Goal: Transaction & Acquisition: Purchase product/service

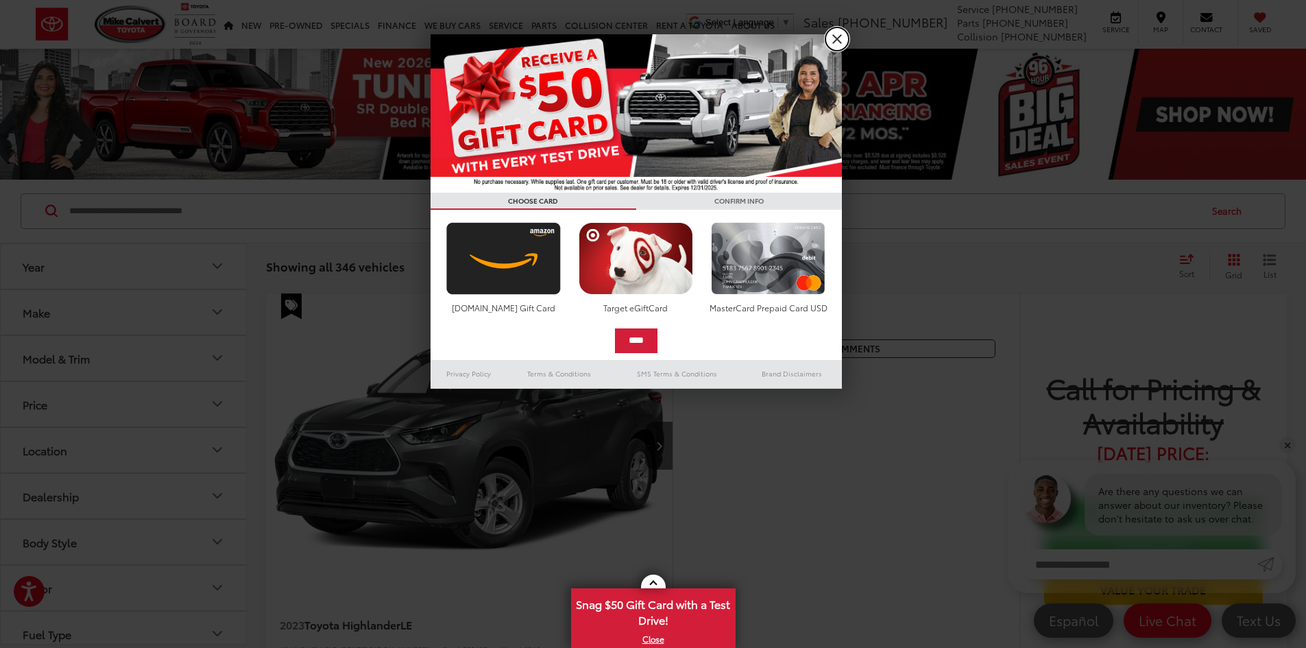
click at [841, 38] on link "X" at bounding box center [836, 38] width 23 height 23
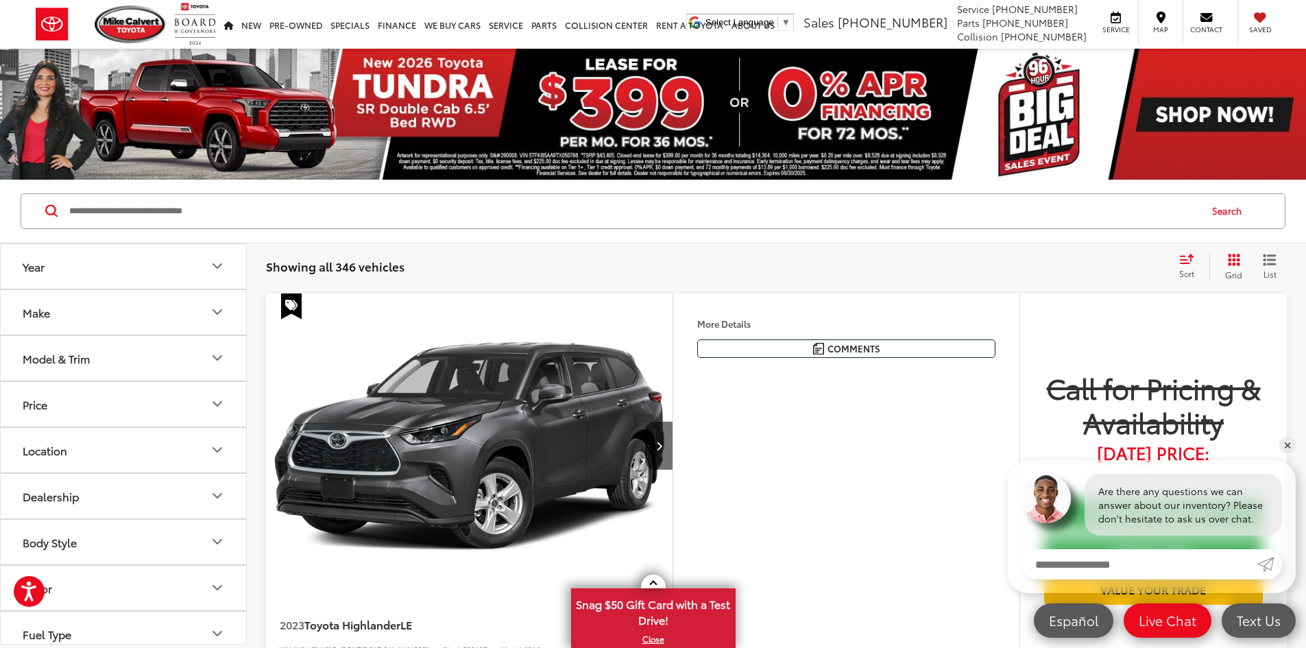
scroll to position [82, 0]
click at [215, 405] on icon "Price" at bounding box center [217, 404] width 8 height 4
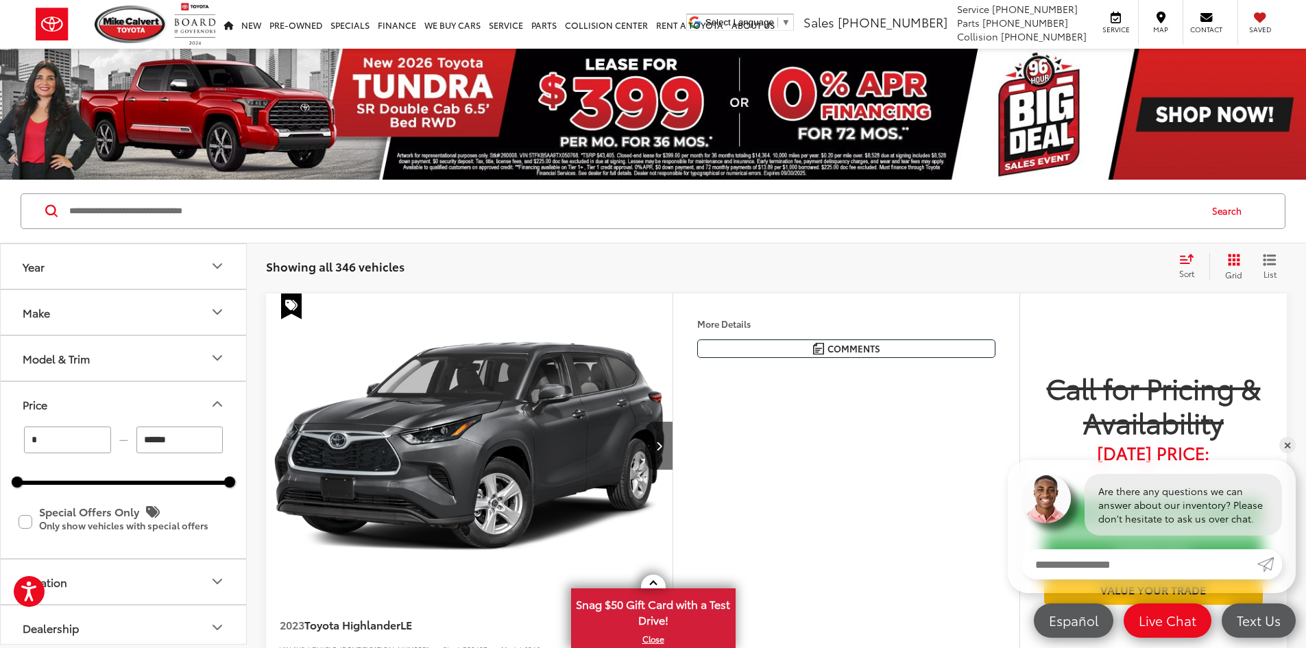
click at [210, 404] on icon "Price" at bounding box center [217, 404] width 16 height 16
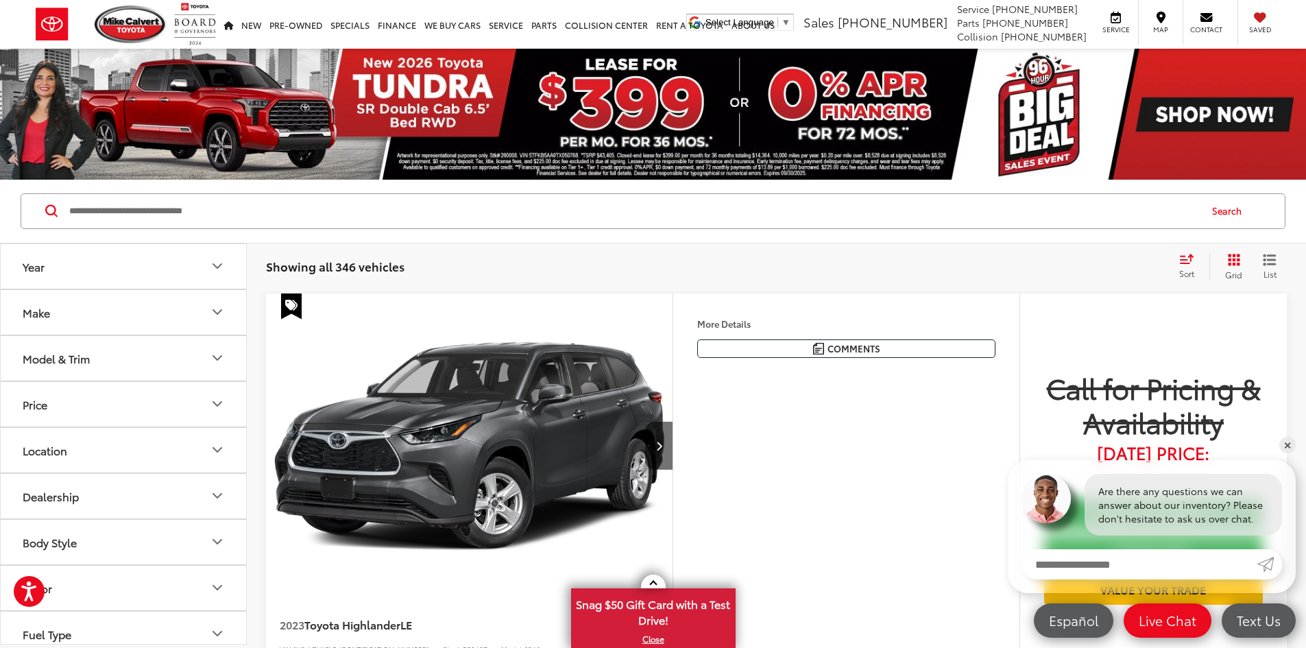
click at [1233, 263] on icon "Grid View" at bounding box center [1234, 259] width 12 height 12
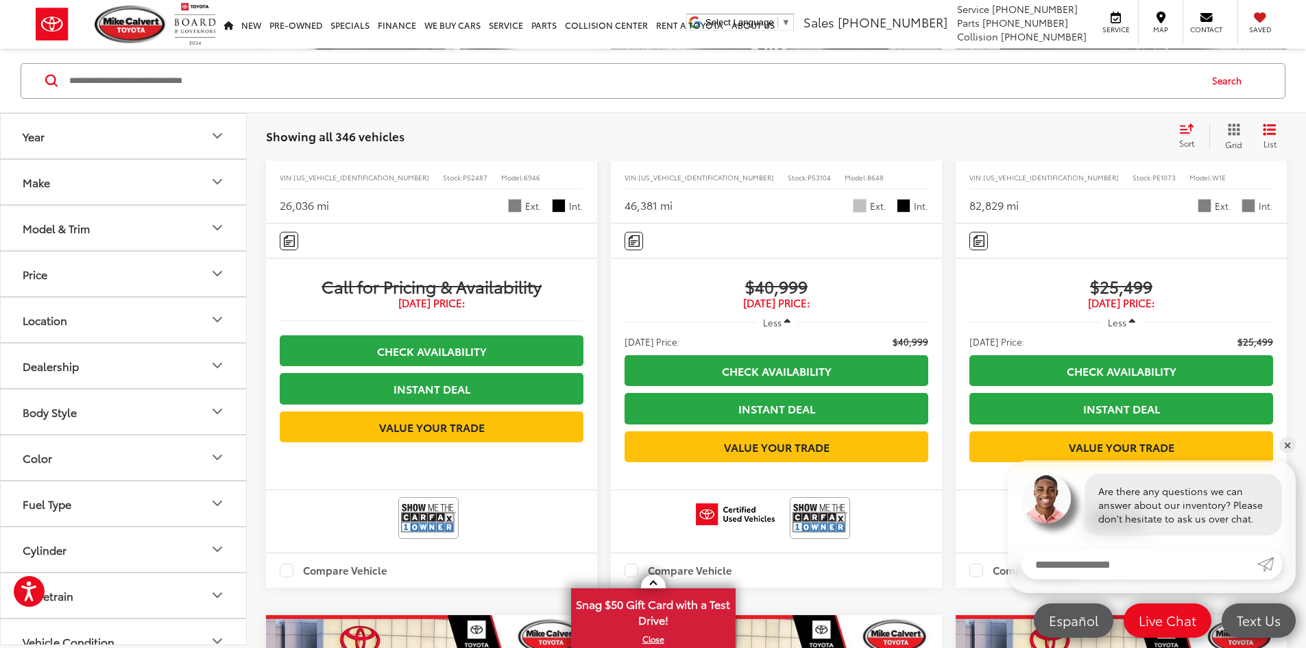
scroll to position [329, 0]
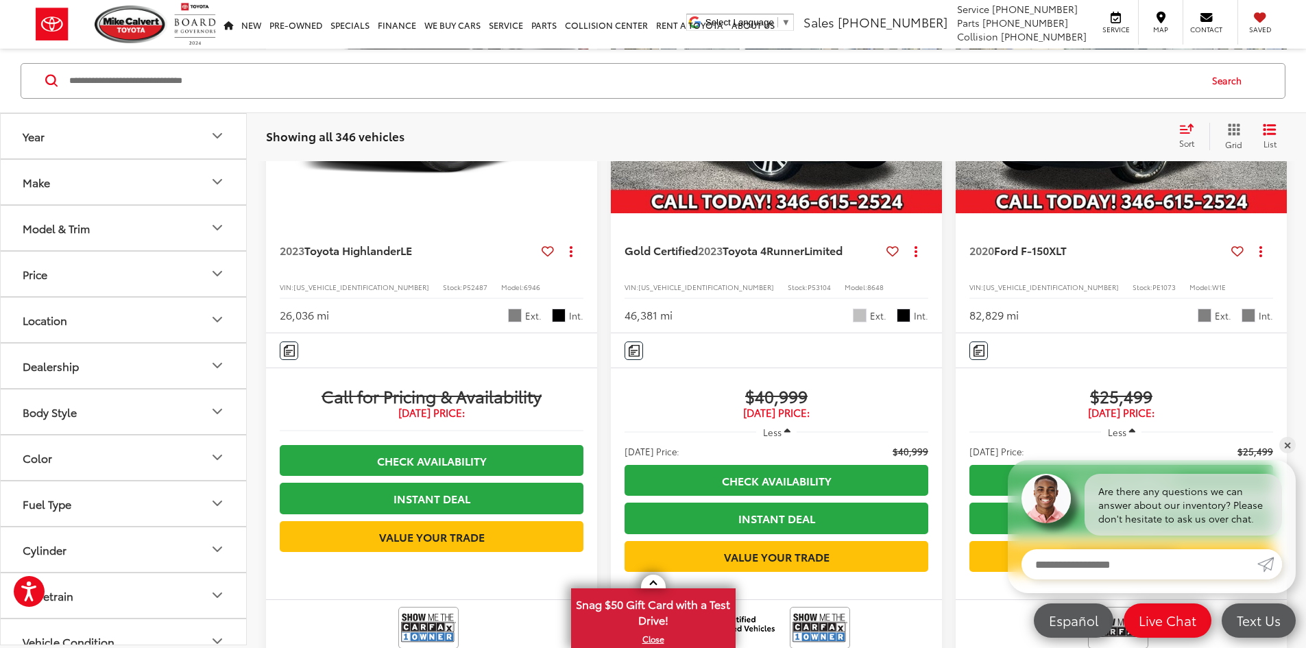
click at [1186, 137] on span "Sort" at bounding box center [1186, 143] width 15 height 12
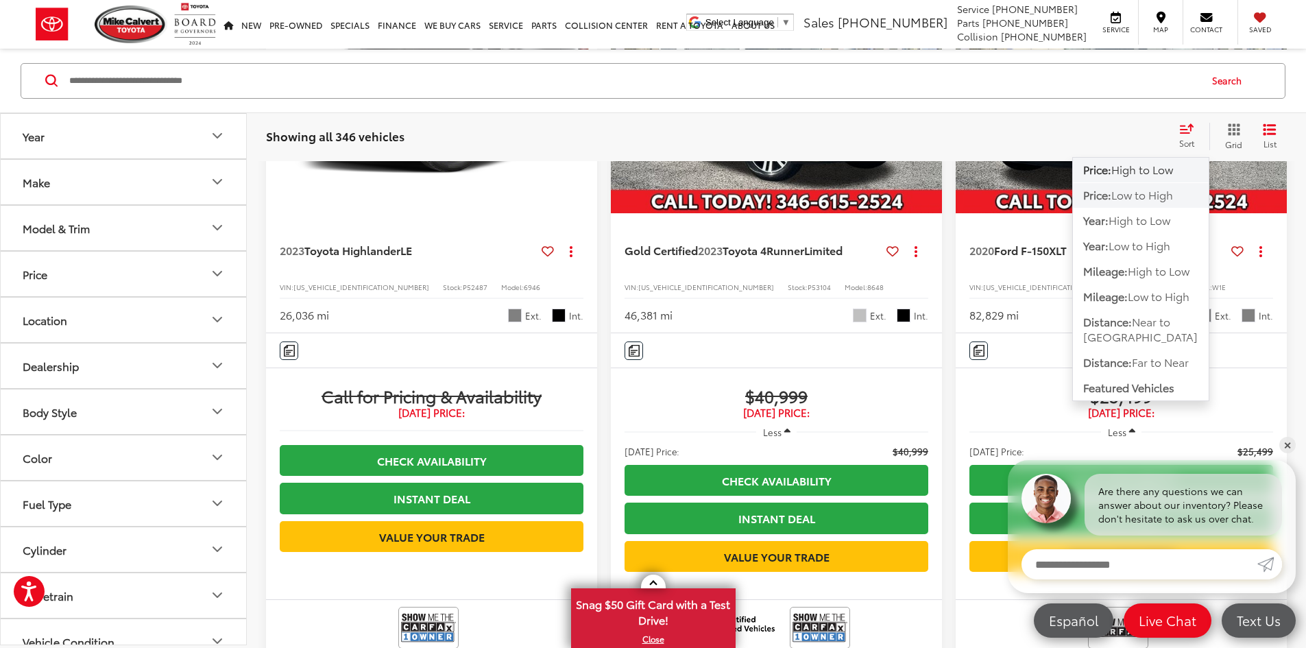
click at [1157, 199] on span "Low to High" at bounding box center [1142, 194] width 62 height 16
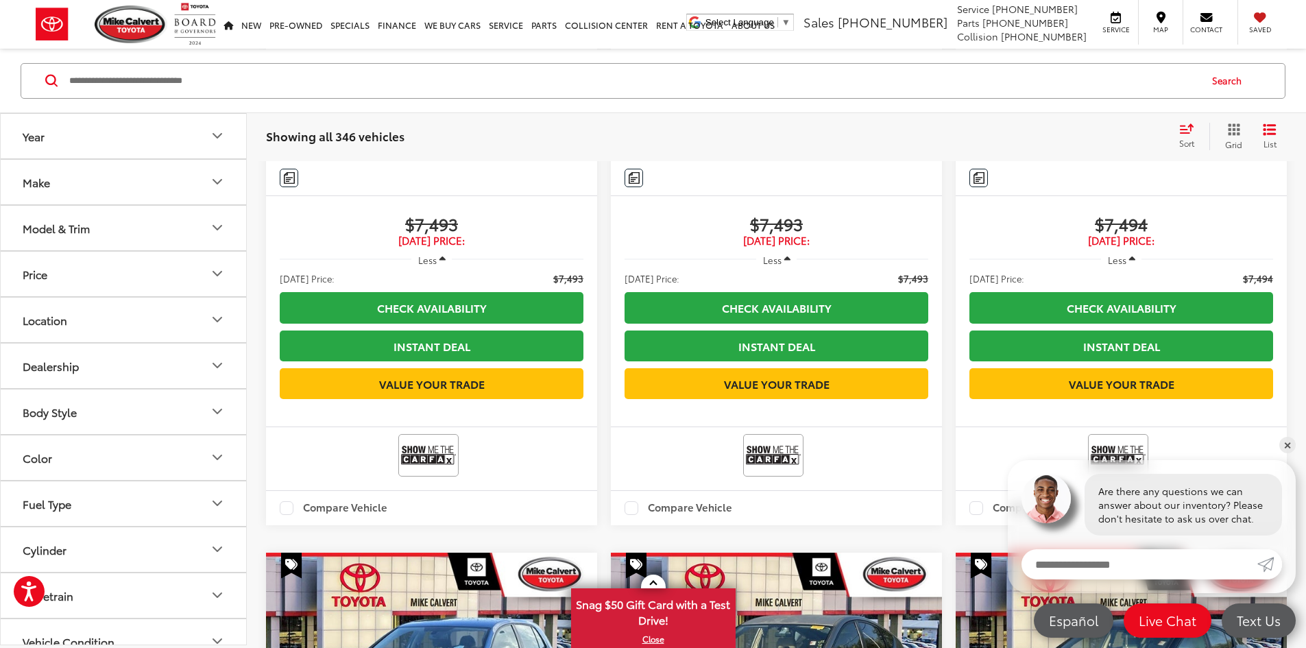
scroll to position [2051, 0]
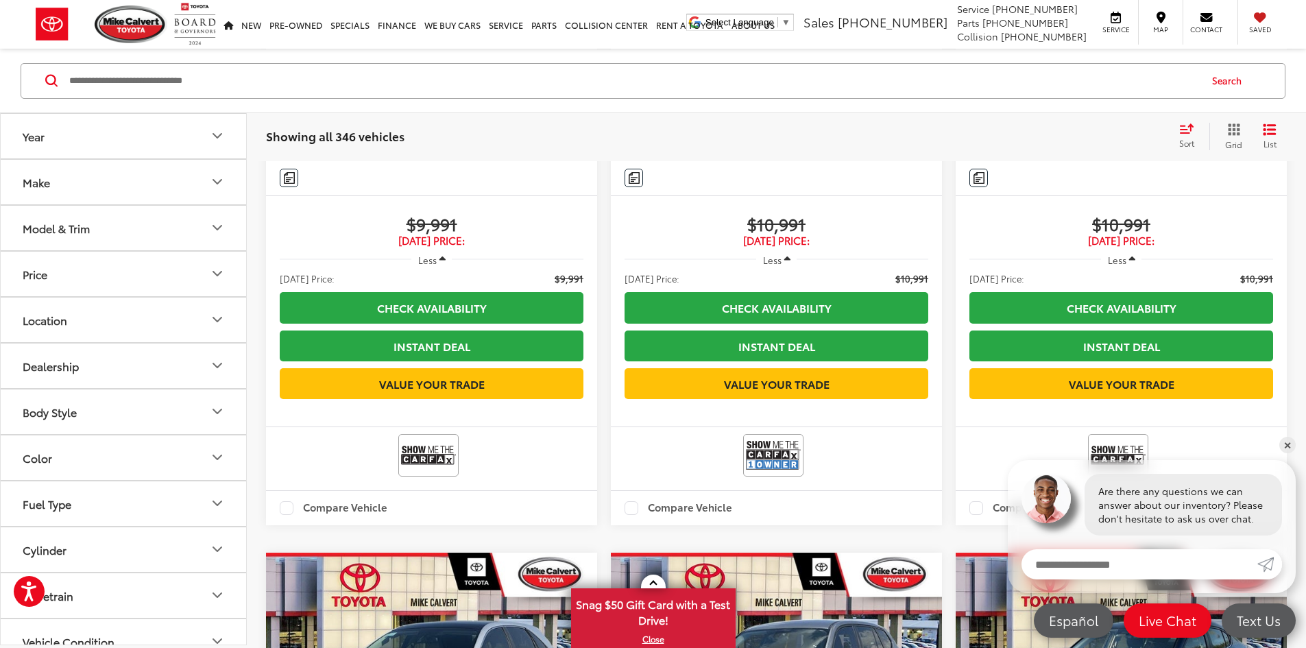
scroll to position [2051, 0]
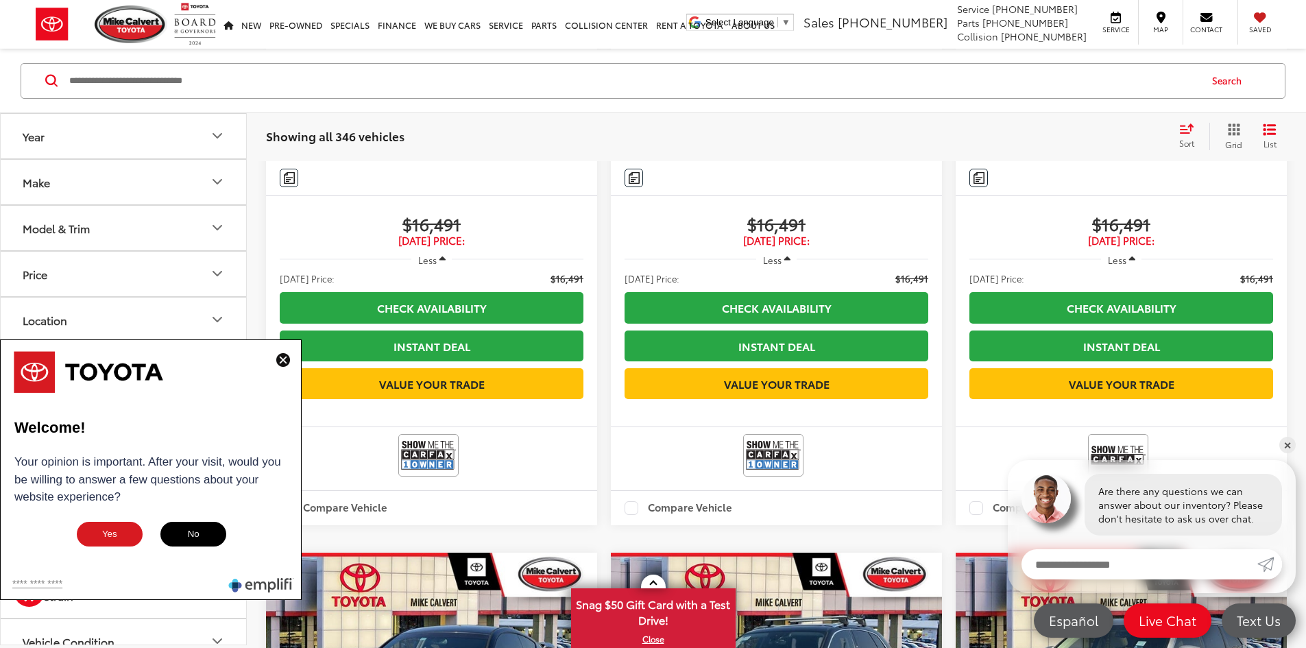
scroll to position [2051, 0]
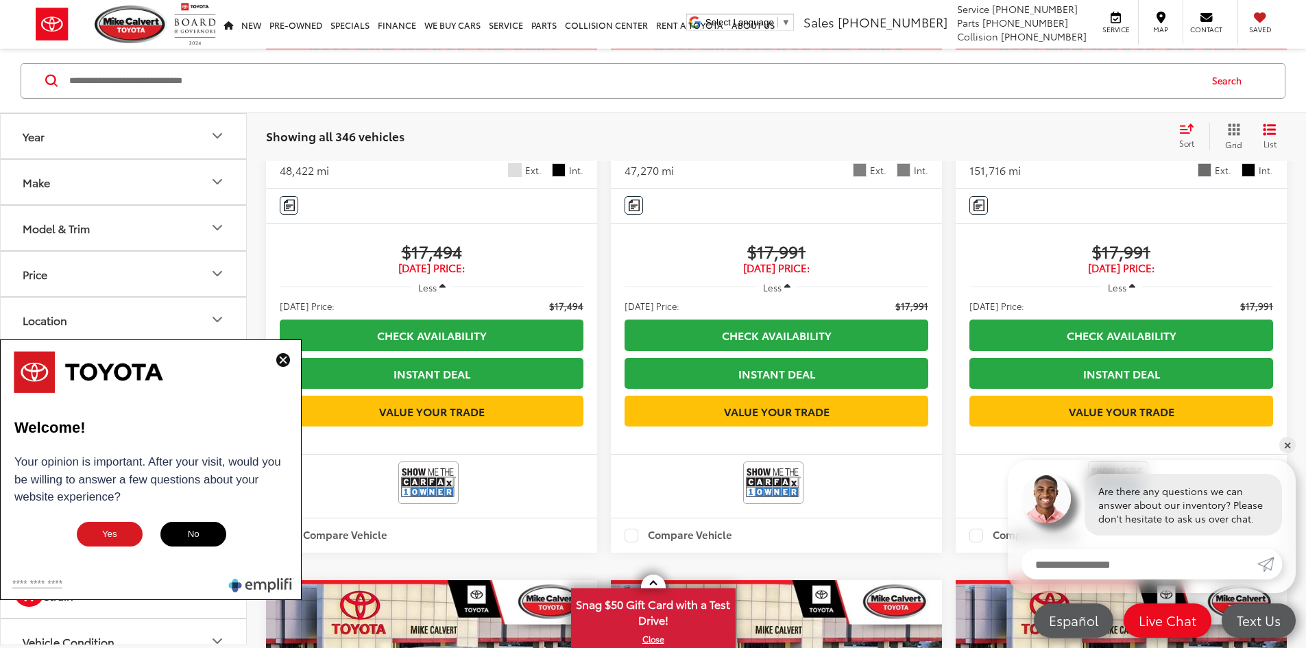
scroll to position [2023, 0]
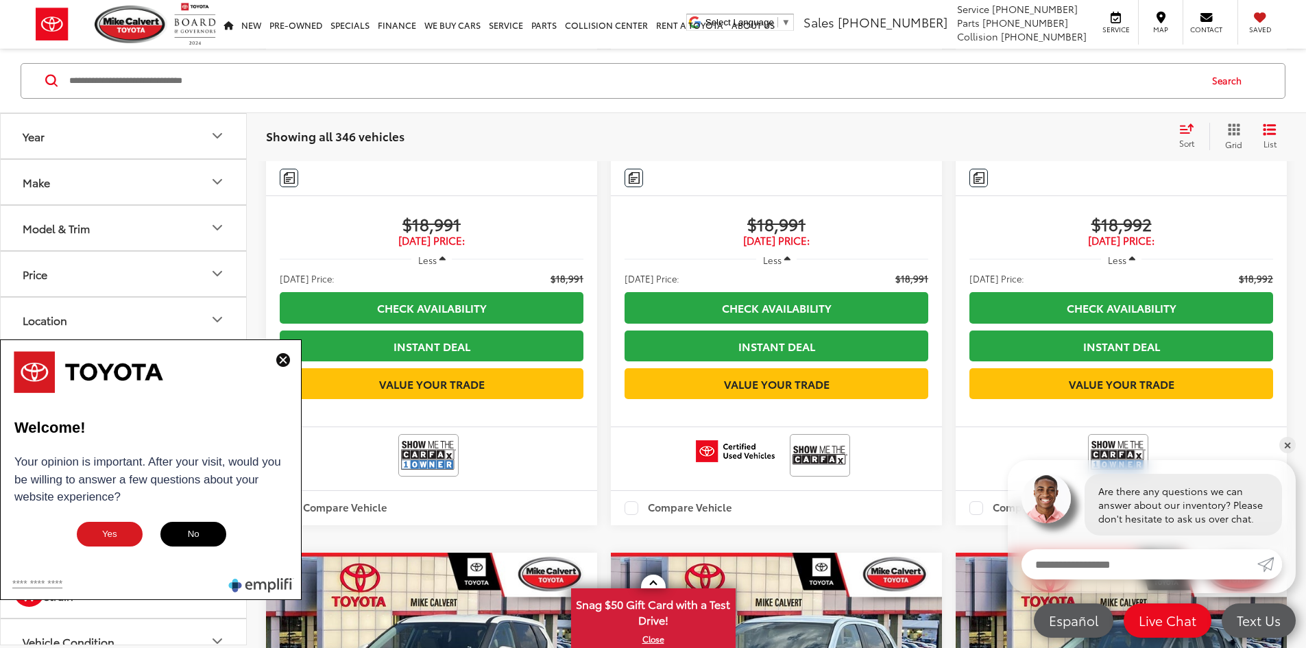
scroll to position [2051, 0]
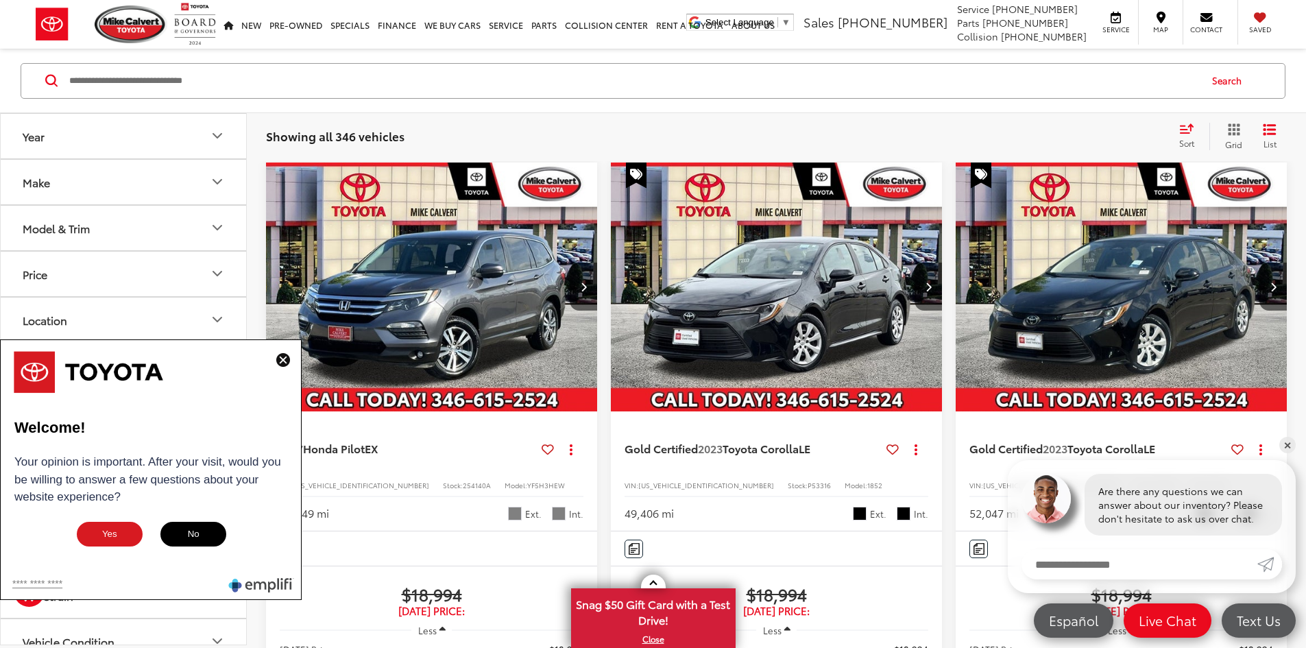
click at [284, 360] on img at bounding box center [283, 360] width 14 height 14
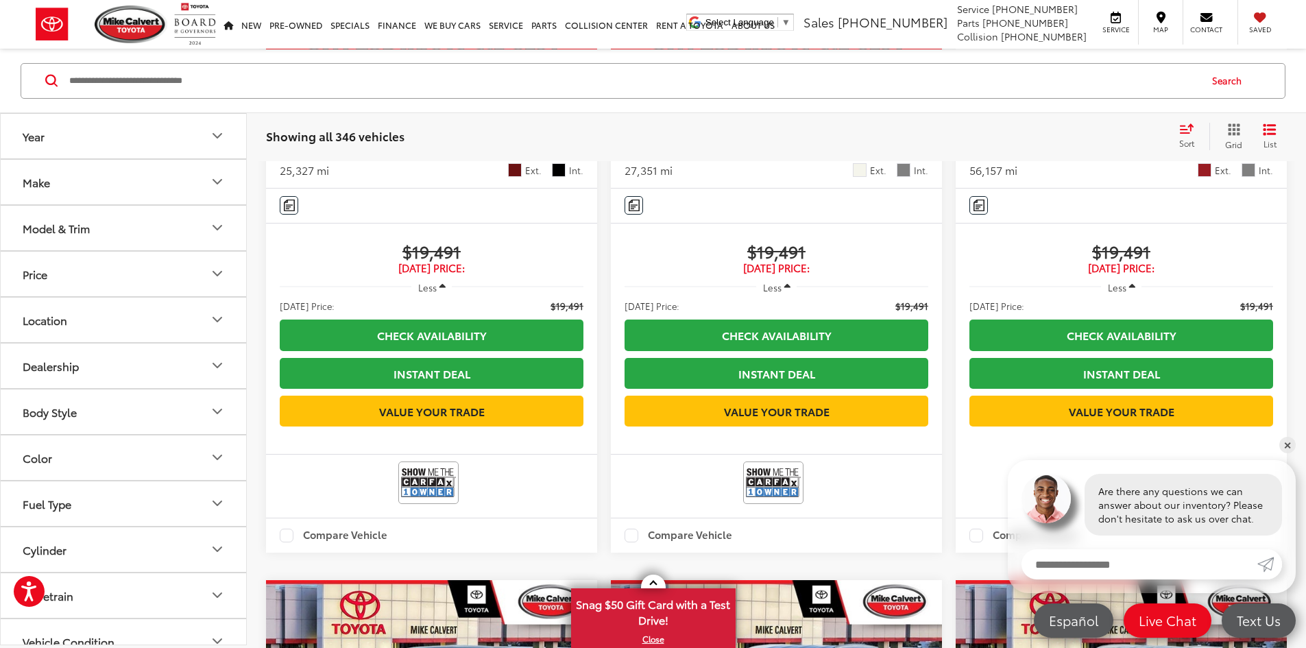
scroll to position [2023, 0]
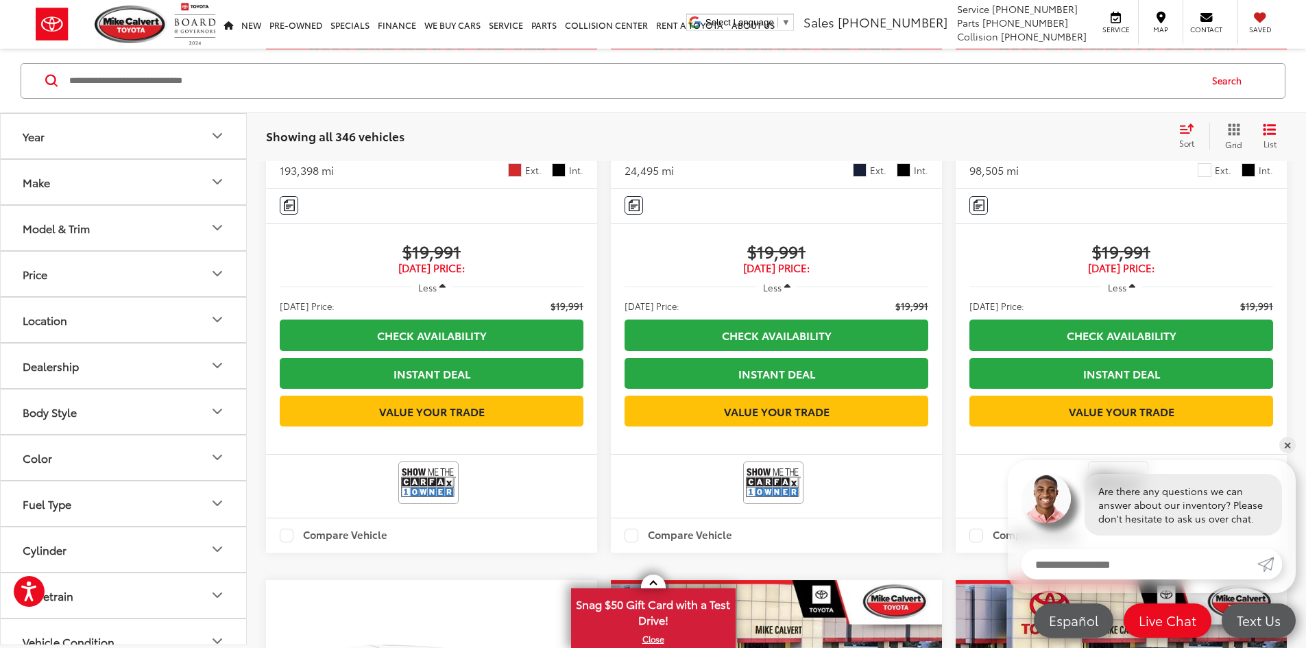
scroll to position [2023, 0]
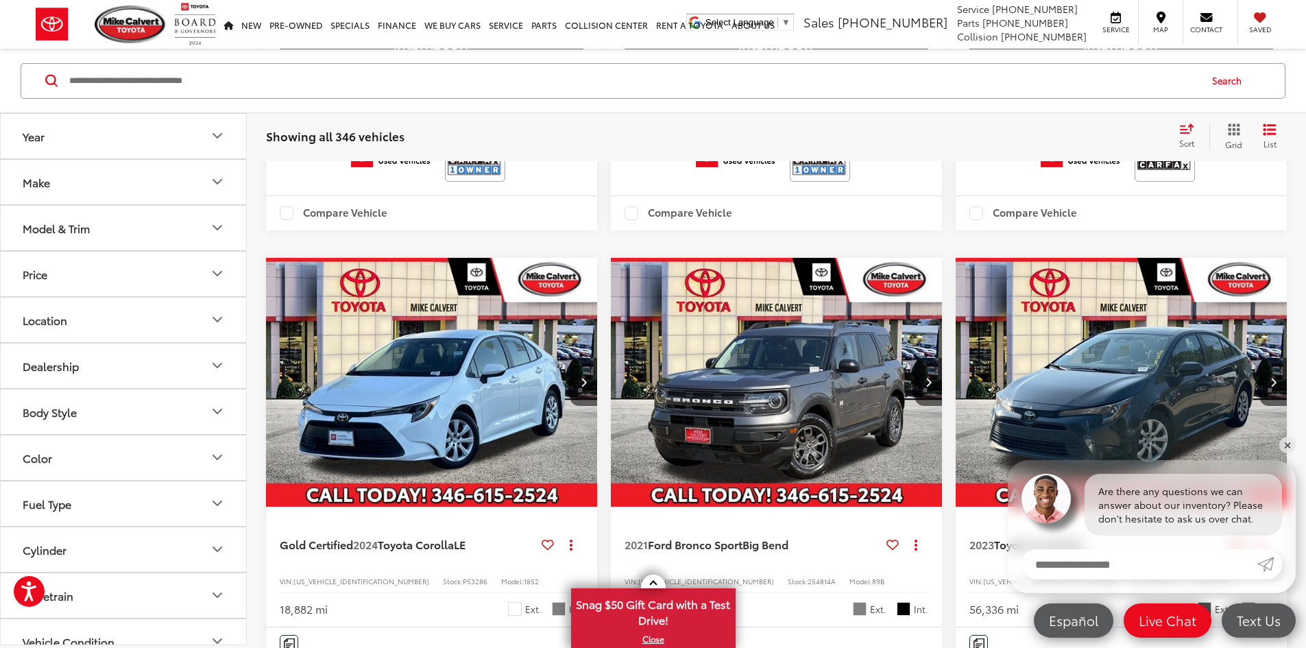
scroll to position [1530, 0]
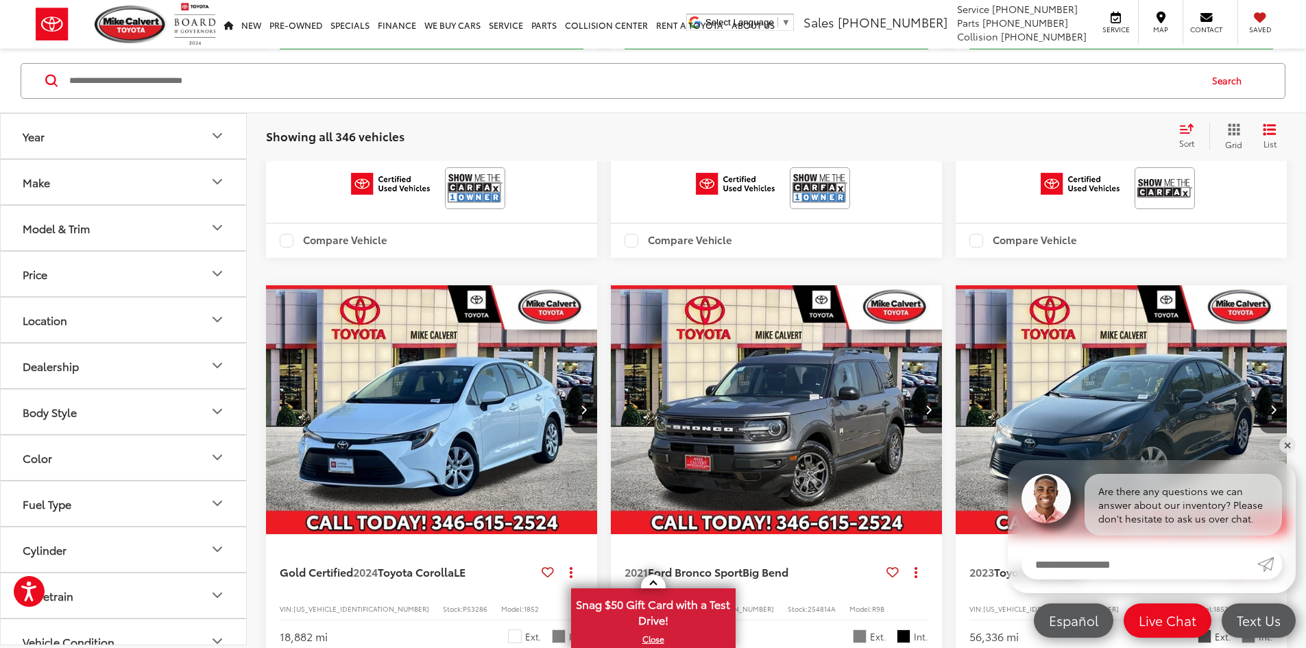
scroll to position [0, 741]
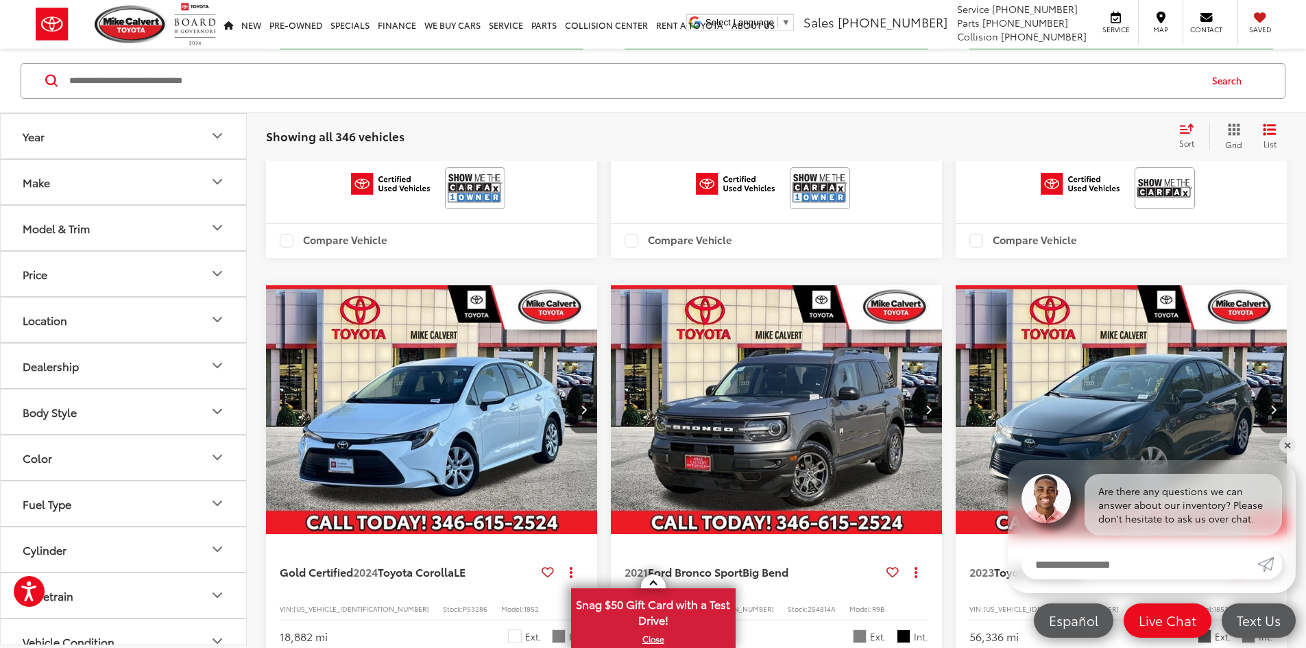
scroll to position [0, 494]
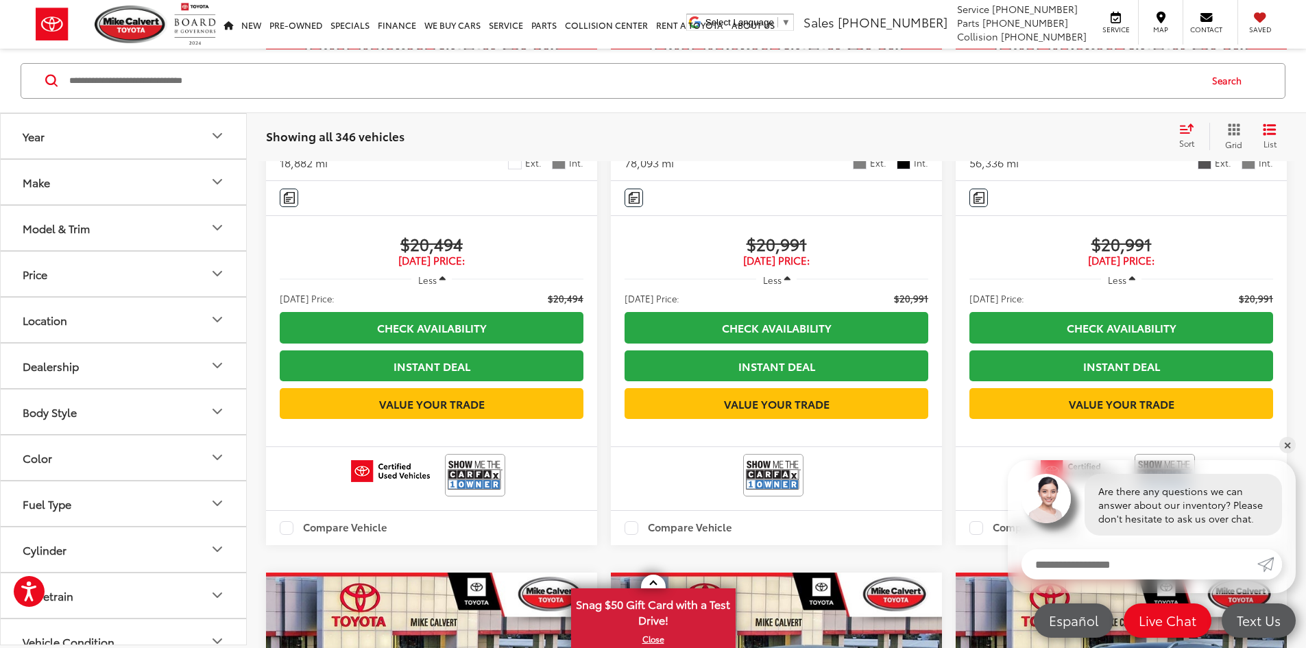
scroll to position [2031, 0]
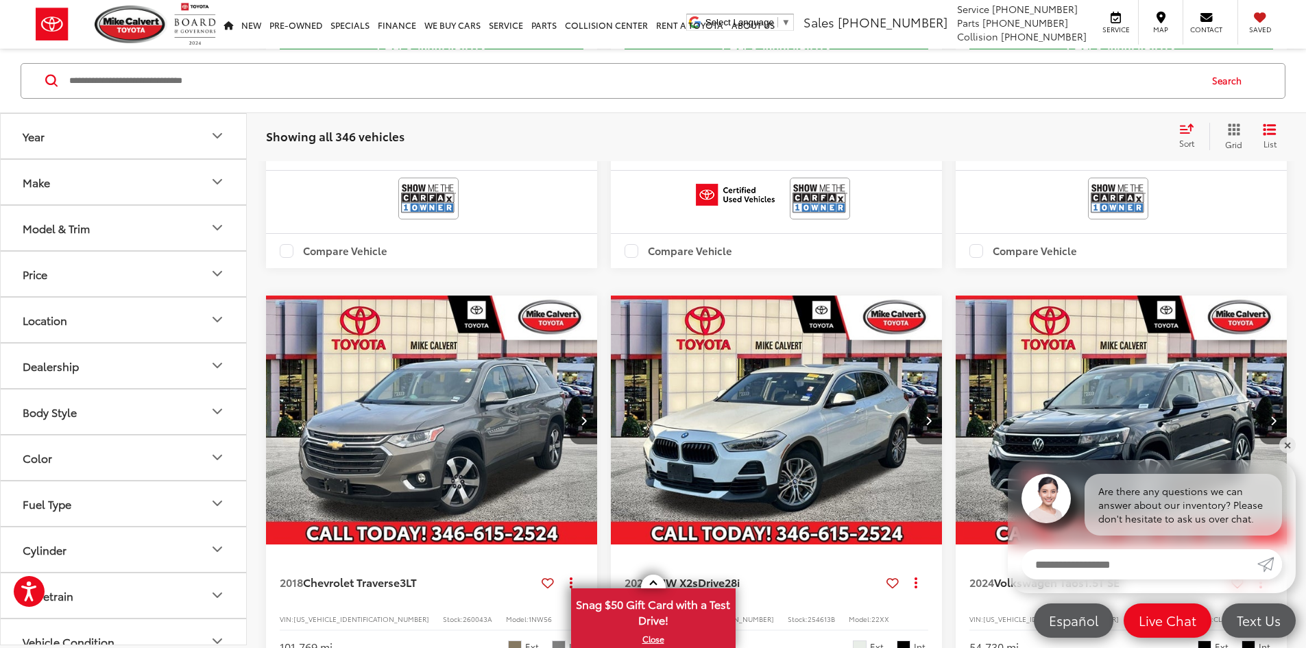
scroll to position [789, 0]
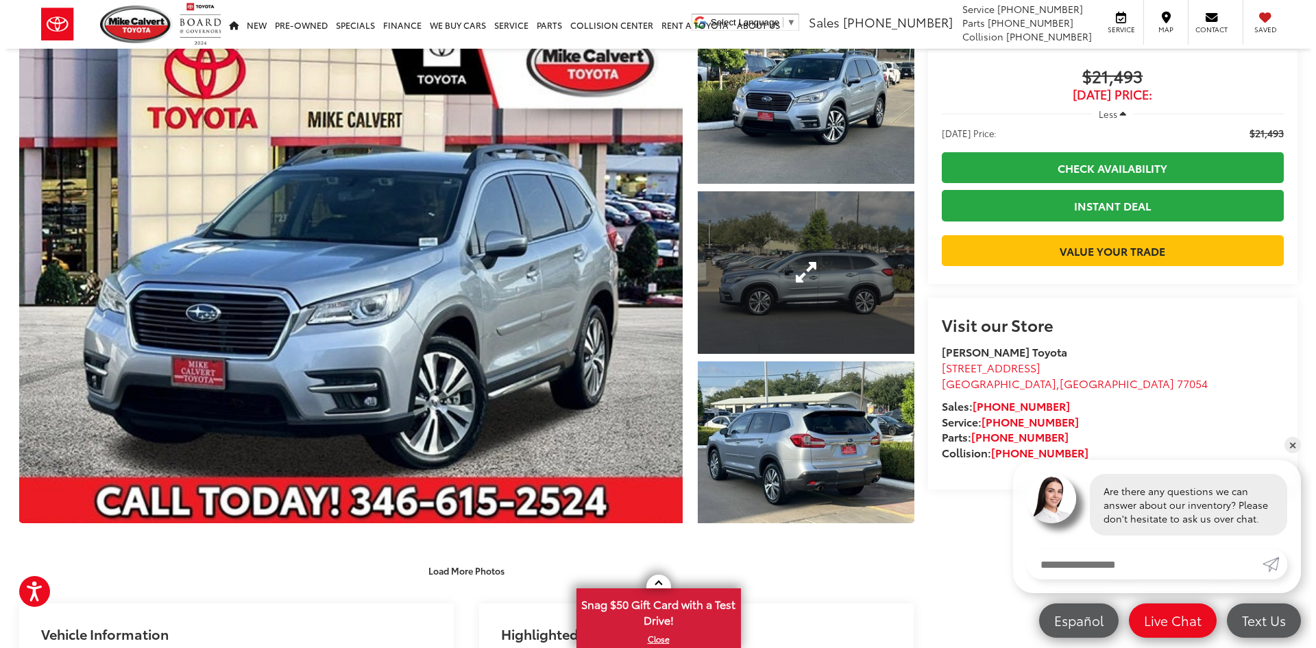
scroll to position [55, 0]
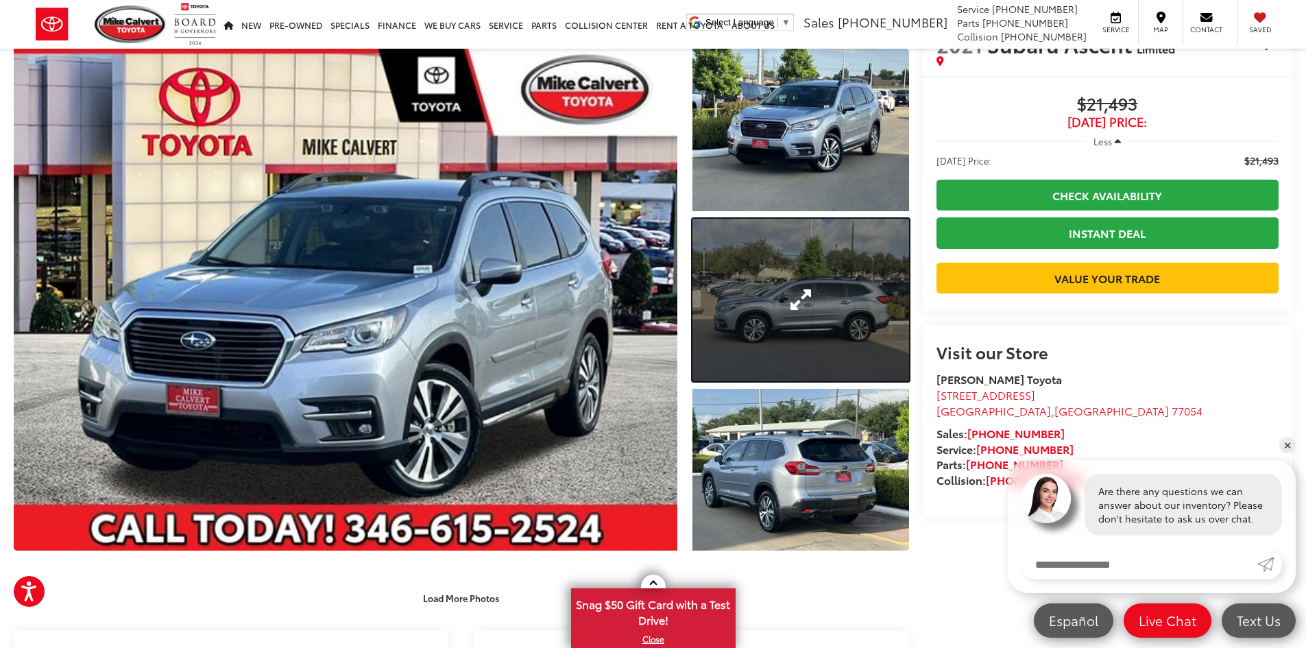
click at [801, 291] on link "Expand Photo 2" at bounding box center [800, 300] width 217 height 162
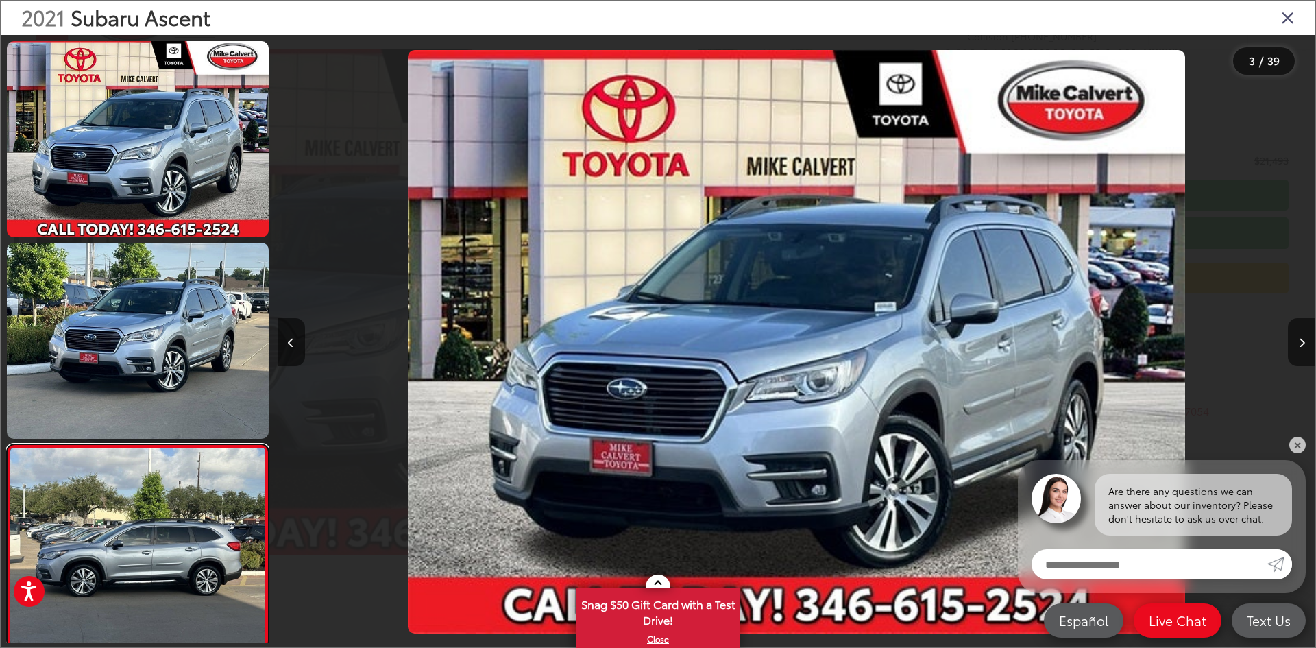
scroll to position [244, 0]
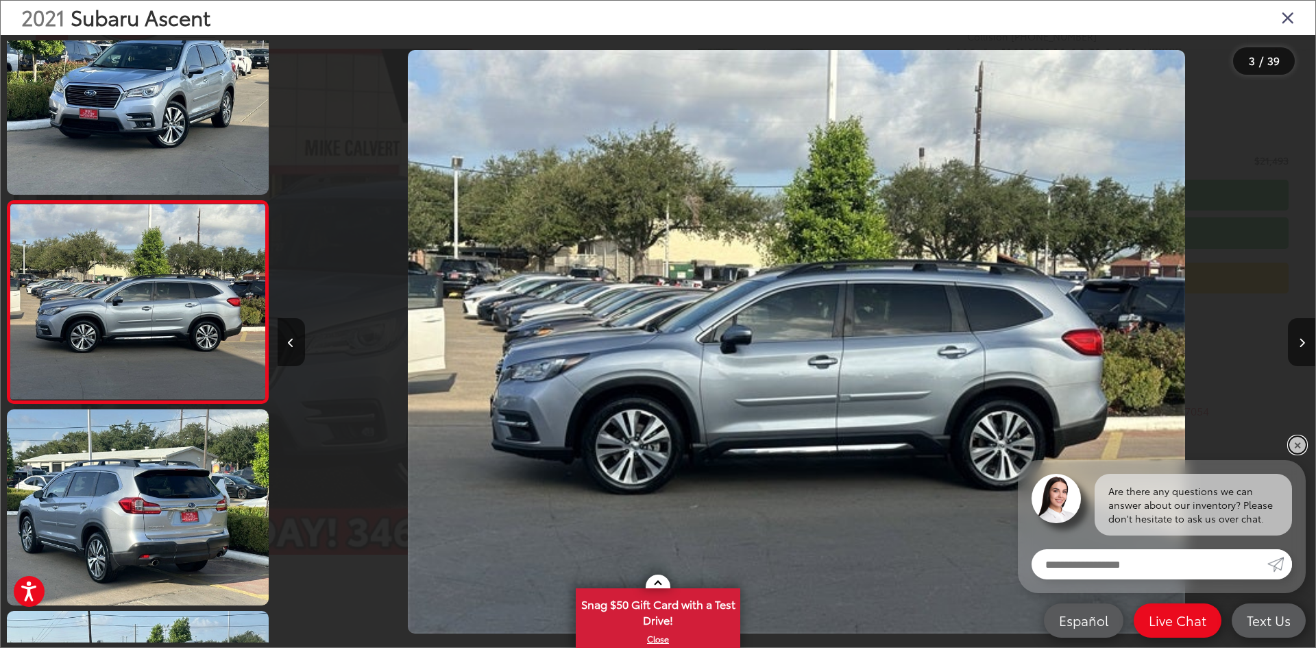
click at [1303, 448] on link "✕" at bounding box center [1298, 445] width 16 height 16
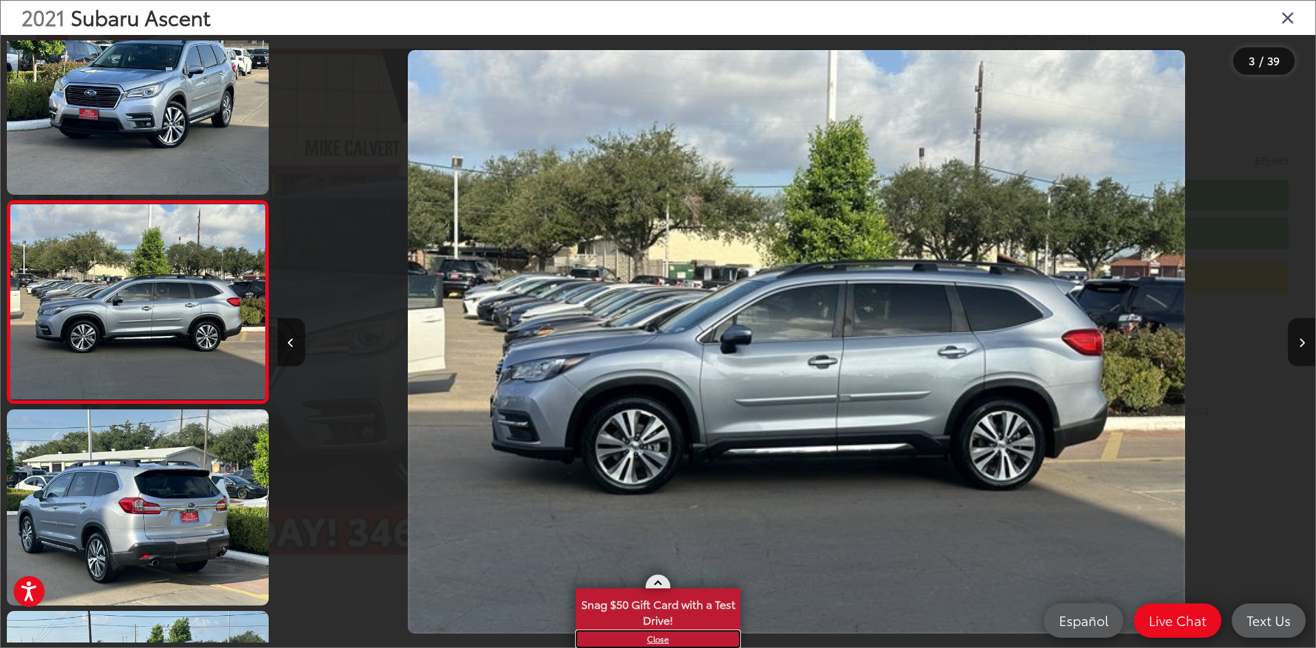
click at [655, 642] on link "X" at bounding box center [658, 638] width 162 height 15
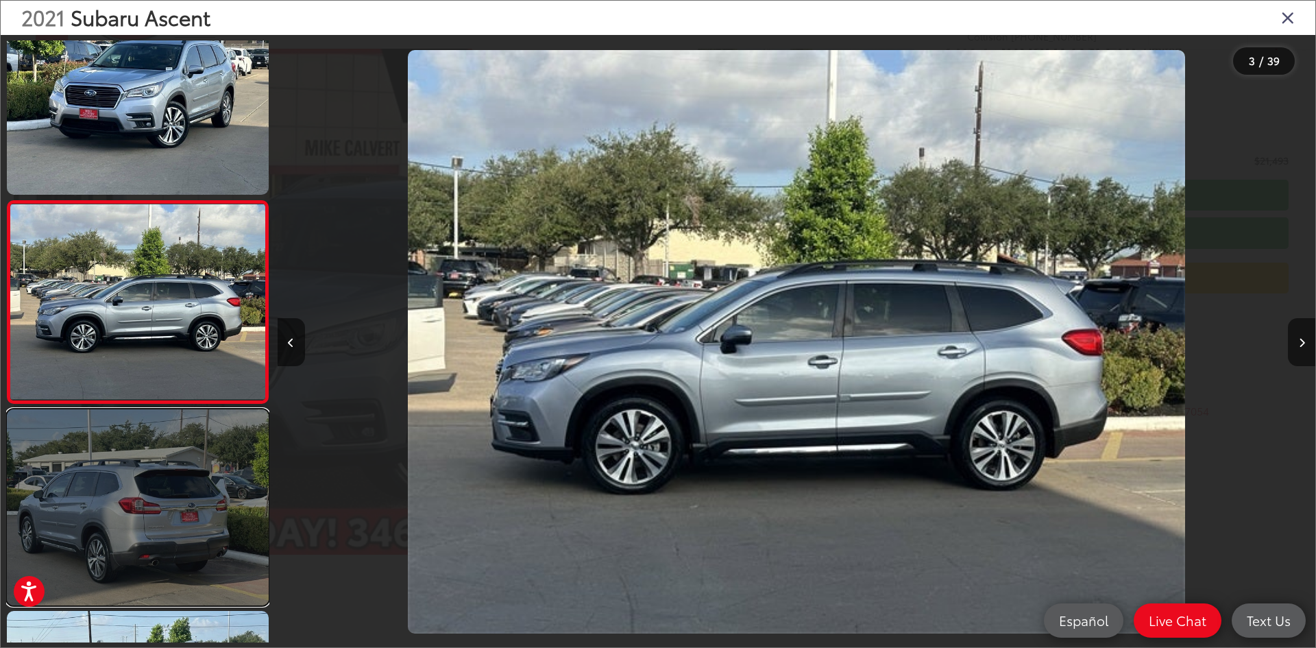
click at [153, 522] on link at bounding box center [138, 507] width 262 height 196
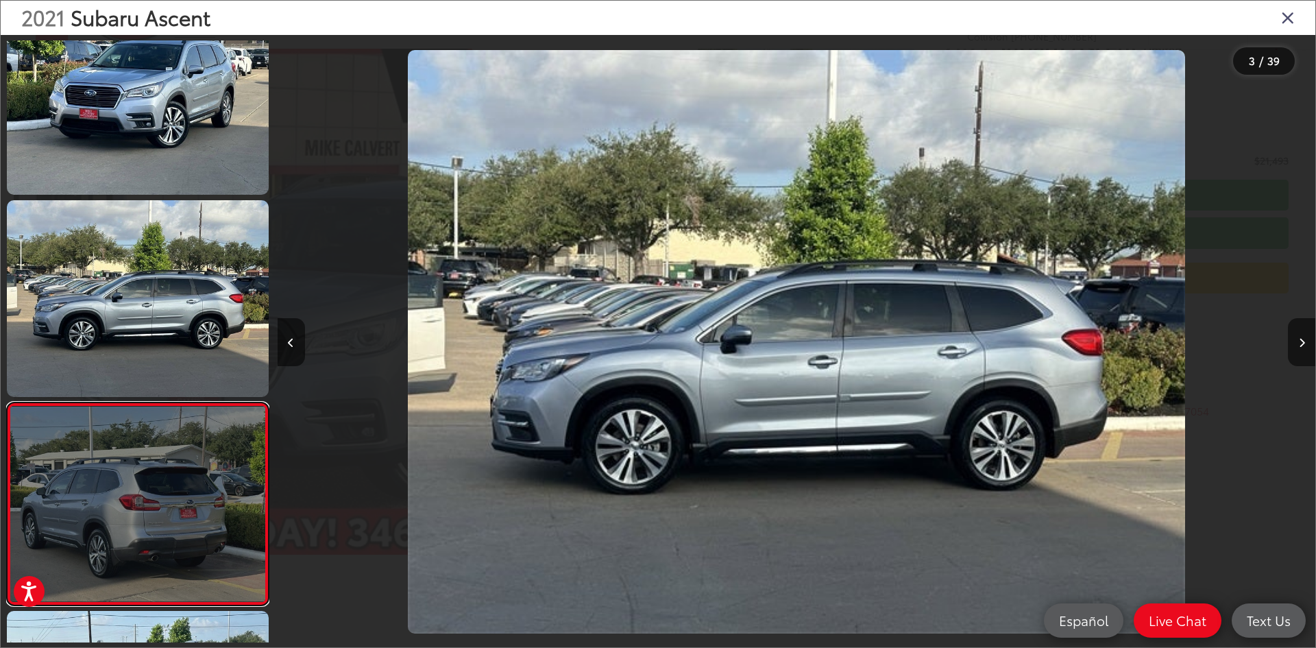
scroll to position [446, 0]
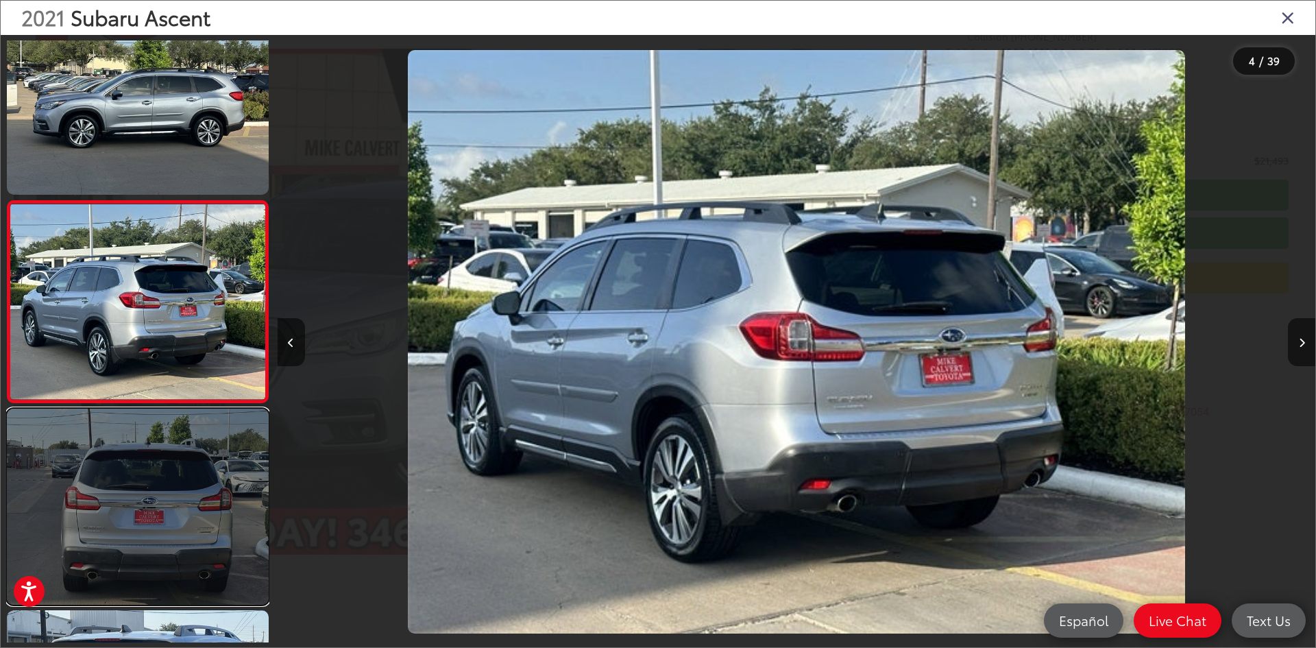
click at [166, 525] on link at bounding box center [138, 507] width 262 height 196
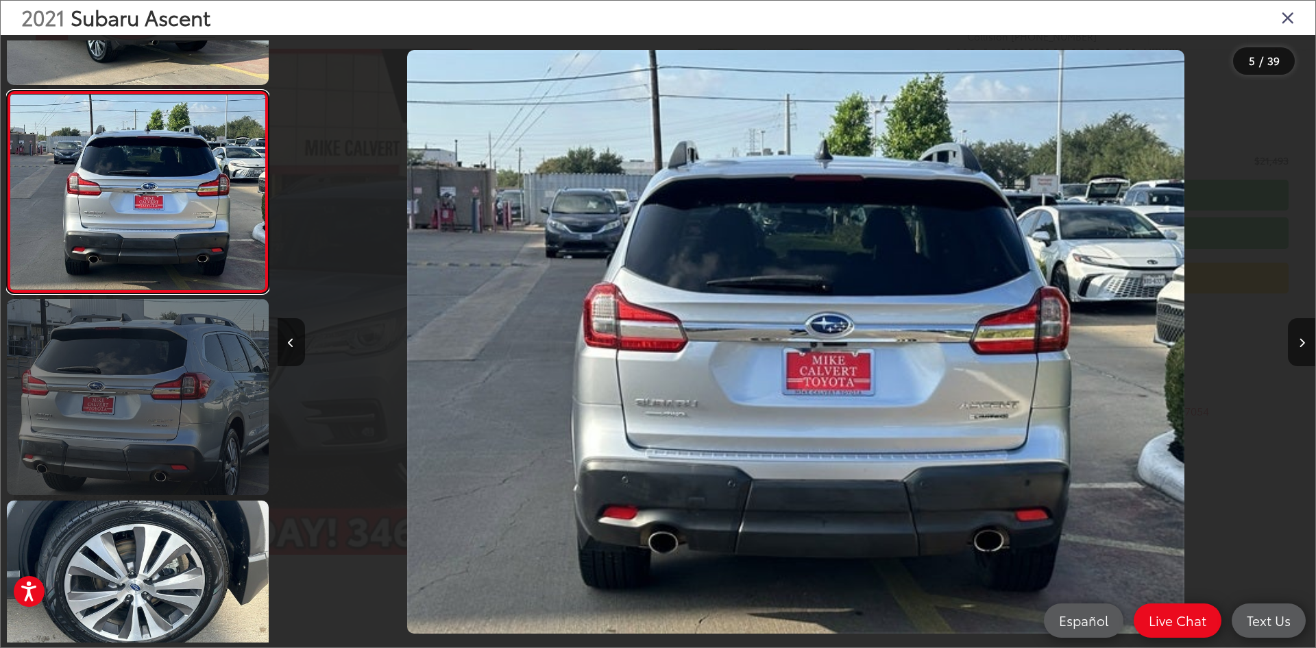
scroll to position [785, 0]
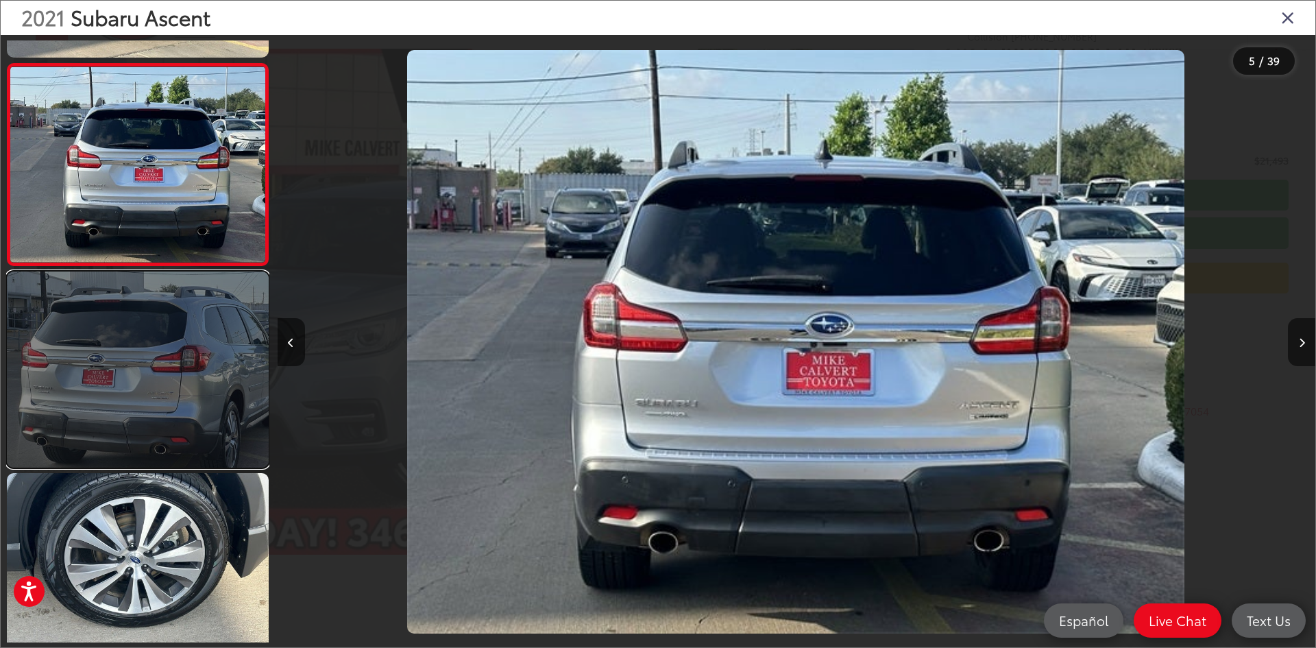
click at [154, 389] on link at bounding box center [138, 370] width 262 height 196
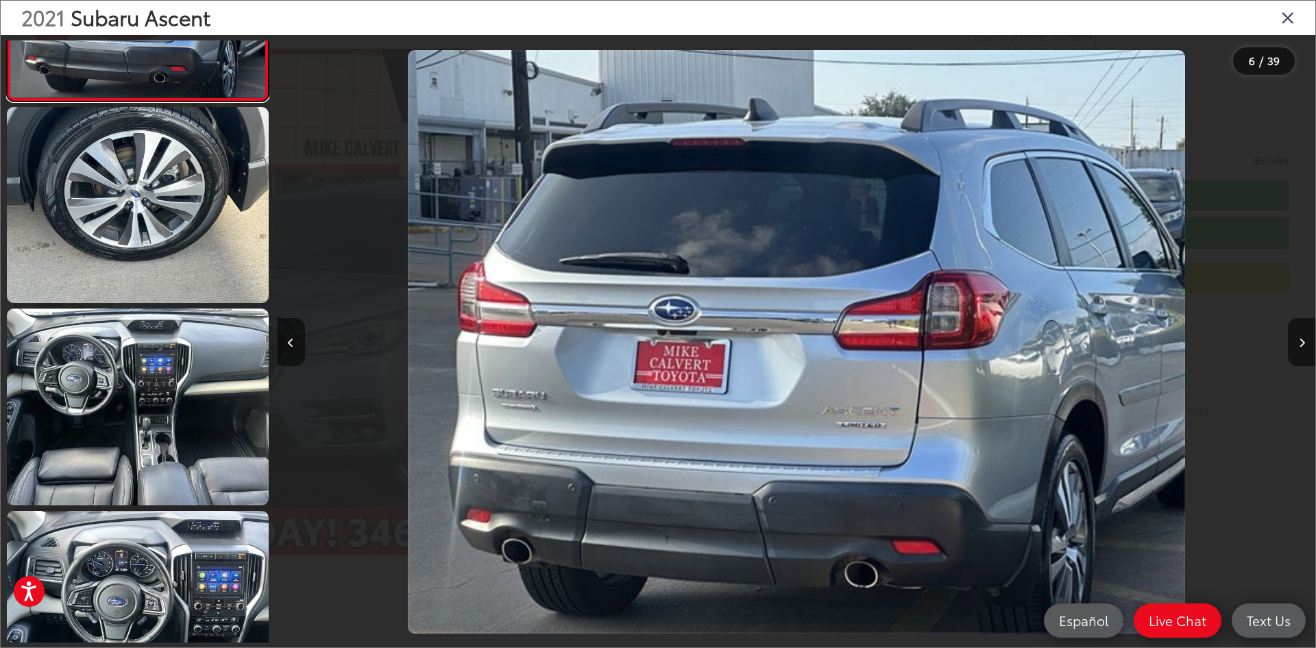
scroll to position [1179, 0]
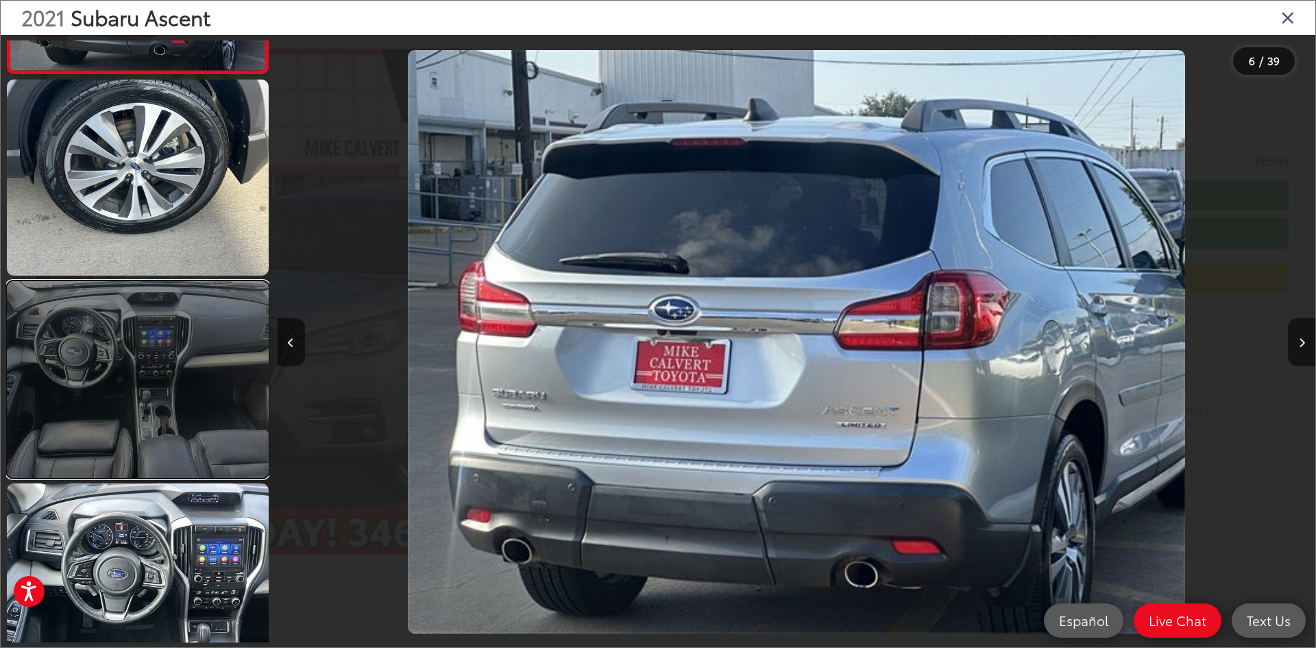
click at [123, 376] on link at bounding box center [138, 379] width 262 height 196
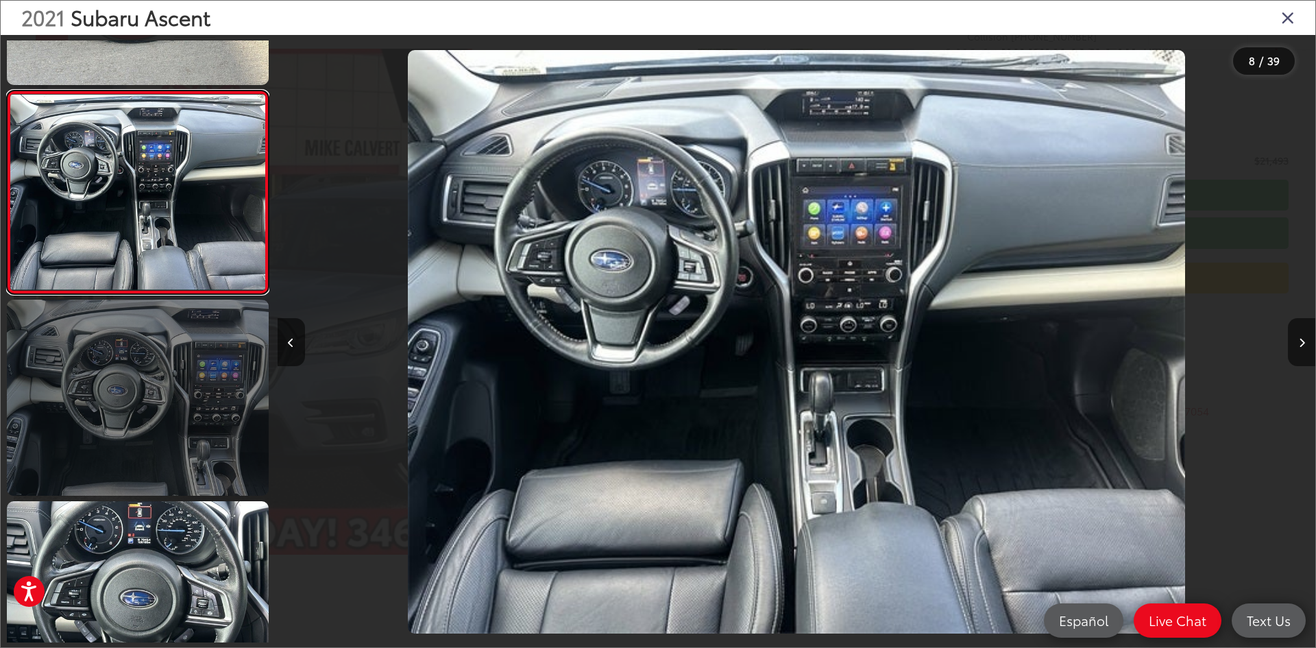
scroll to position [1390, 0]
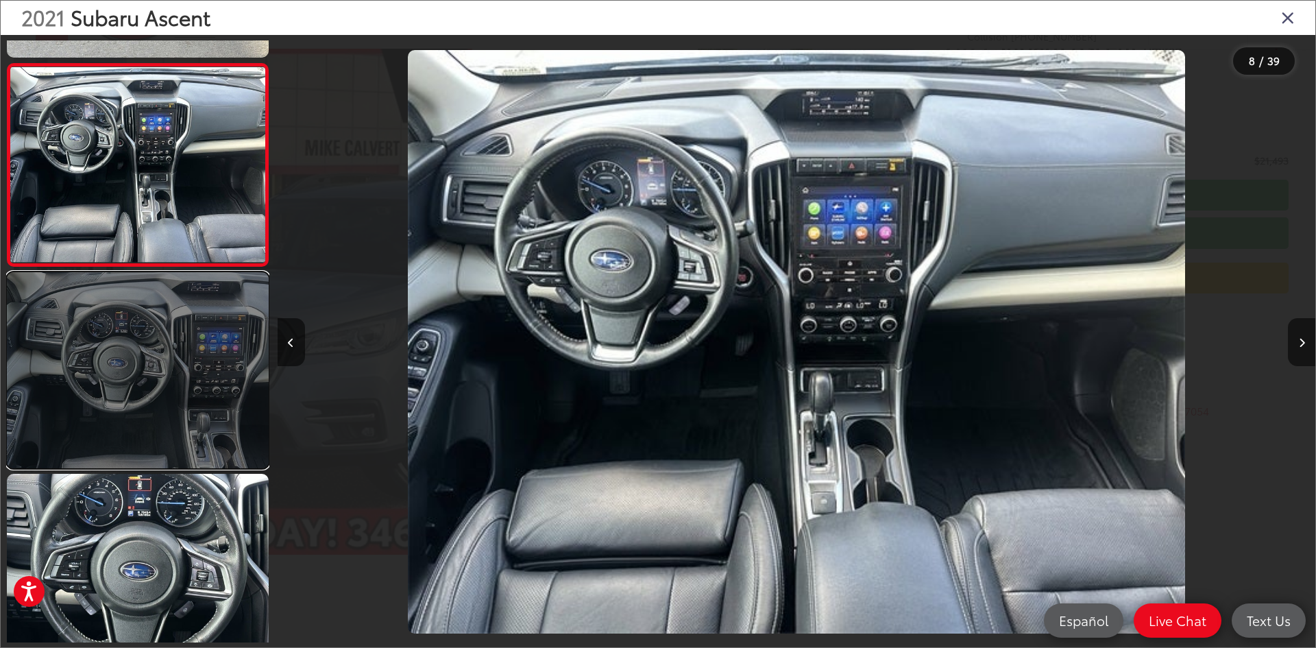
click at [138, 394] on link at bounding box center [138, 370] width 262 height 196
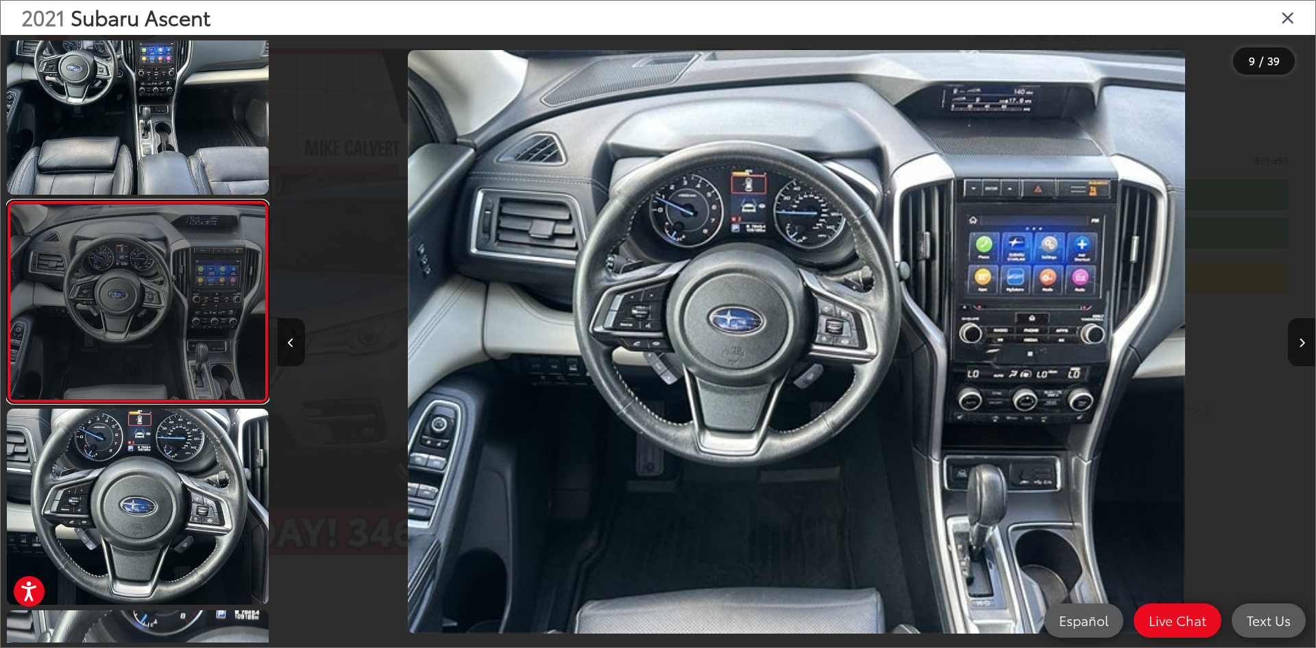
scroll to position [1482, 0]
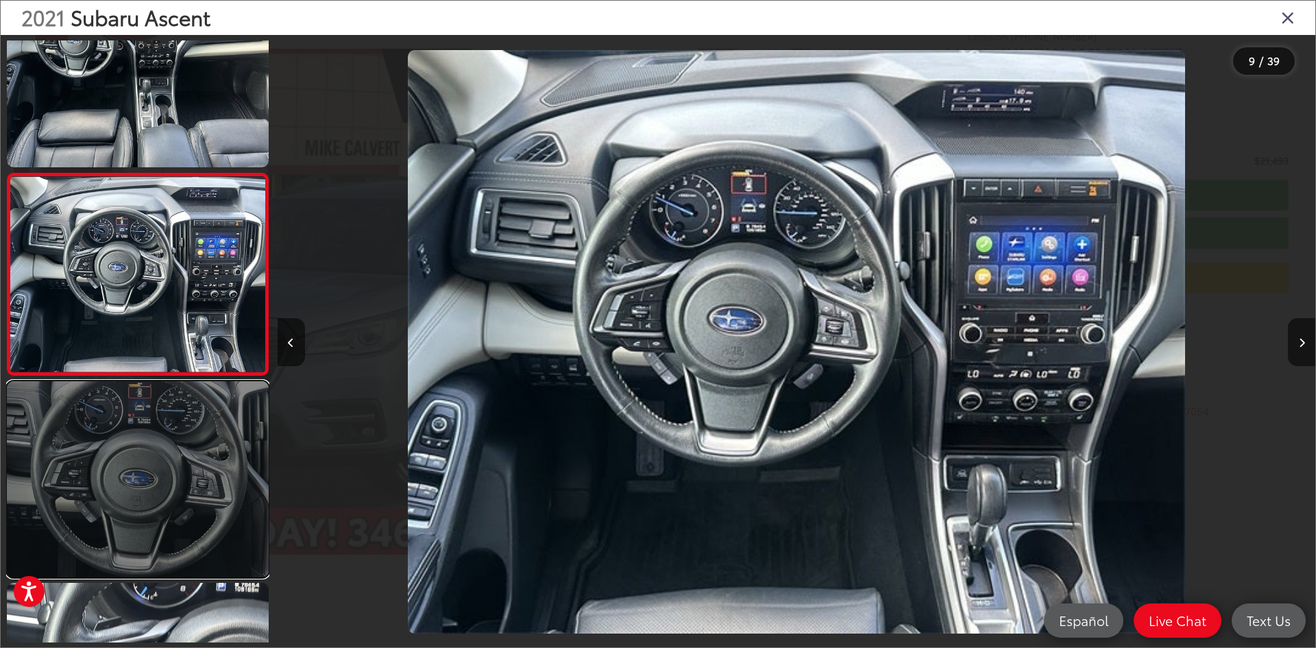
click at [149, 431] on link at bounding box center [138, 479] width 262 height 196
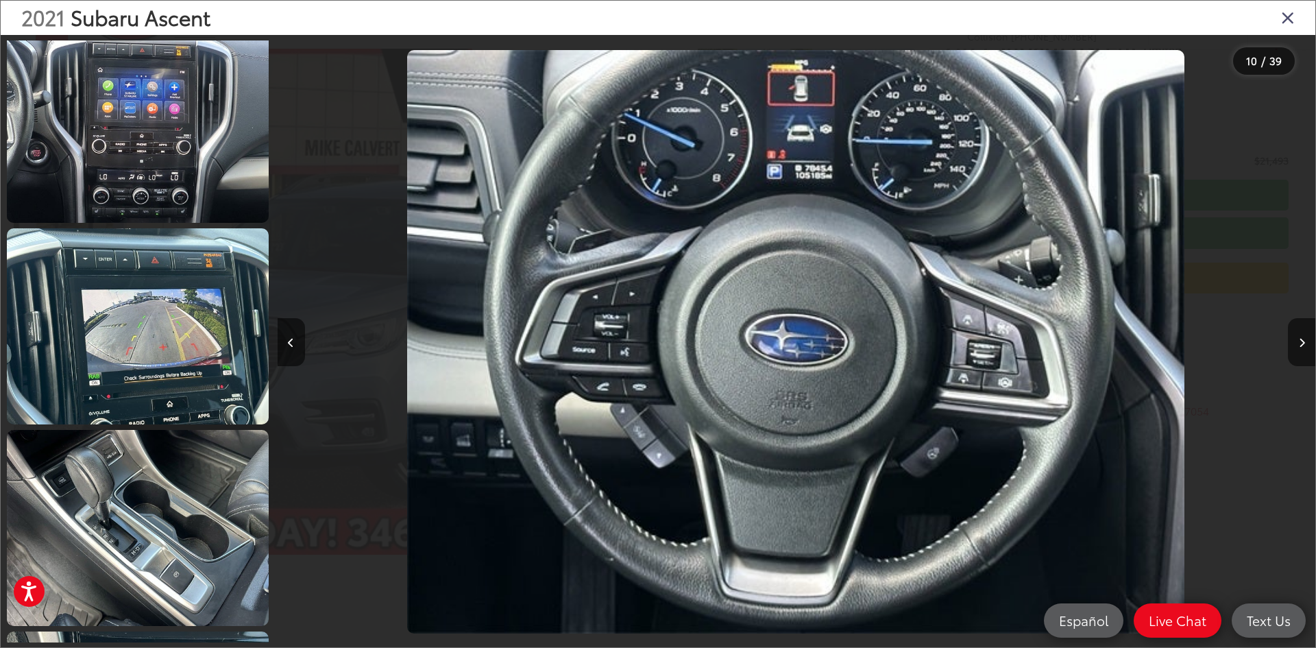
scroll to position [2671, 0]
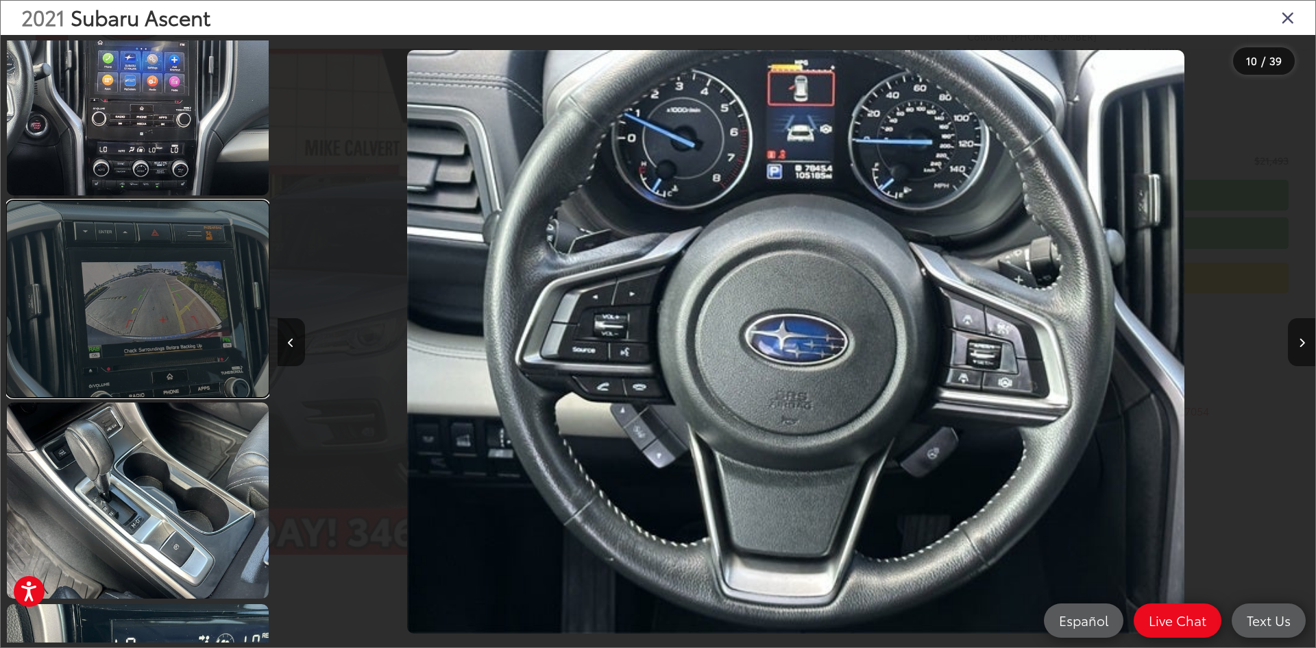
click at [159, 325] on link at bounding box center [138, 299] width 262 height 196
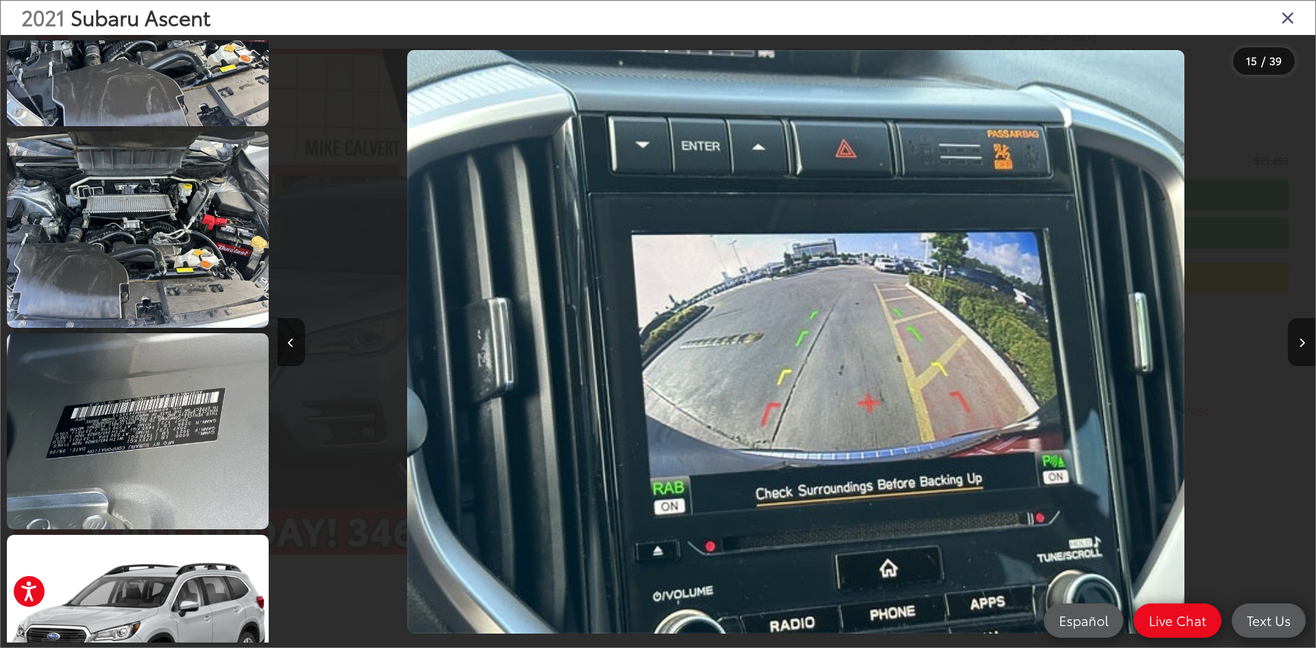
scroll to position [5188, 0]
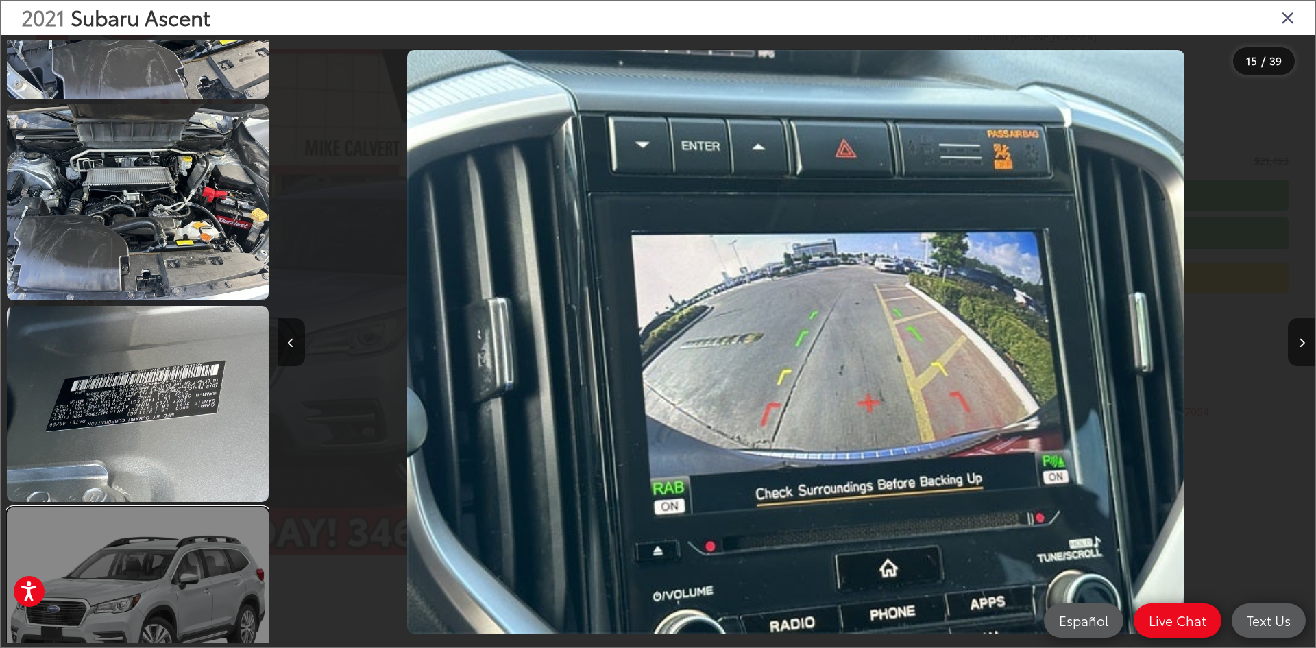
click at [179, 607] on link at bounding box center [138, 605] width 262 height 196
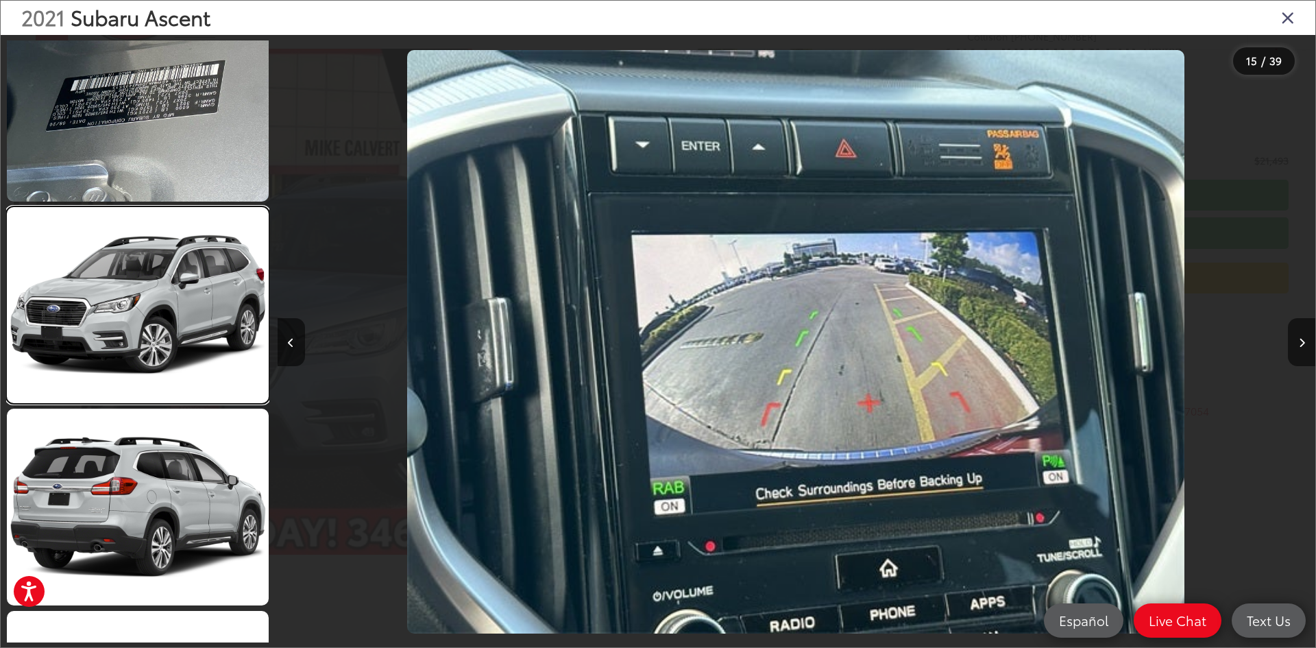
scroll to position [0, 29072]
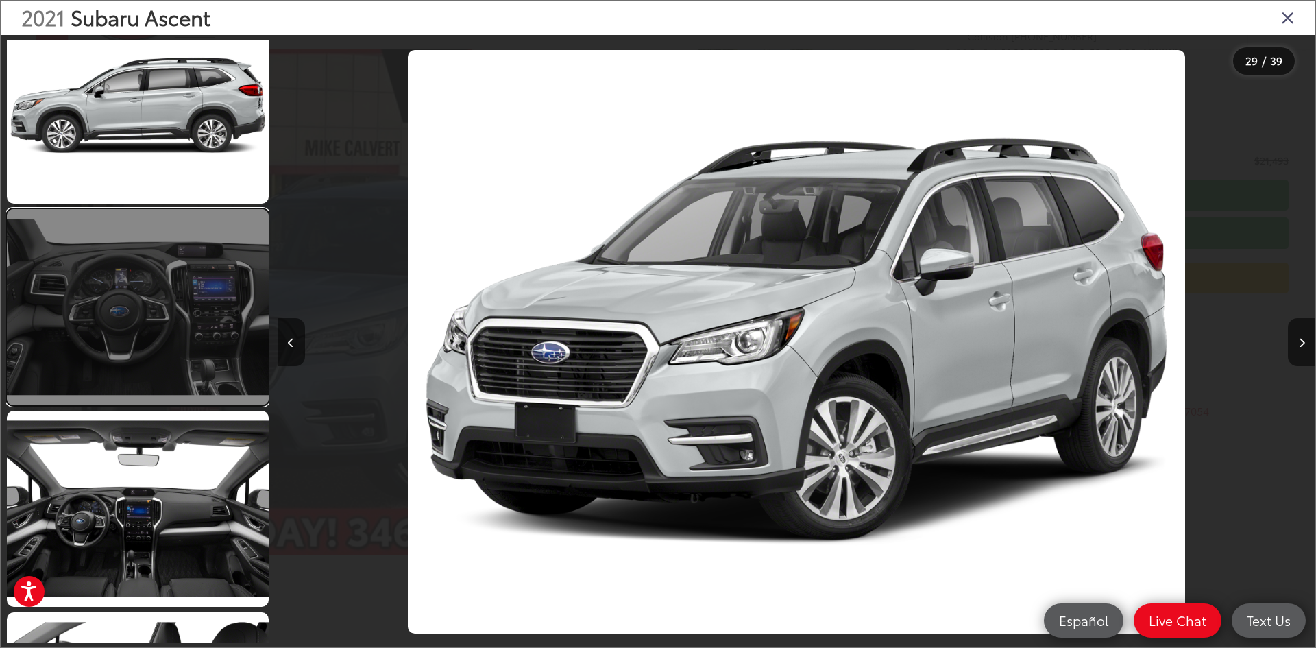
click at [149, 341] on link at bounding box center [138, 307] width 262 height 196
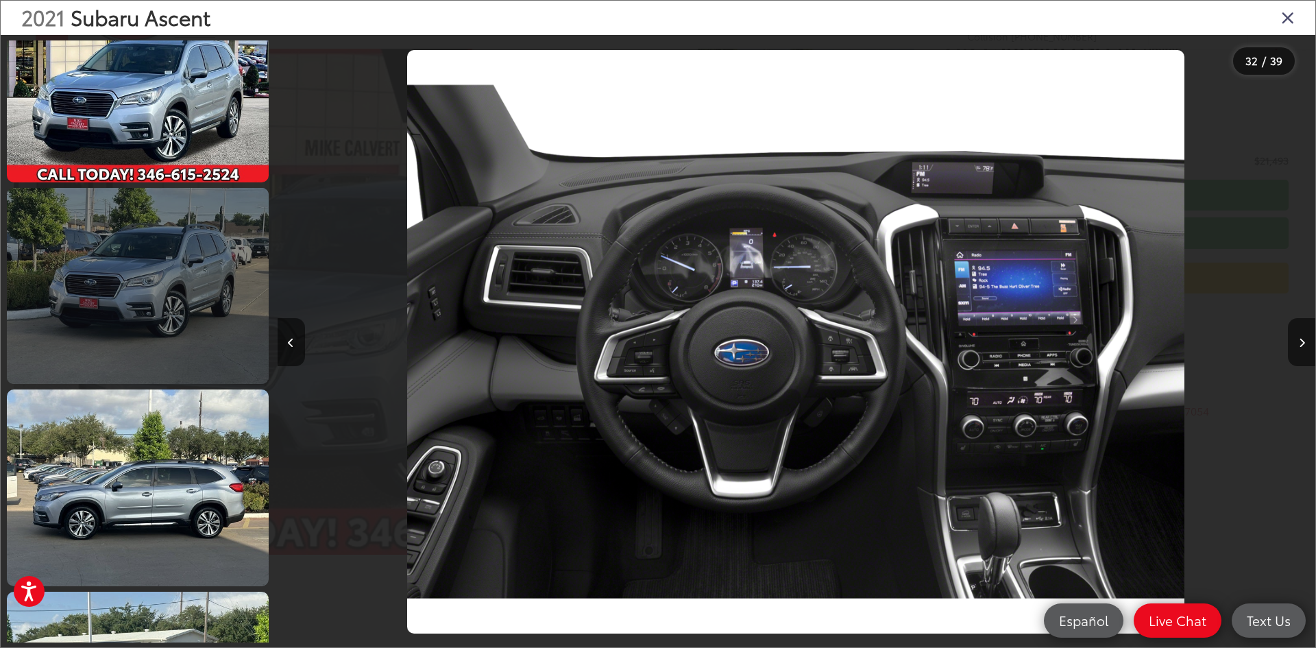
scroll to position [82, 0]
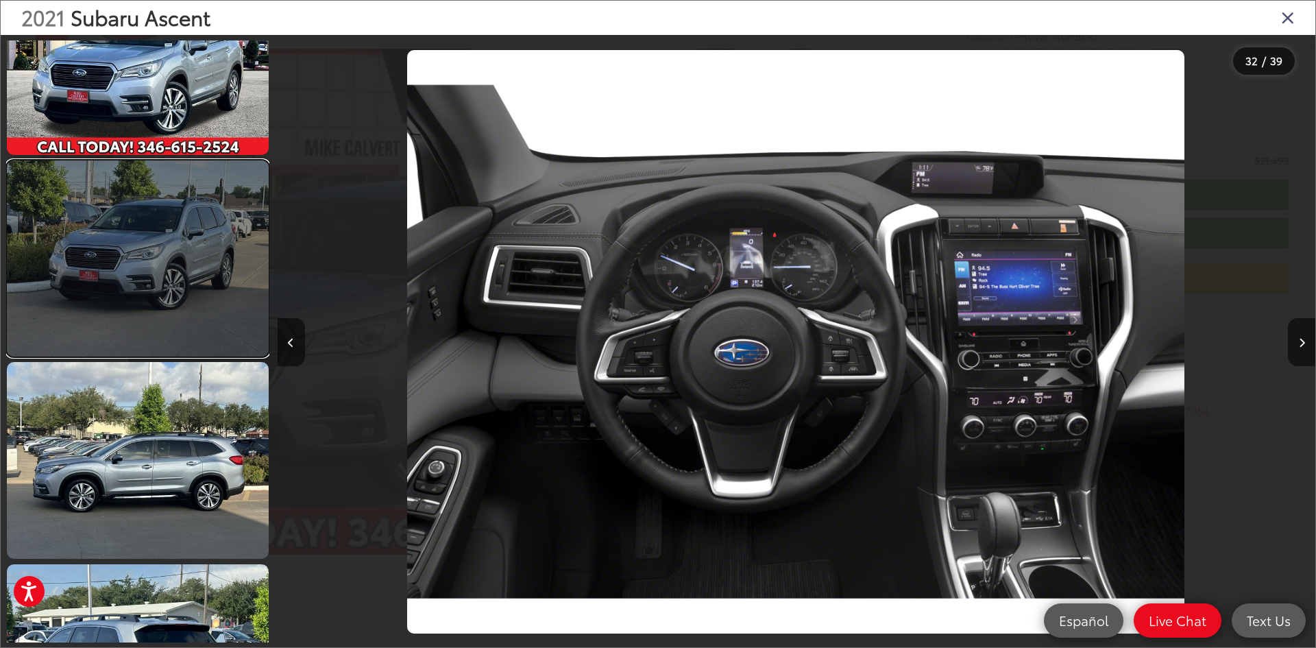
click at [172, 291] on link at bounding box center [138, 258] width 262 height 196
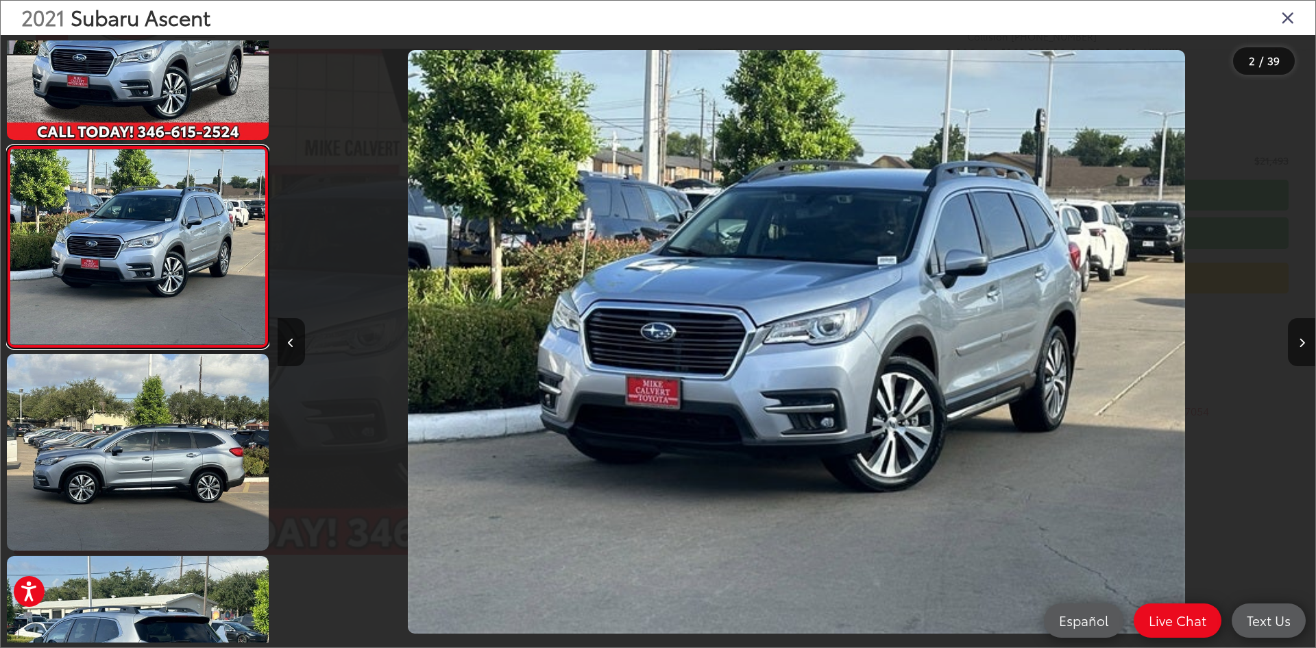
scroll to position [317, 0]
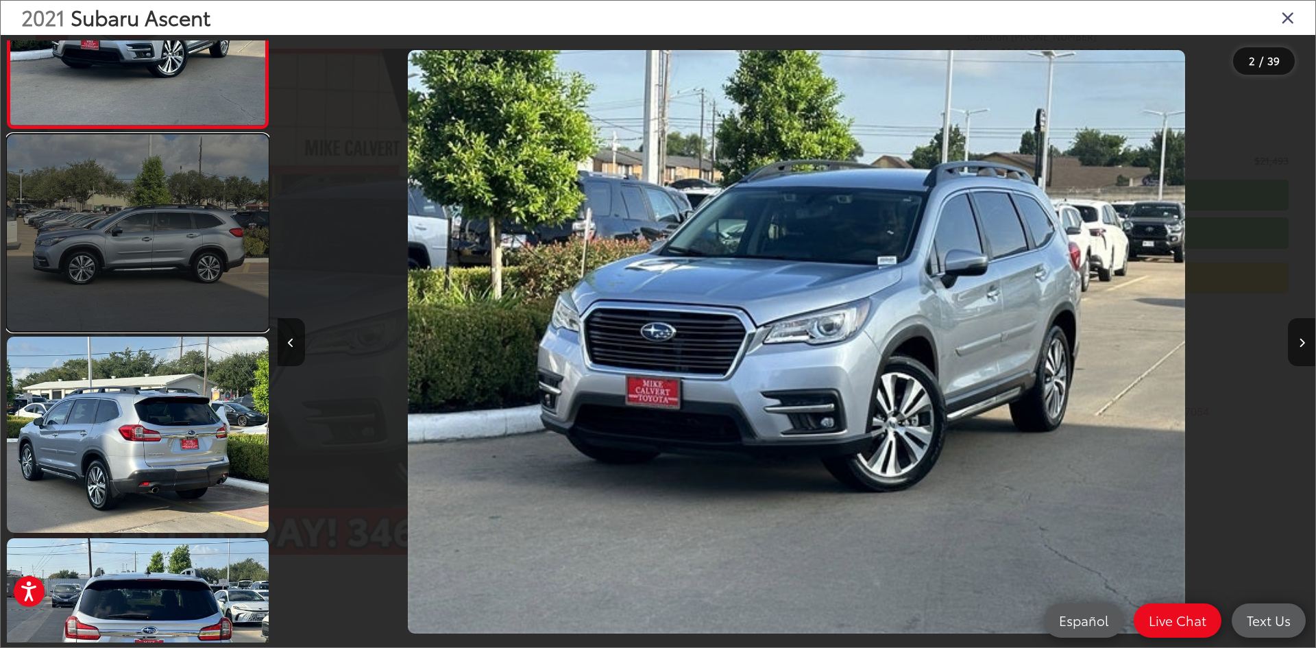
click at [134, 254] on link at bounding box center [138, 232] width 262 height 196
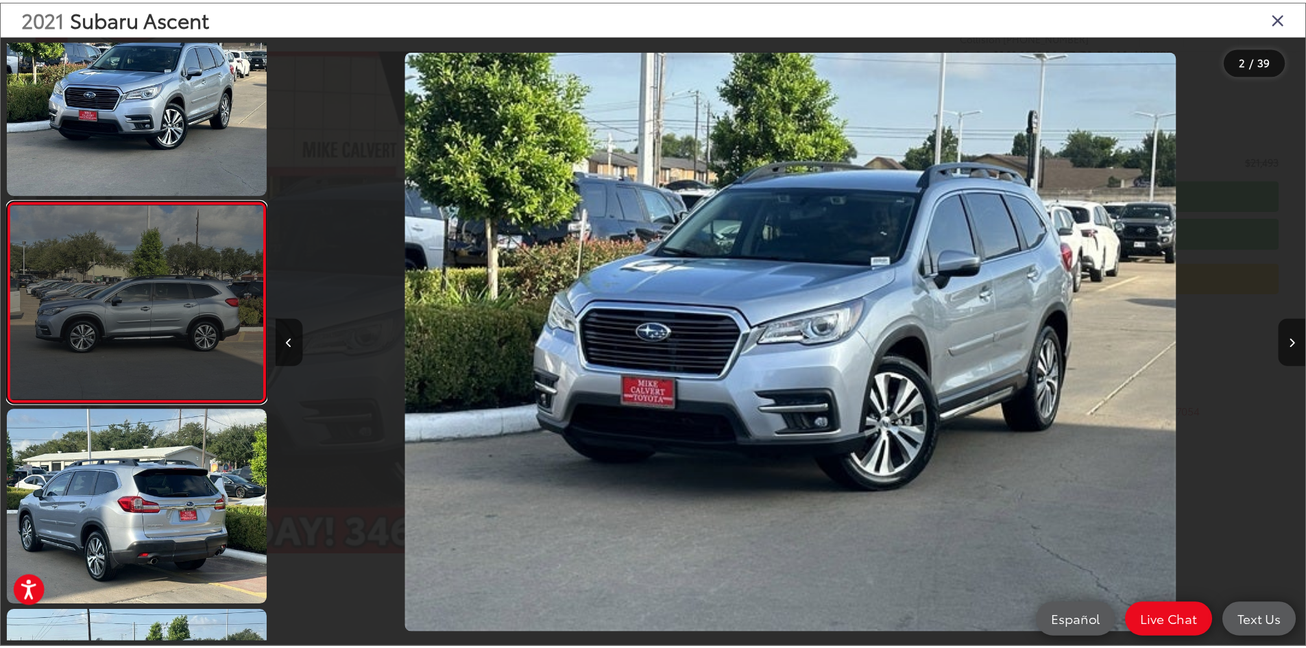
scroll to position [0, 2077]
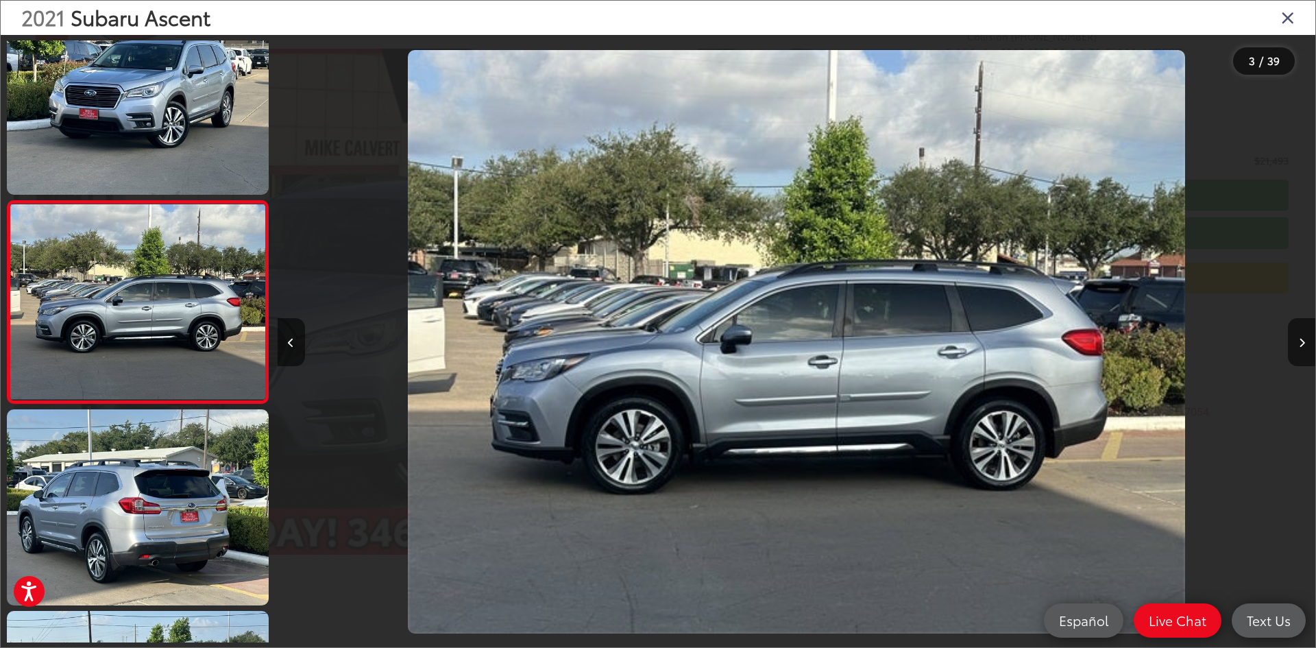
click at [1288, 16] on icon "Close gallery" at bounding box center [1288, 17] width 14 height 18
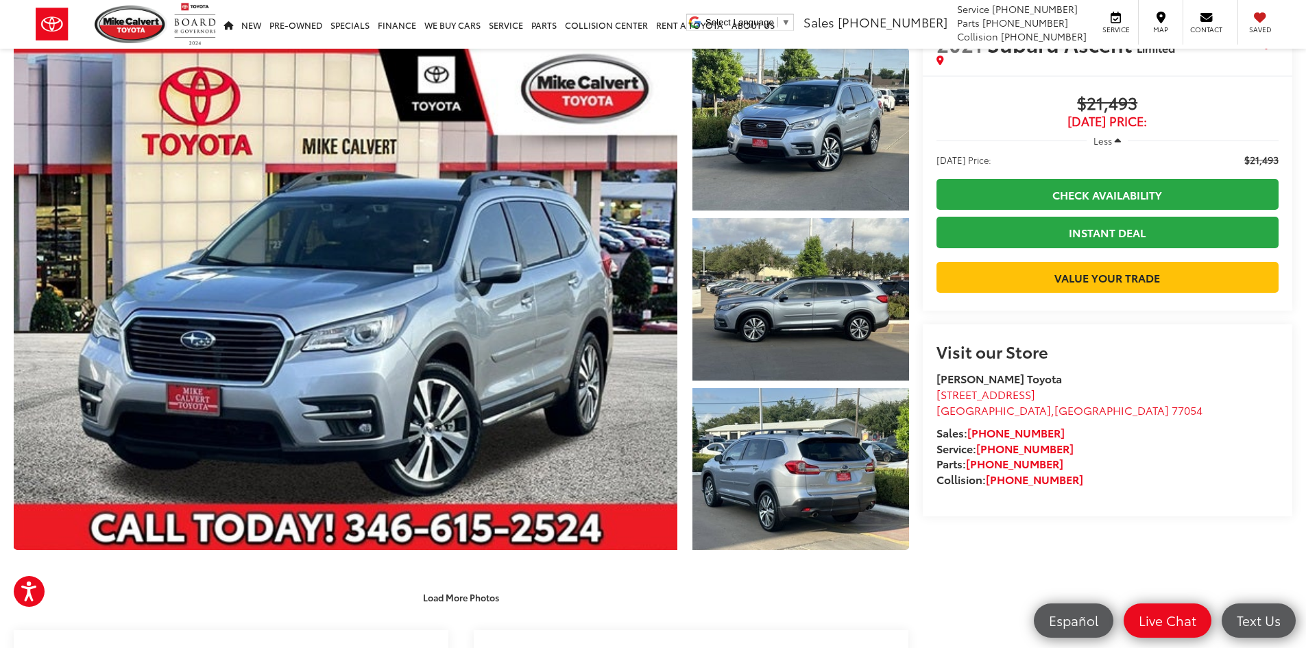
scroll to position [0, 0]
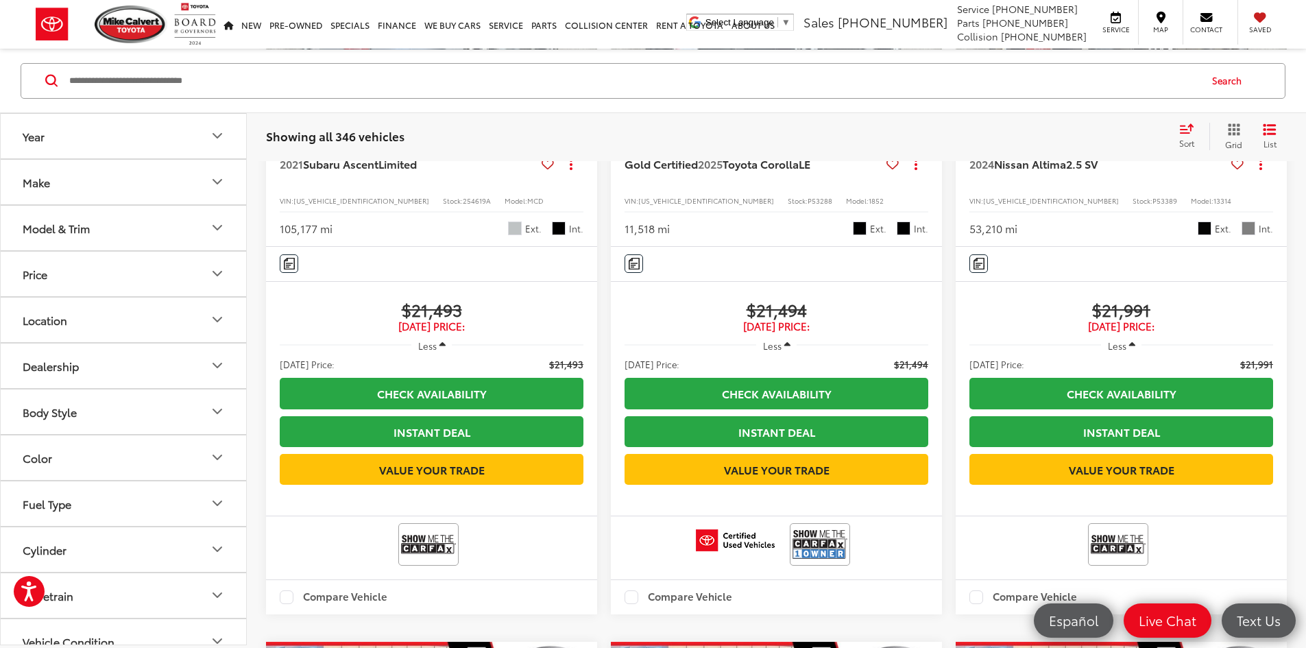
scroll to position [1972, 0]
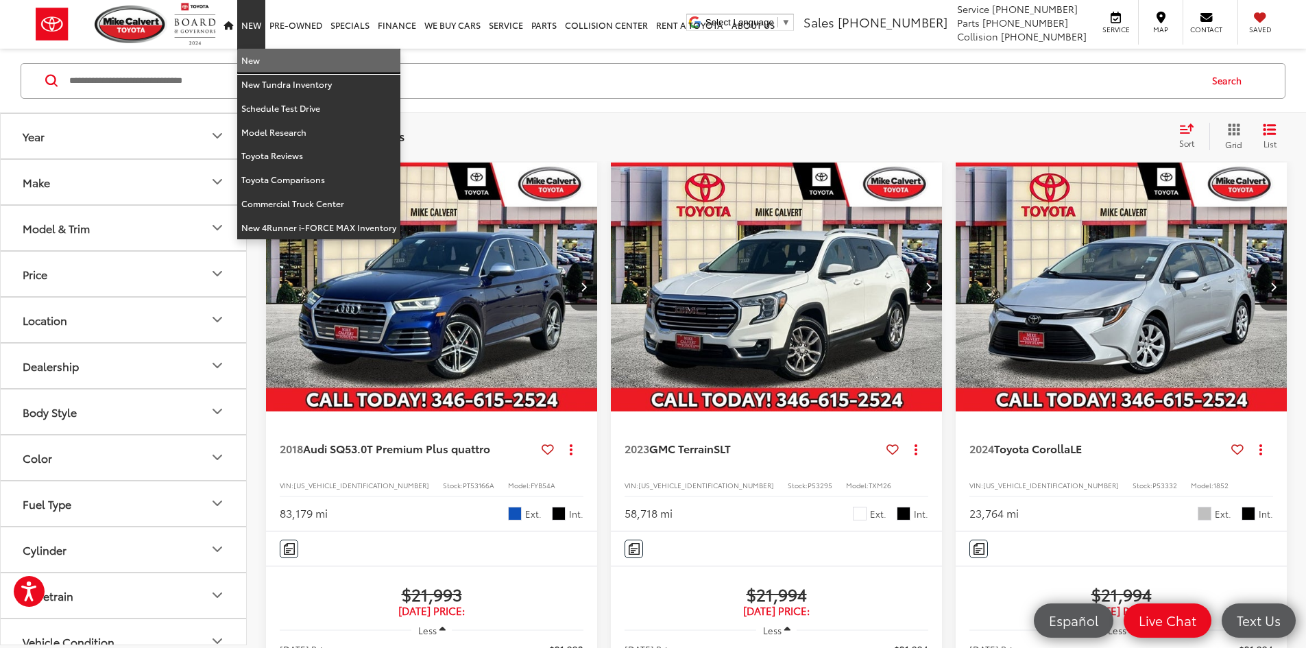
click at [249, 64] on link "New" at bounding box center [318, 61] width 163 height 24
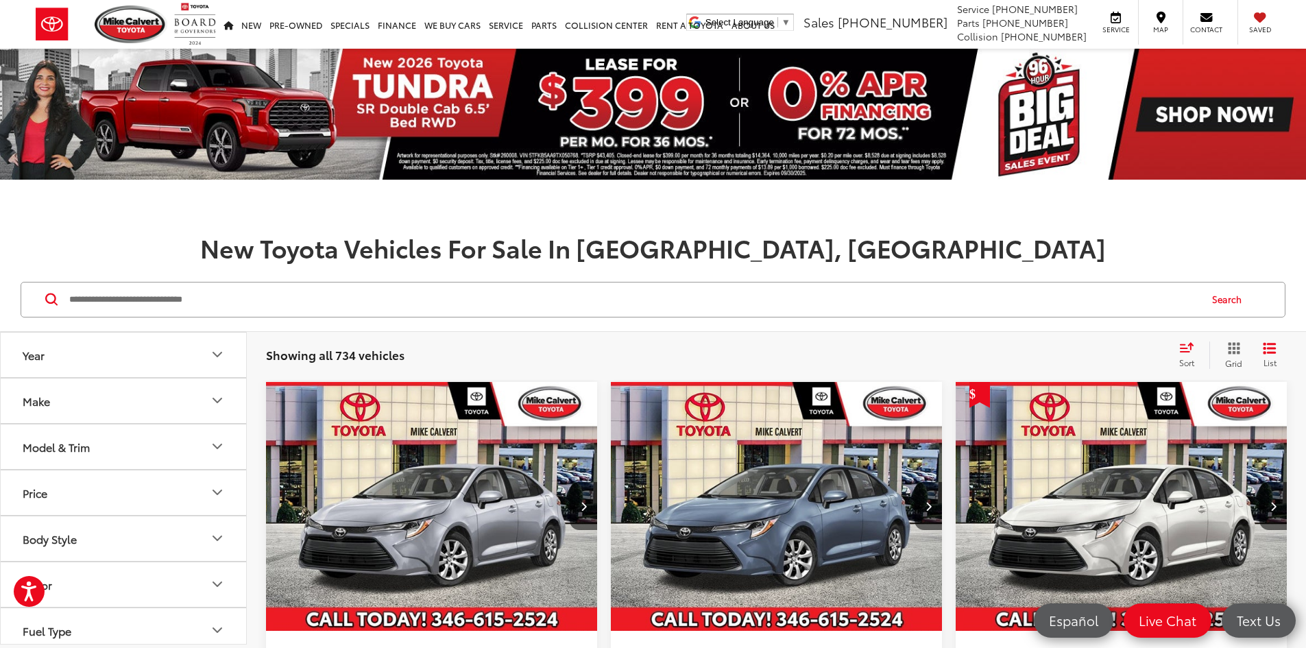
click at [1235, 349] on icon "Grid View" at bounding box center [1234, 348] width 12 height 12
click at [1185, 352] on div "Sort" at bounding box center [1190, 354] width 37 height 27
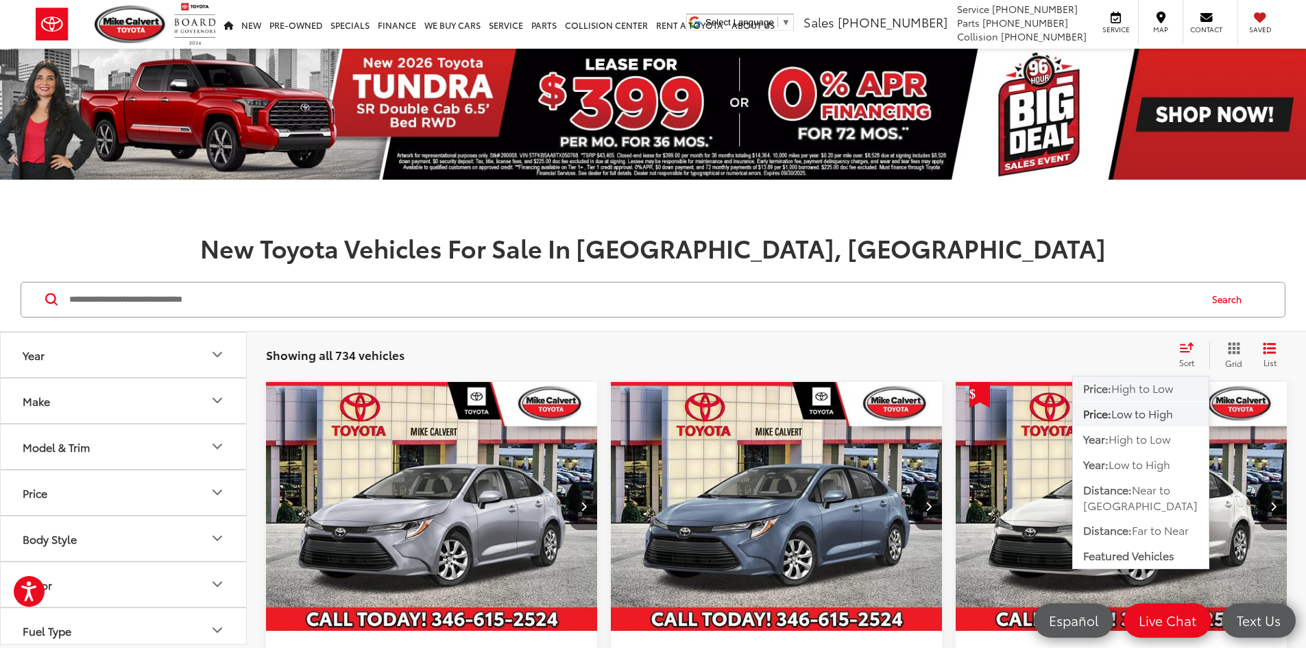
click at [1148, 388] on span "High to Low" at bounding box center [1142, 388] width 62 height 16
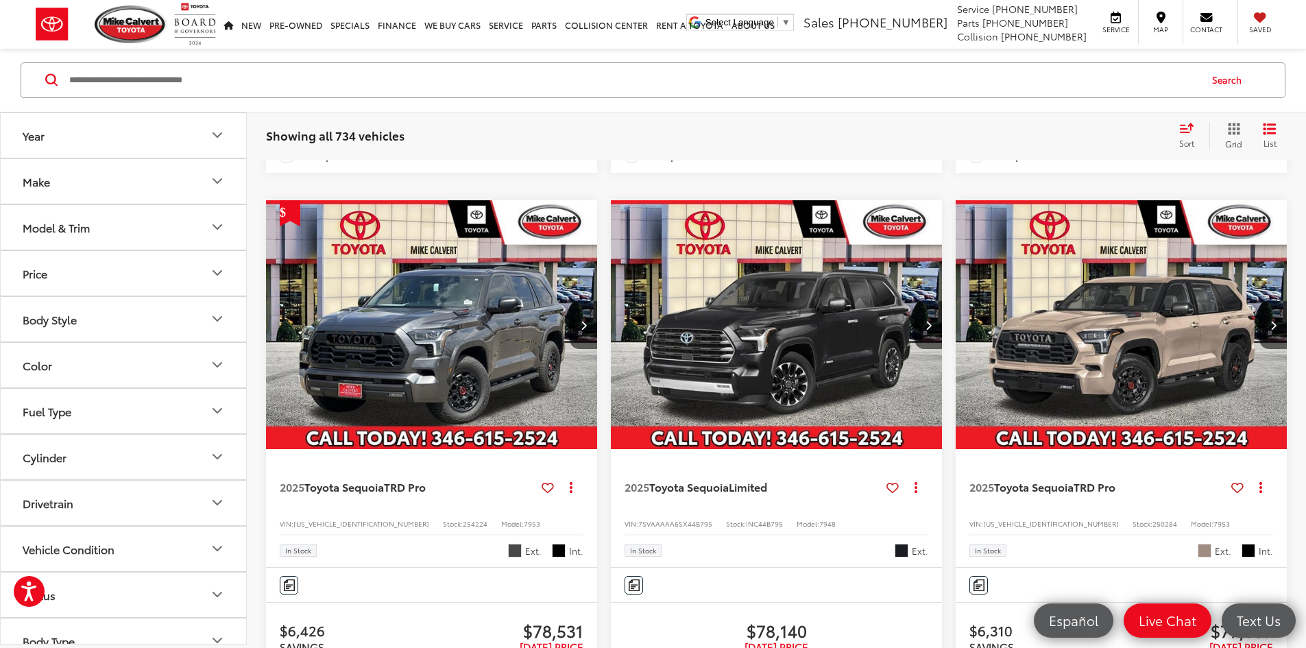
scroll to position [1124, 0]
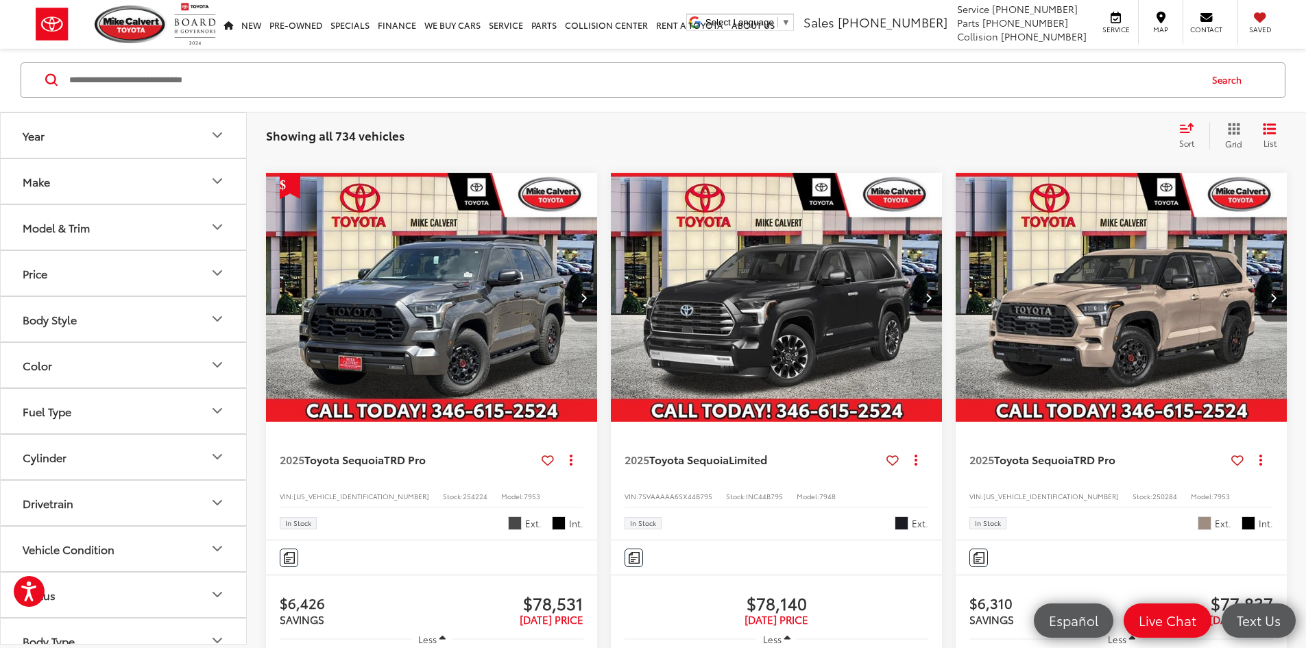
click at [1185, 132] on icon "Select sort value" at bounding box center [1187, 128] width 12 height 8
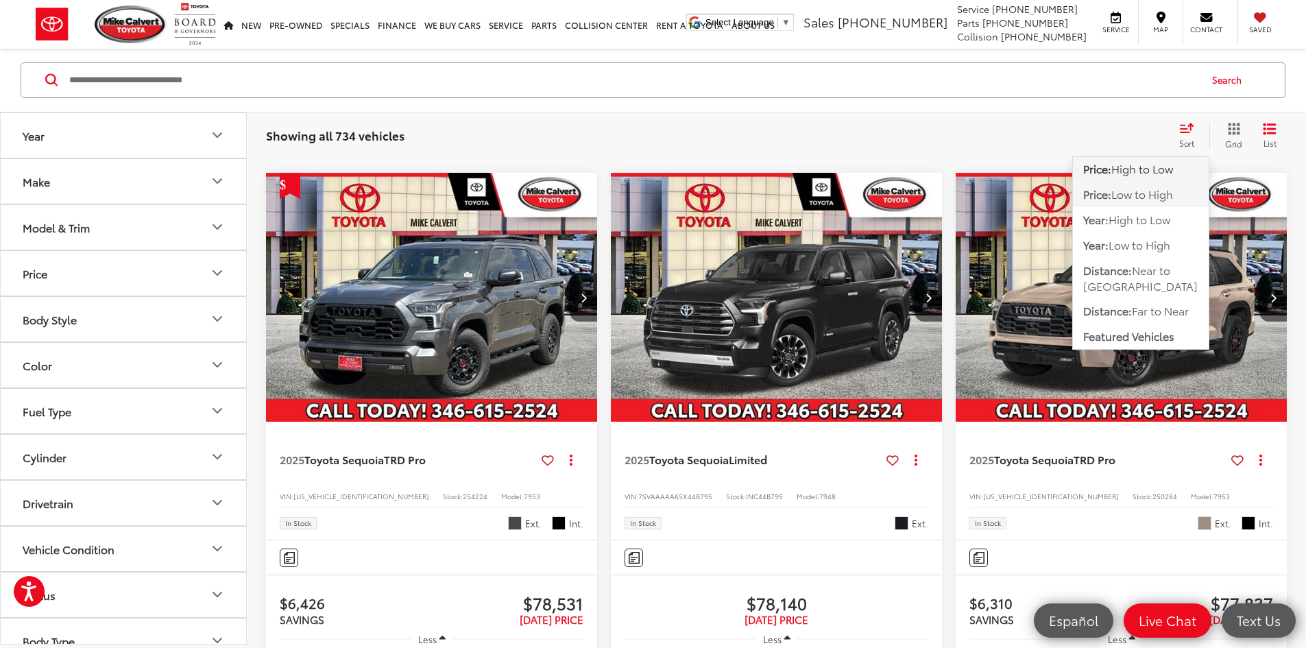
click at [1150, 196] on span "Low to High" at bounding box center [1142, 194] width 62 height 16
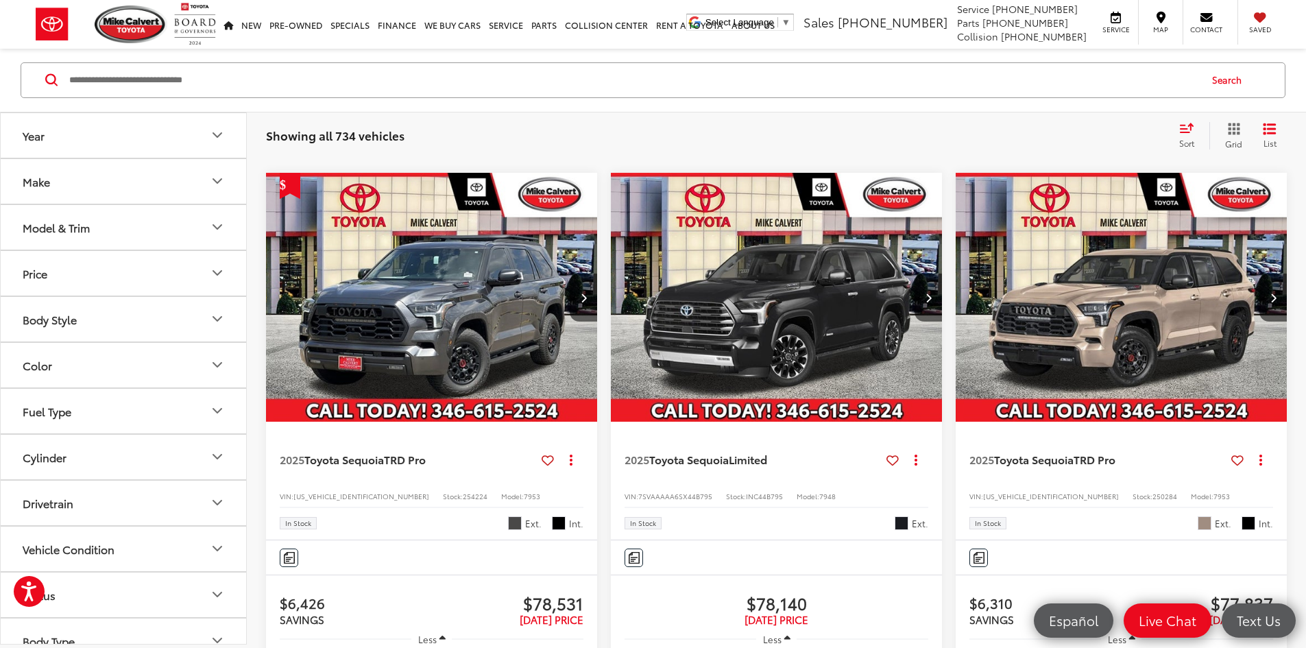
scroll to position [219, 0]
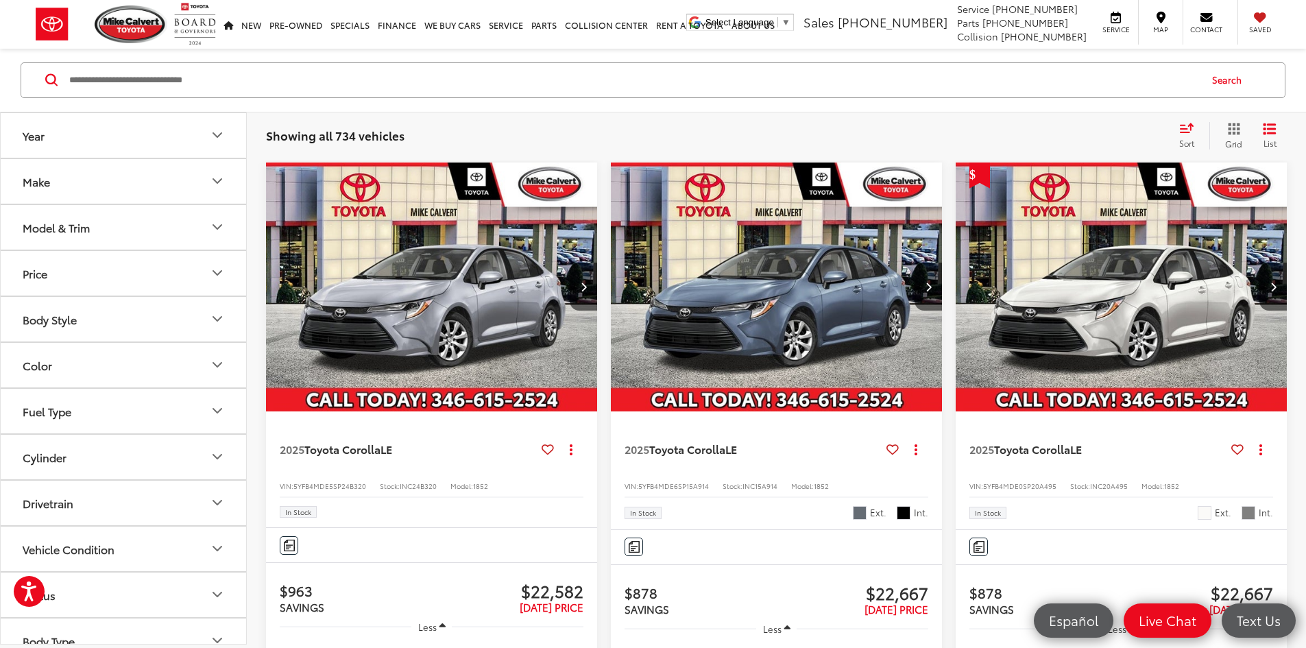
click at [773, 158] on div "Showing all 734 vehicles Clear All + 0 test Sort Price: High to Low Price: Low …" at bounding box center [776, 135] width 1059 height 49
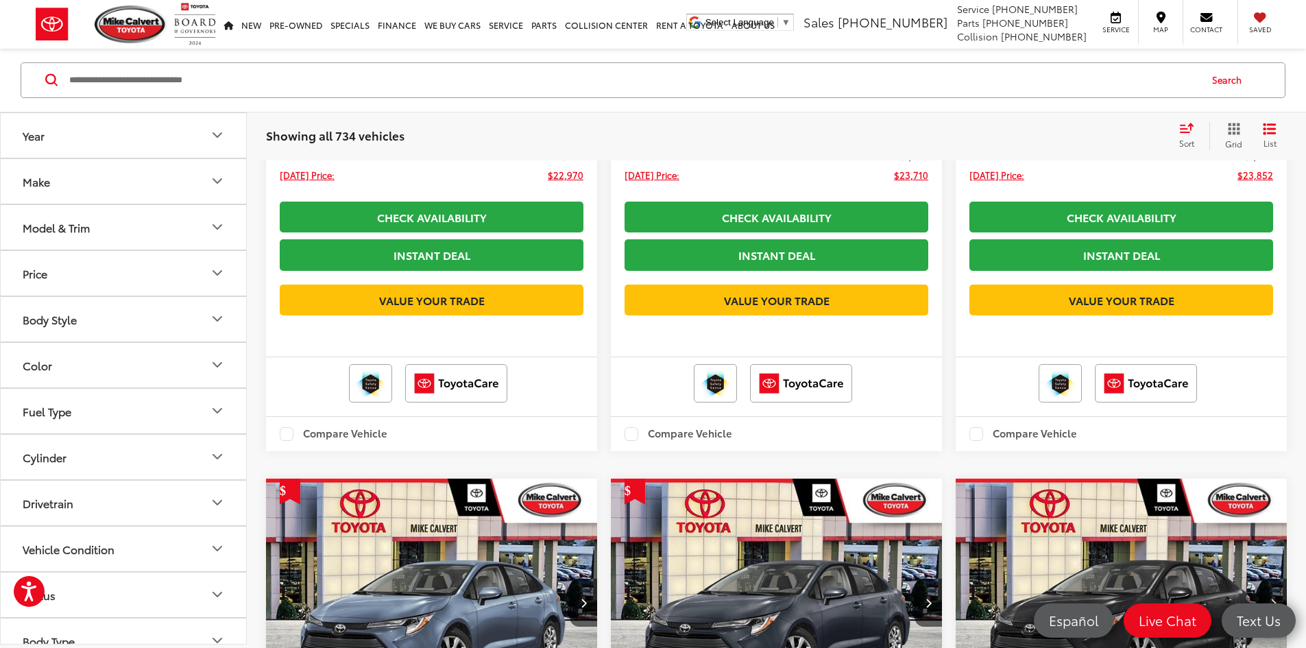
scroll to position [2496, 0]
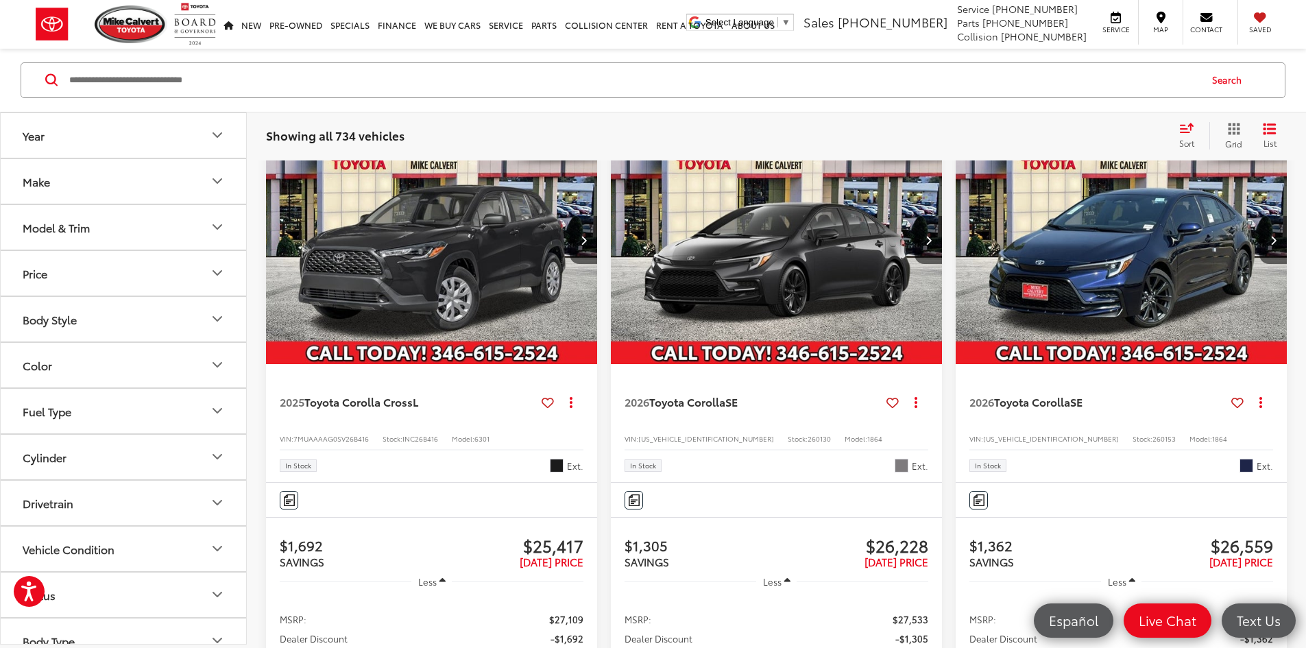
scroll to position [10668, 0]
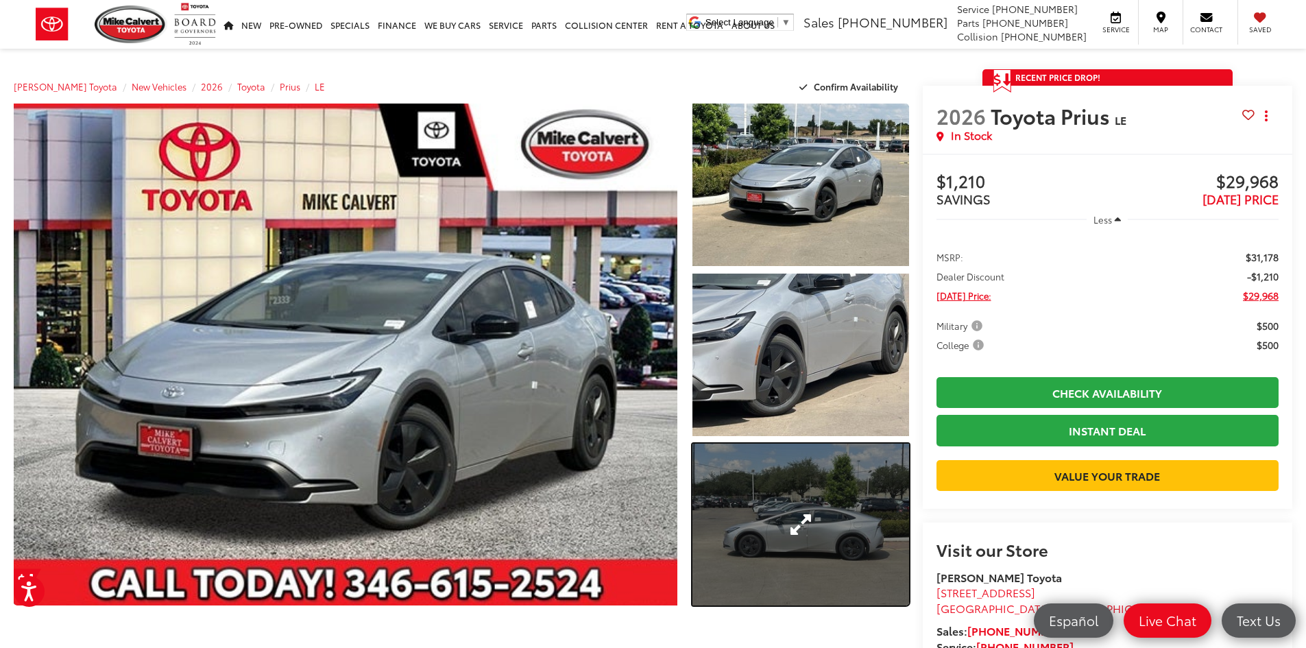
click at [848, 509] on link "Expand Photo 3" at bounding box center [800, 525] width 217 height 162
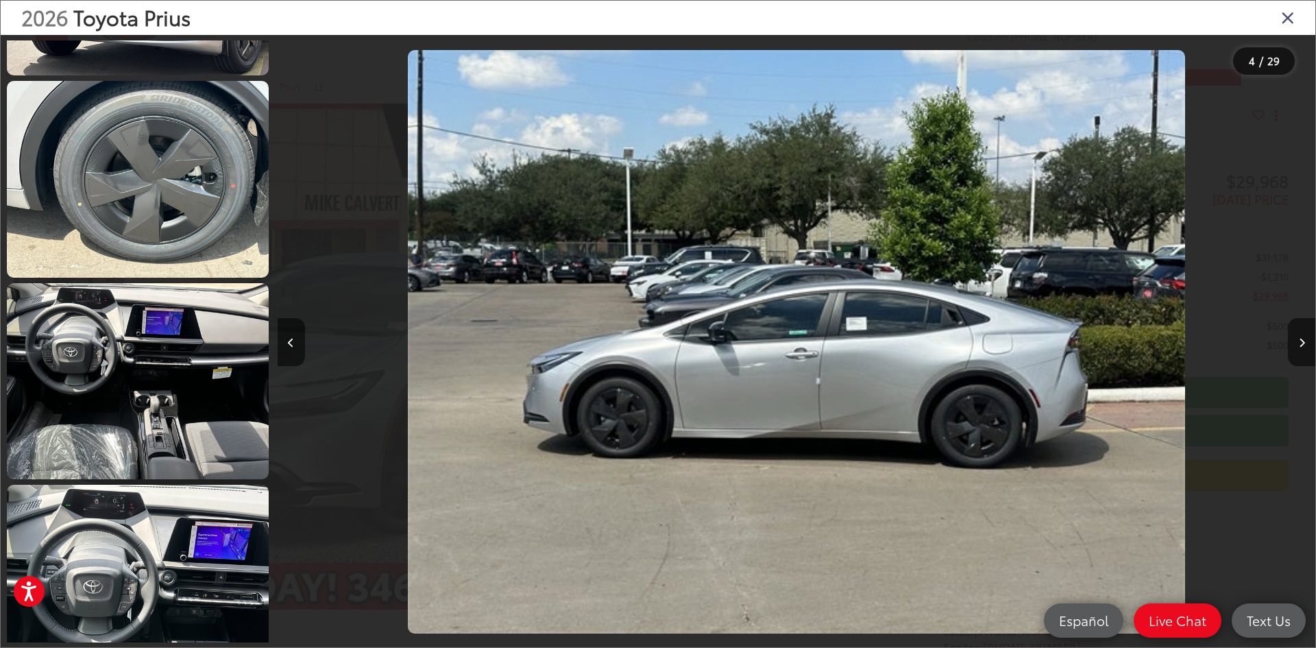
scroll to position [1406, 0]
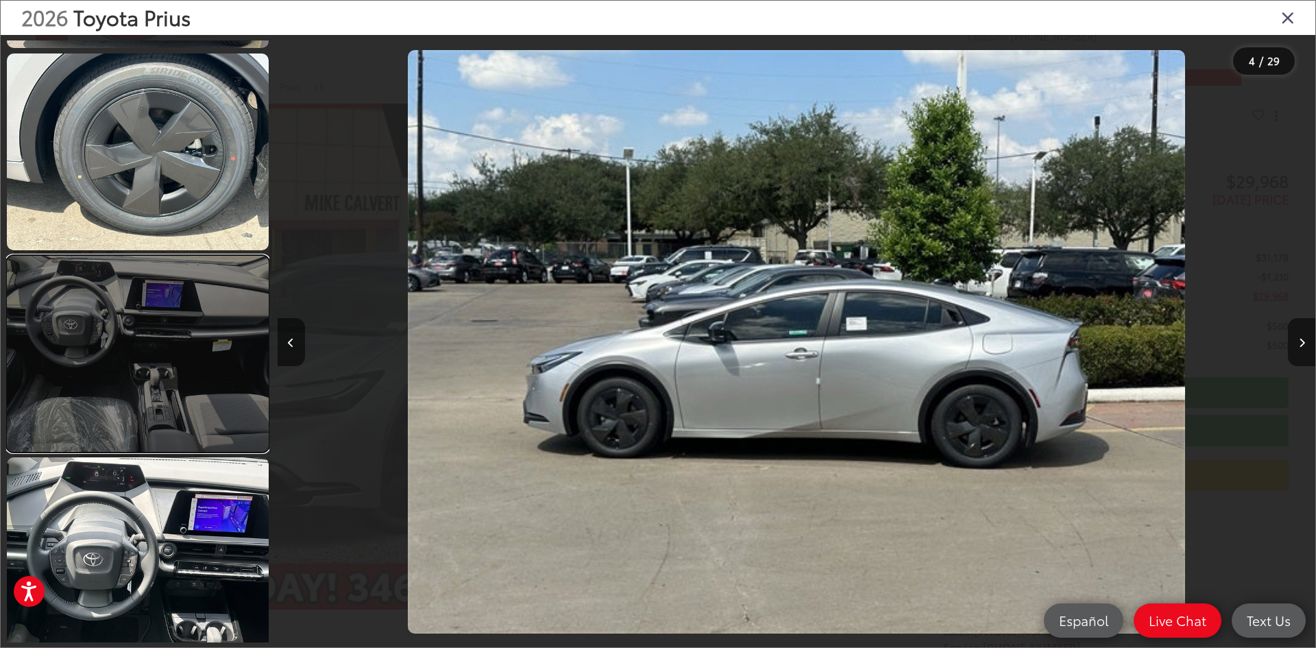
click at [166, 351] on link at bounding box center [138, 354] width 262 height 196
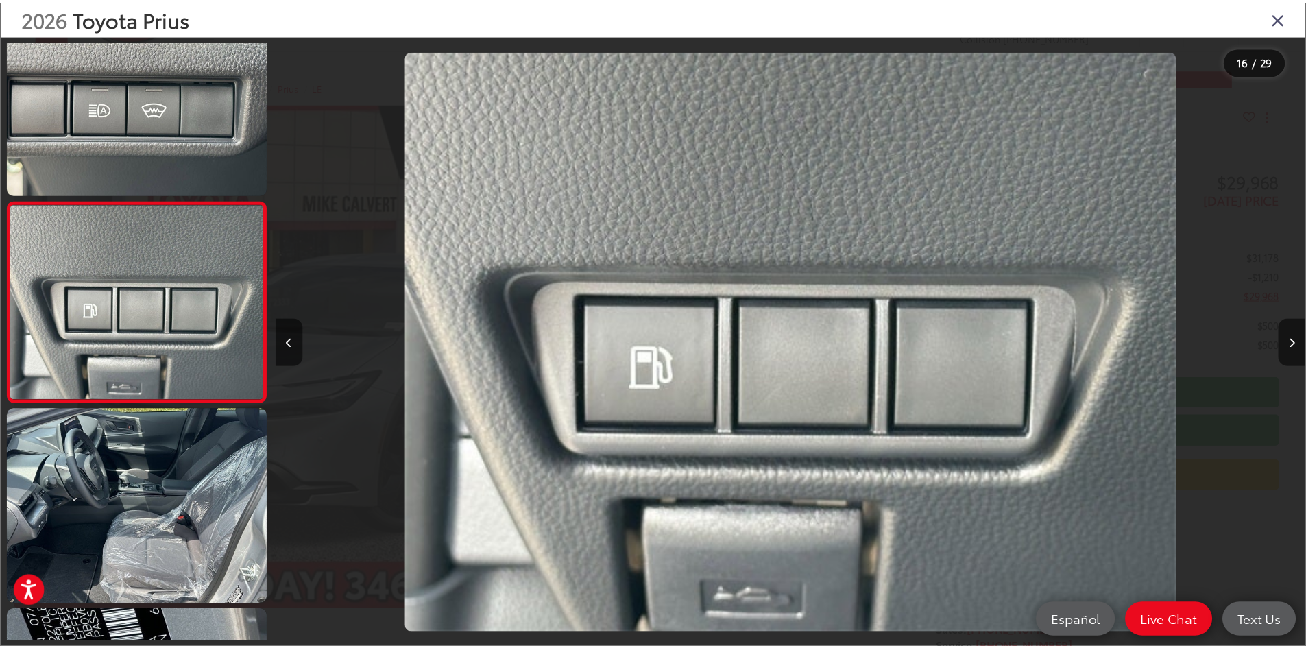
scroll to position [3068, 0]
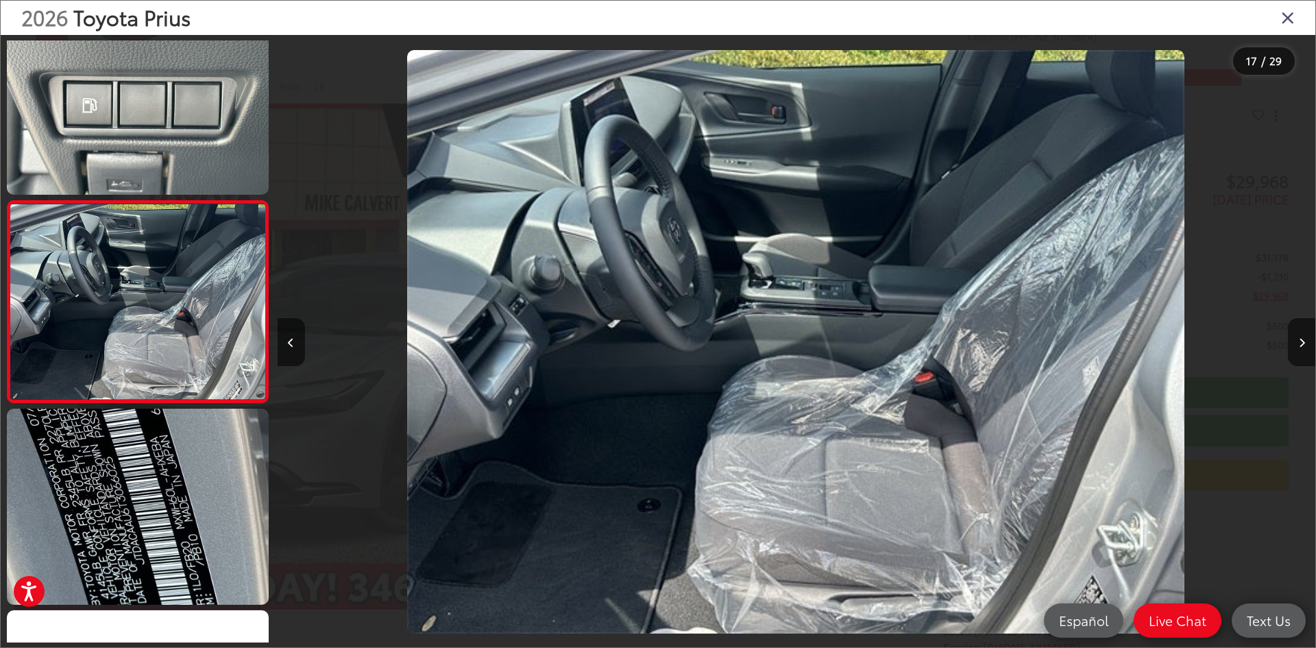
click at [1289, 17] on icon "Close gallery" at bounding box center [1288, 17] width 14 height 18
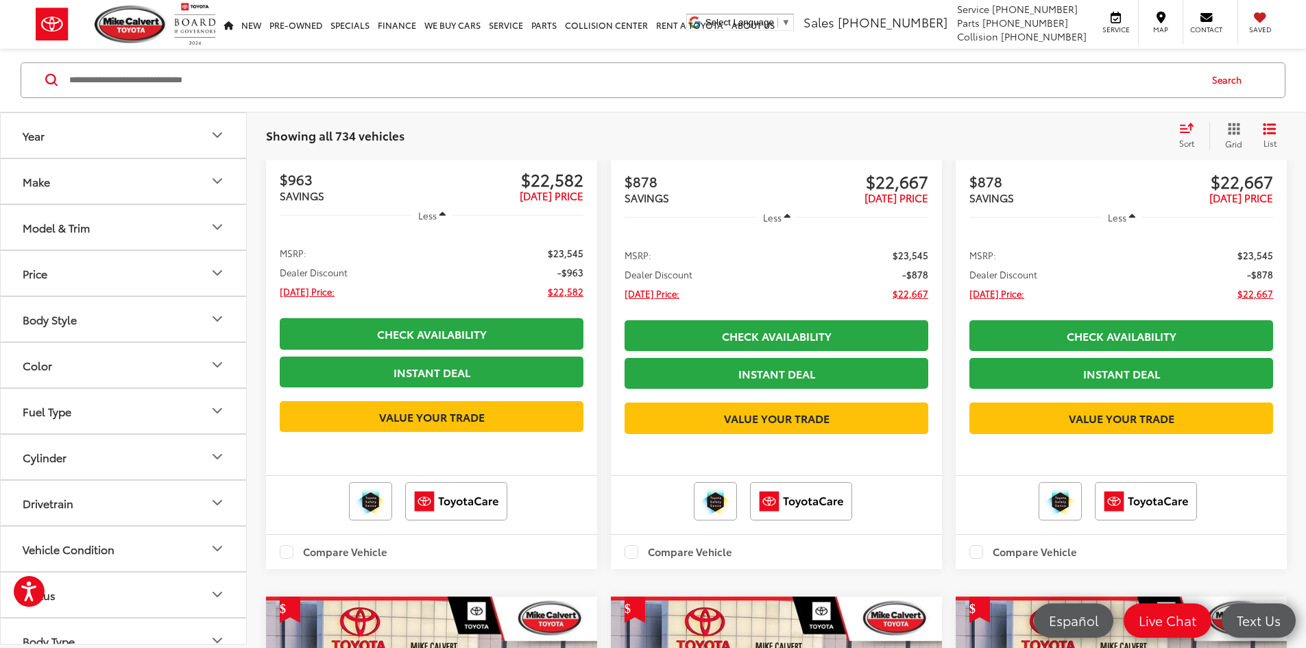
scroll to position [658, 0]
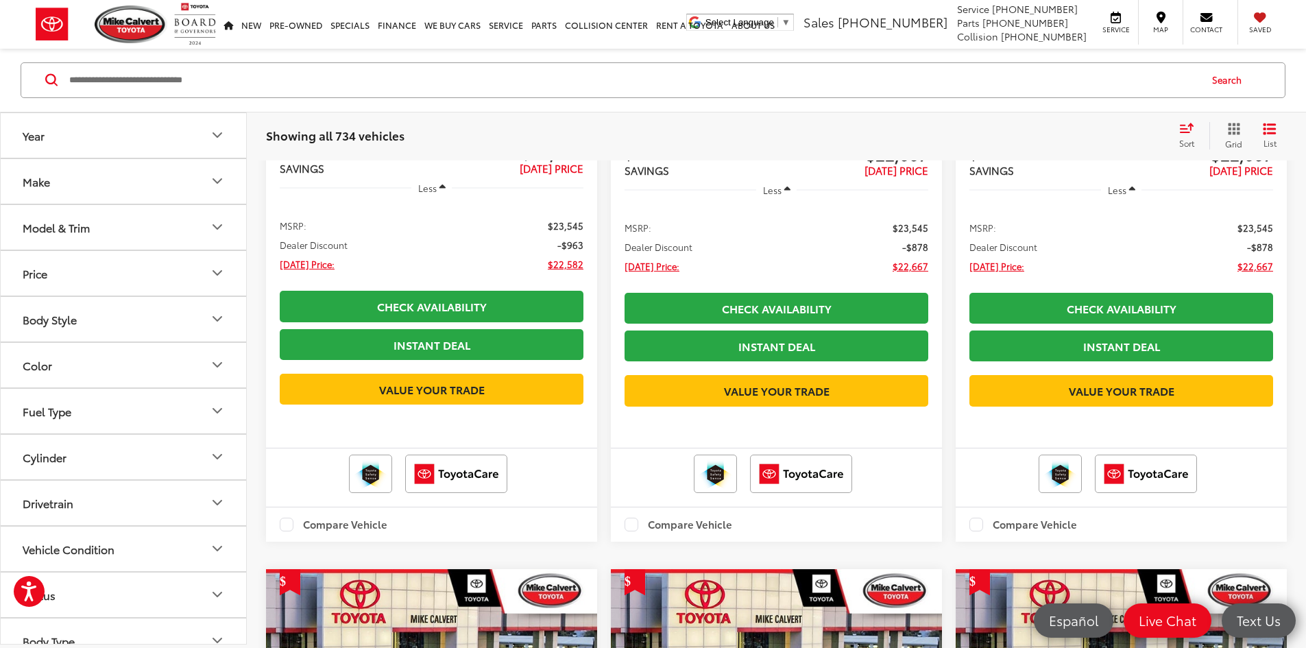
click at [84, 188] on button "Make" at bounding box center [124, 181] width 247 height 45
click at [108, 182] on button "Make" at bounding box center [124, 181] width 247 height 45
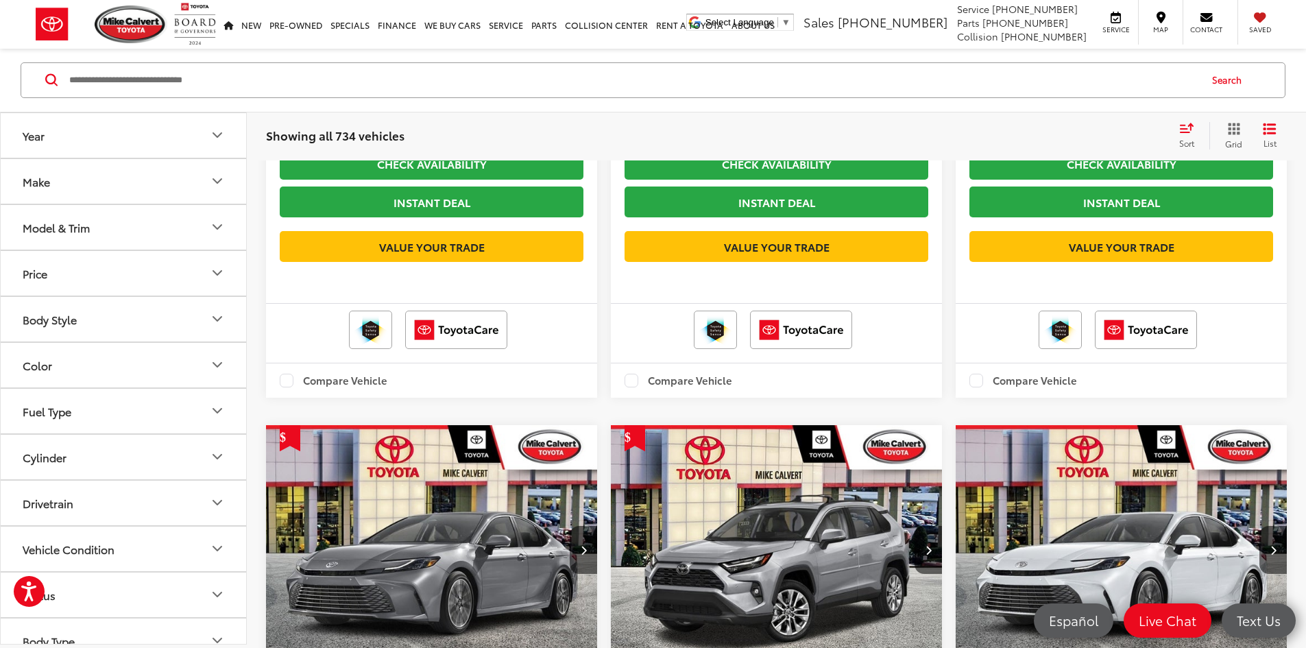
scroll to position [20980, 0]
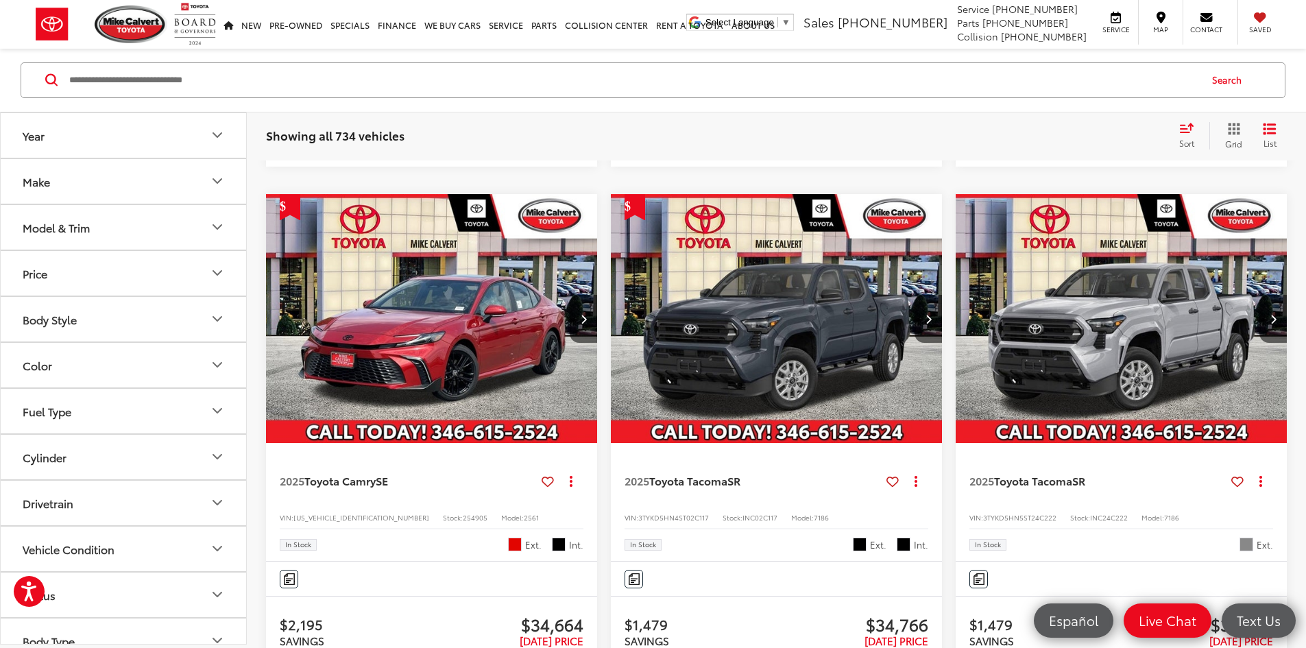
scroll to position [2962, 0]
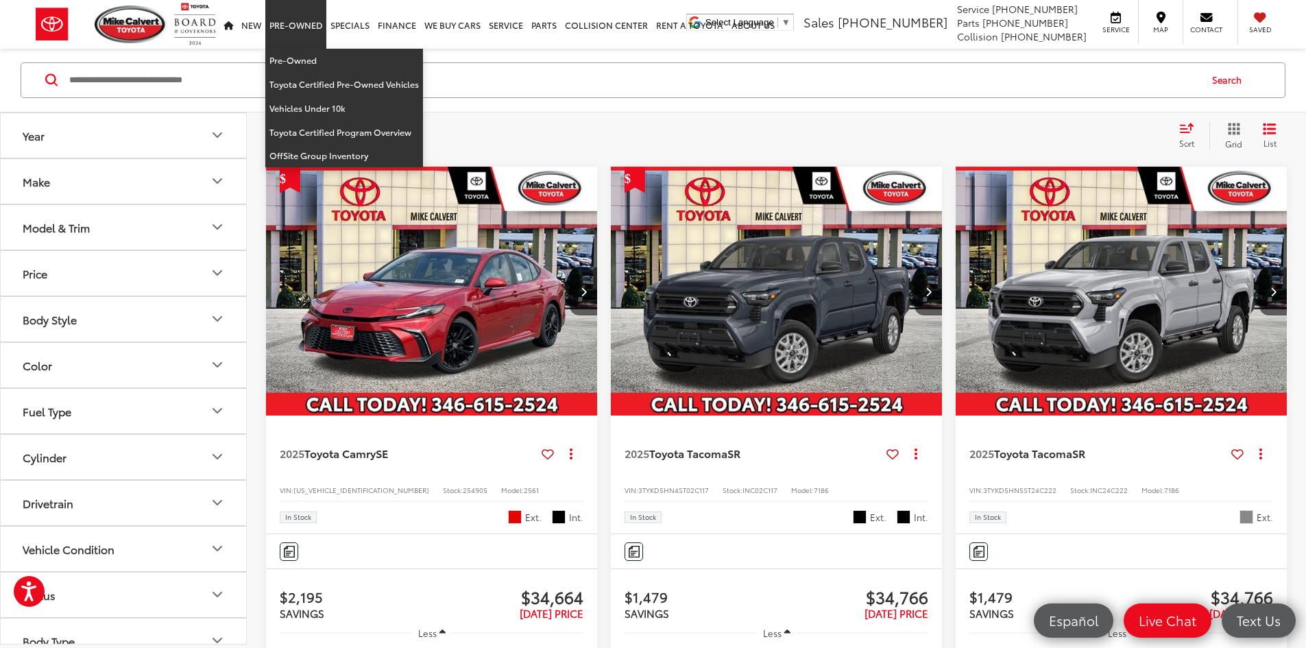
click at [281, 21] on link "Pre-Owned" at bounding box center [295, 24] width 61 height 49
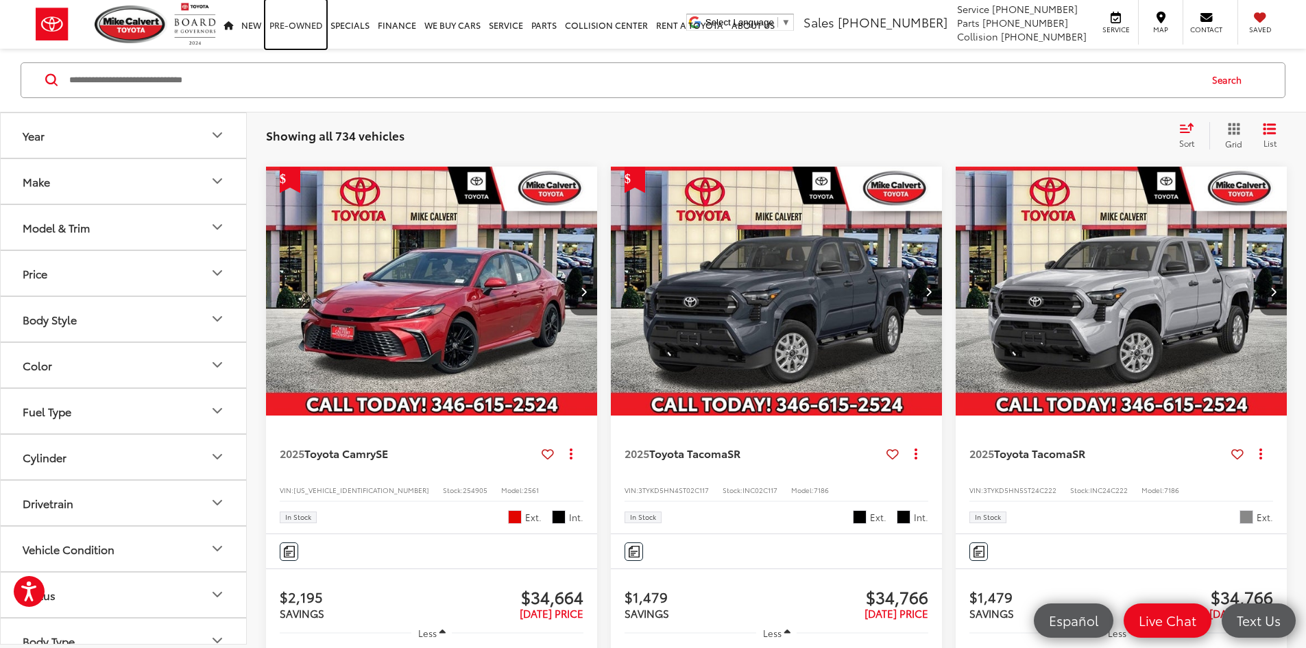
click at [281, 21] on link "Pre-Owned" at bounding box center [295, 24] width 61 height 49
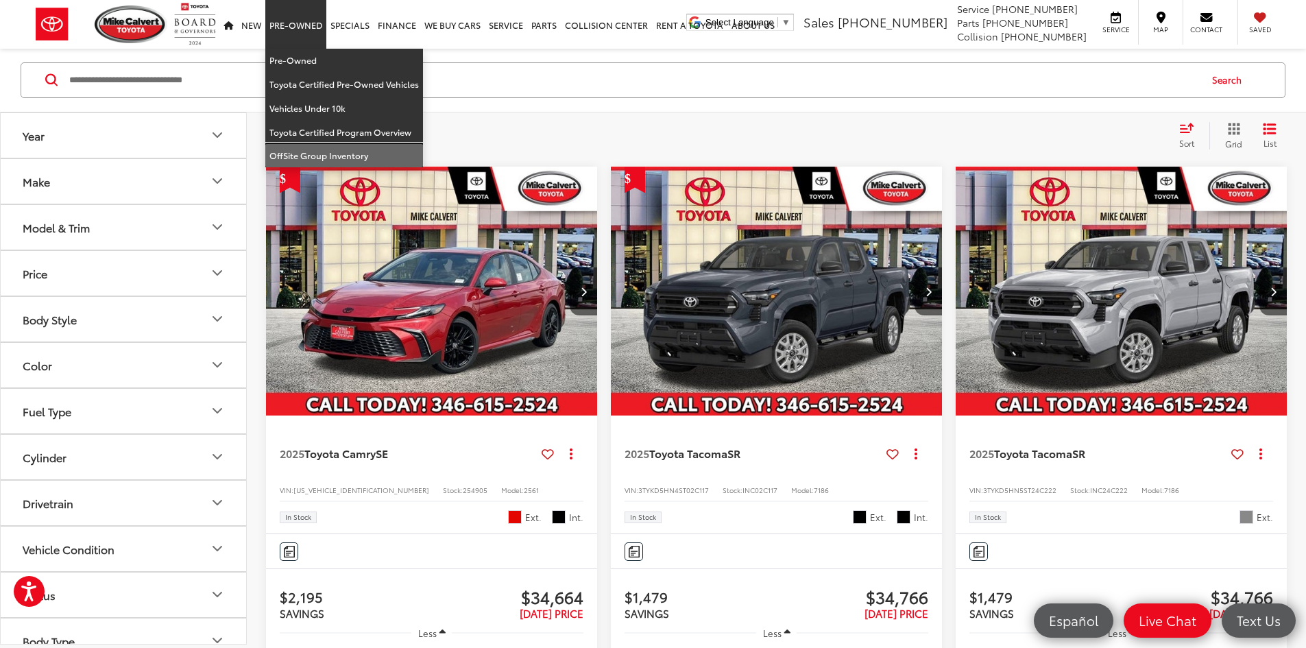
click at [299, 156] on link "OffSite Group Inventory" at bounding box center [344, 155] width 158 height 23
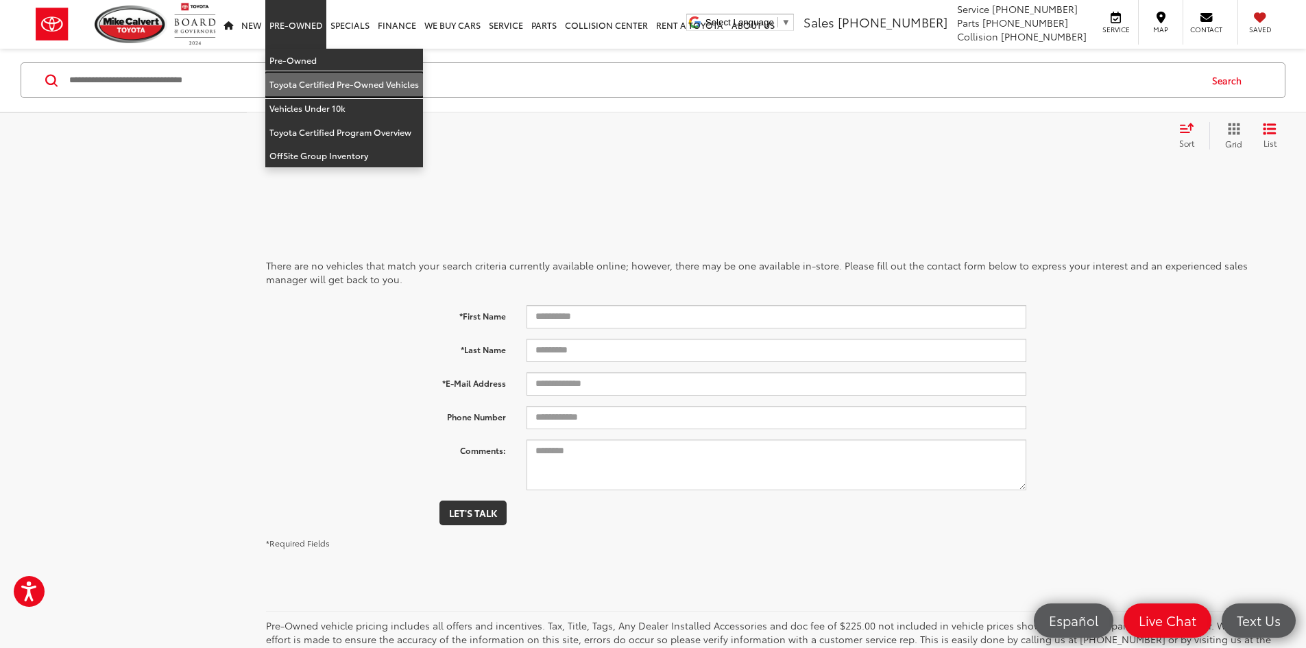
click at [305, 81] on link "Toyota Certified Pre-Owned Vehicles" at bounding box center [344, 85] width 158 height 24
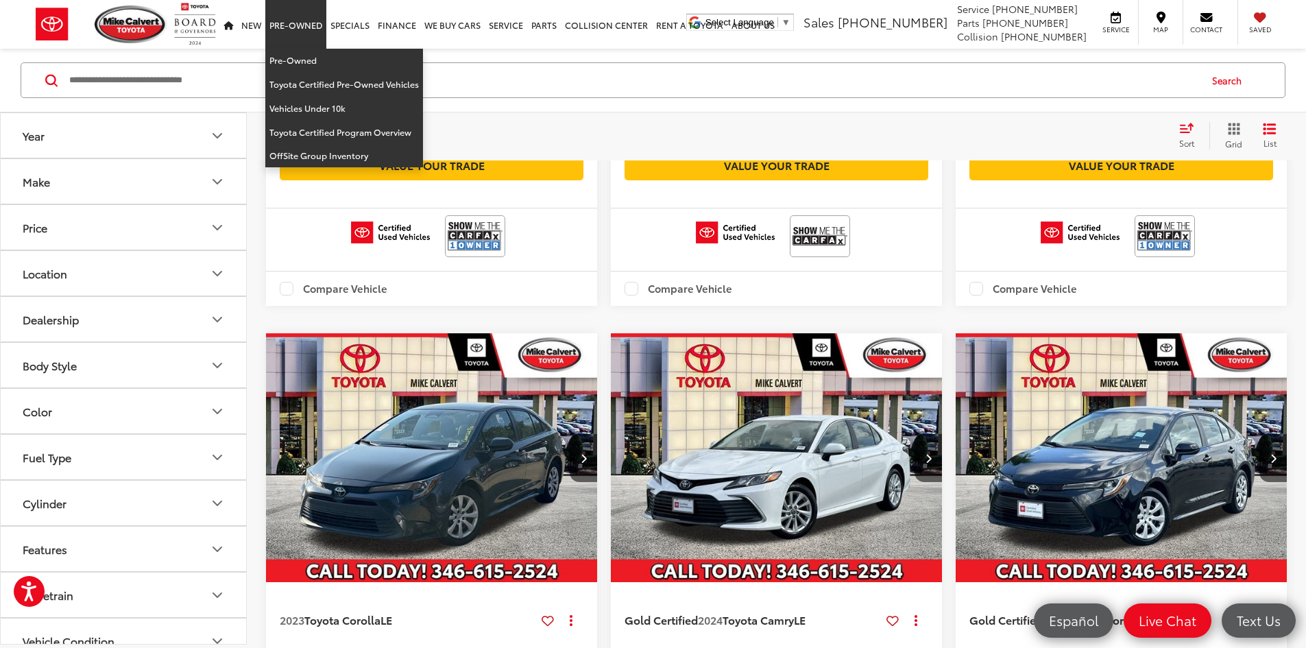
scroll to position [2276, 0]
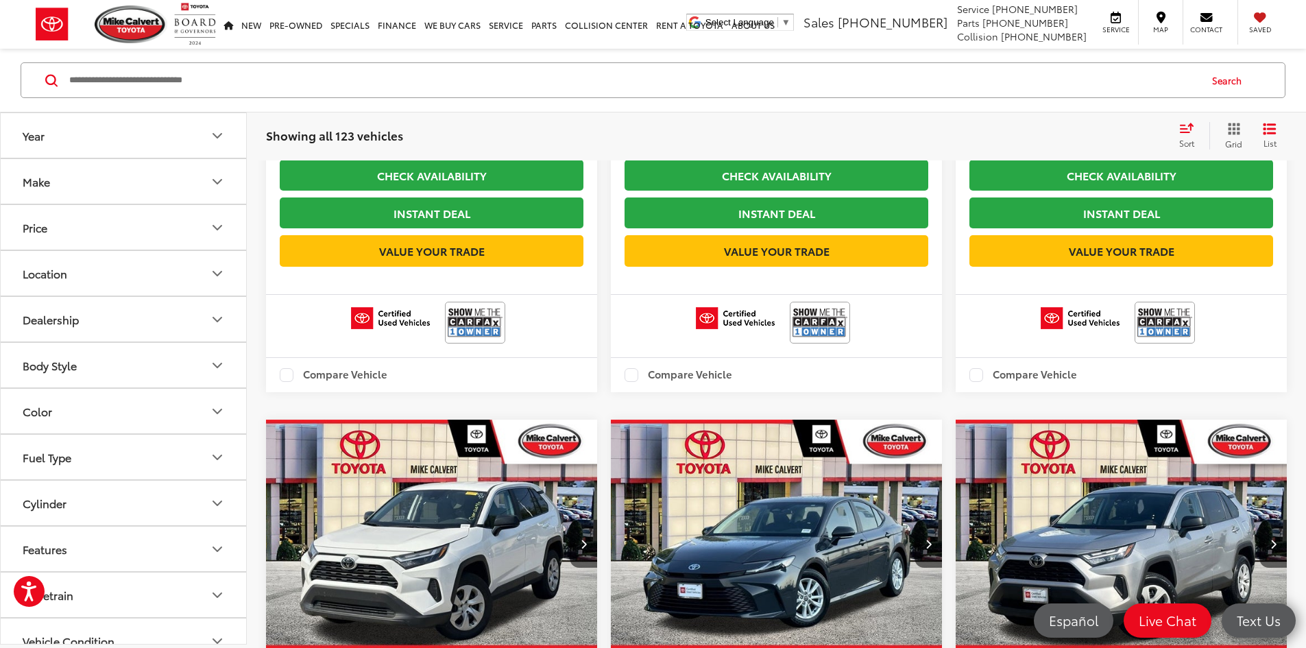
scroll to position [13658, 0]
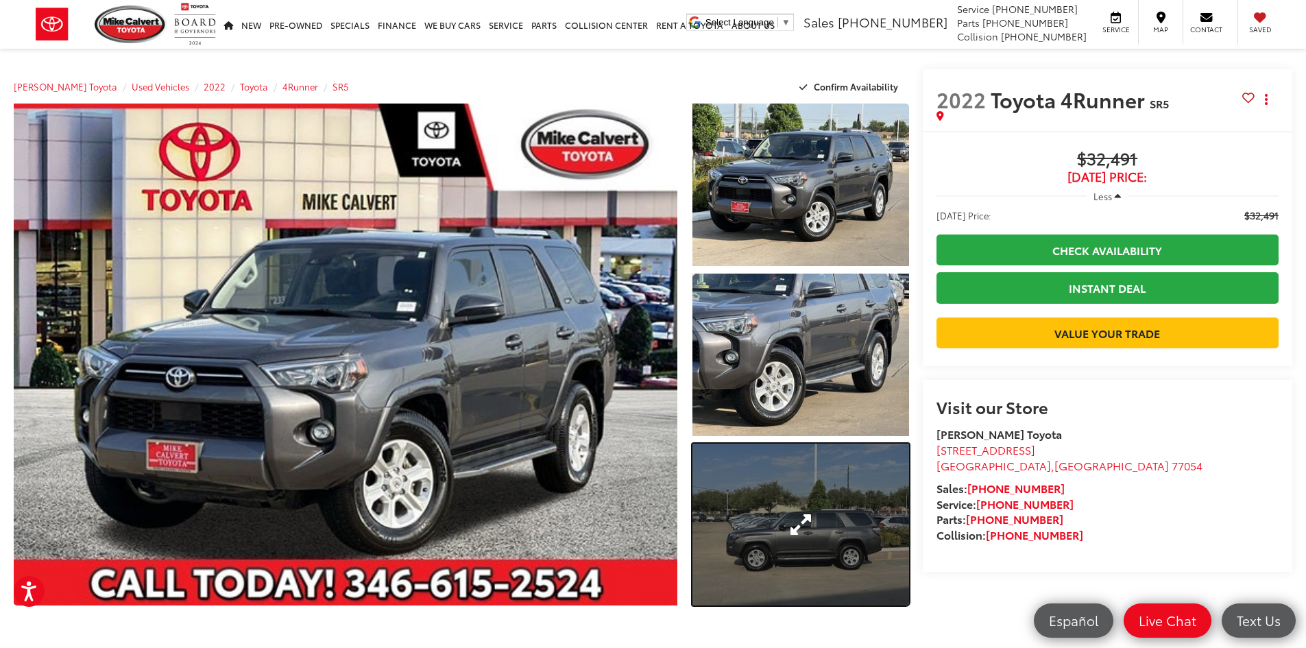
click at [808, 525] on link "Expand Photo 3" at bounding box center [800, 525] width 217 height 162
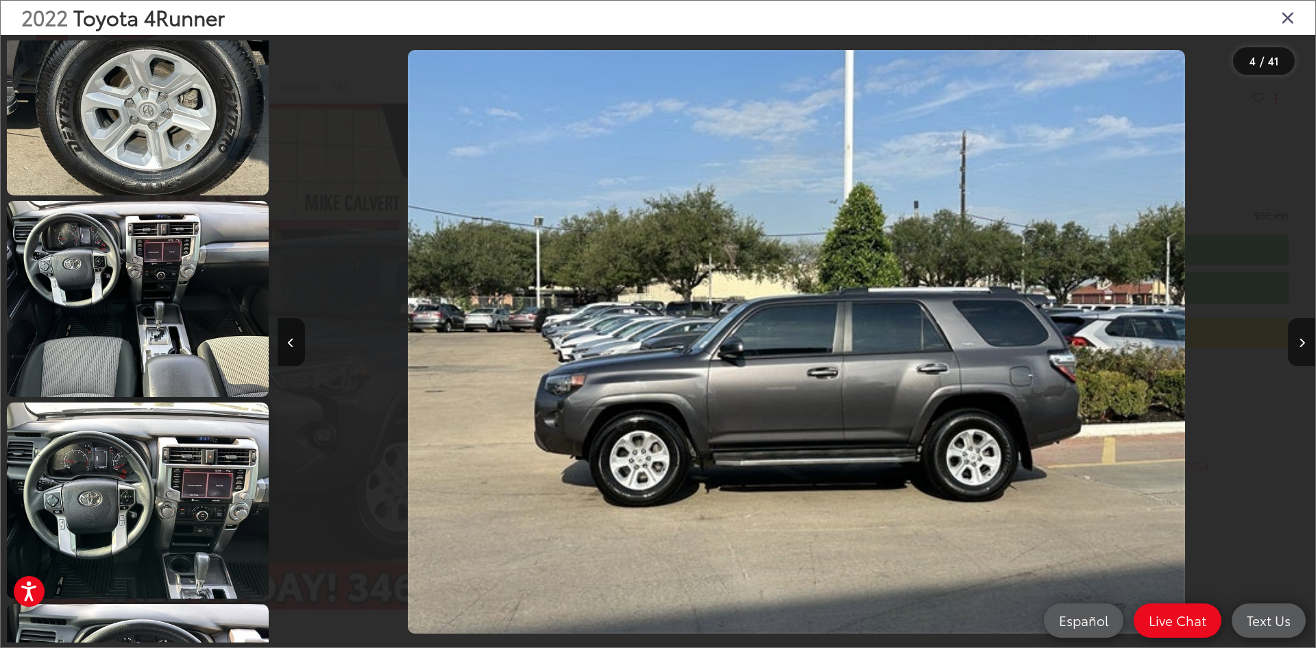
scroll to position [1488, 0]
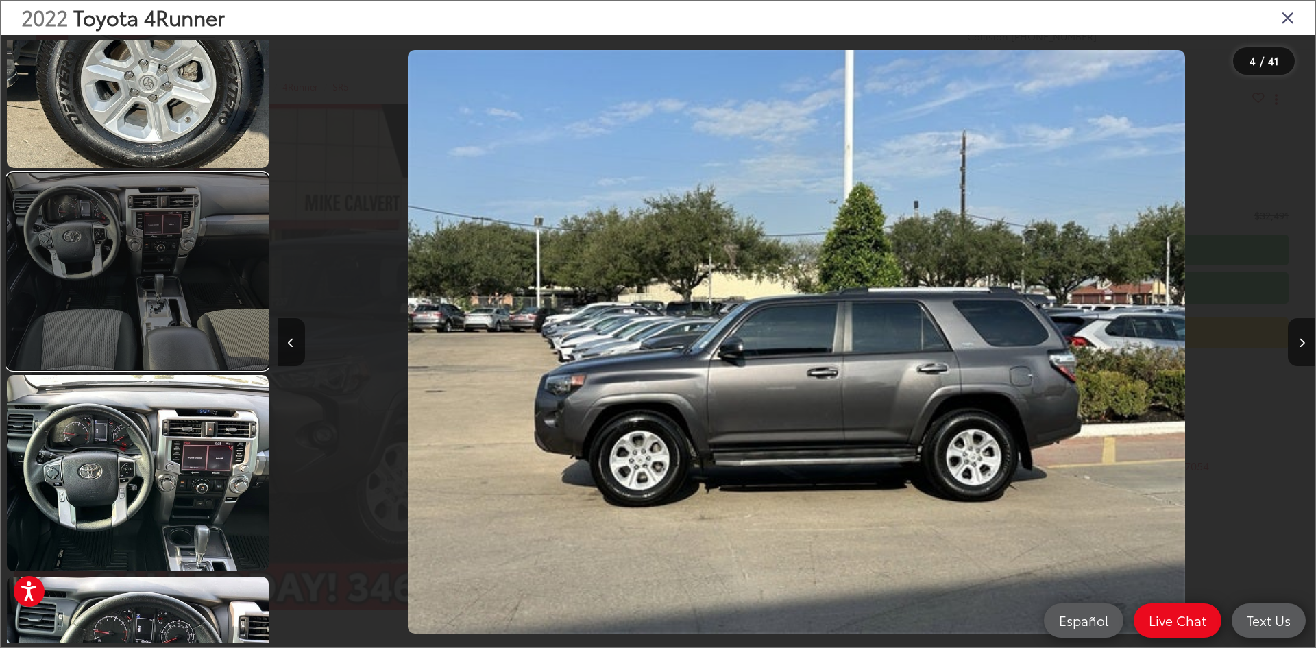
click at [143, 273] on link at bounding box center [138, 271] width 262 height 196
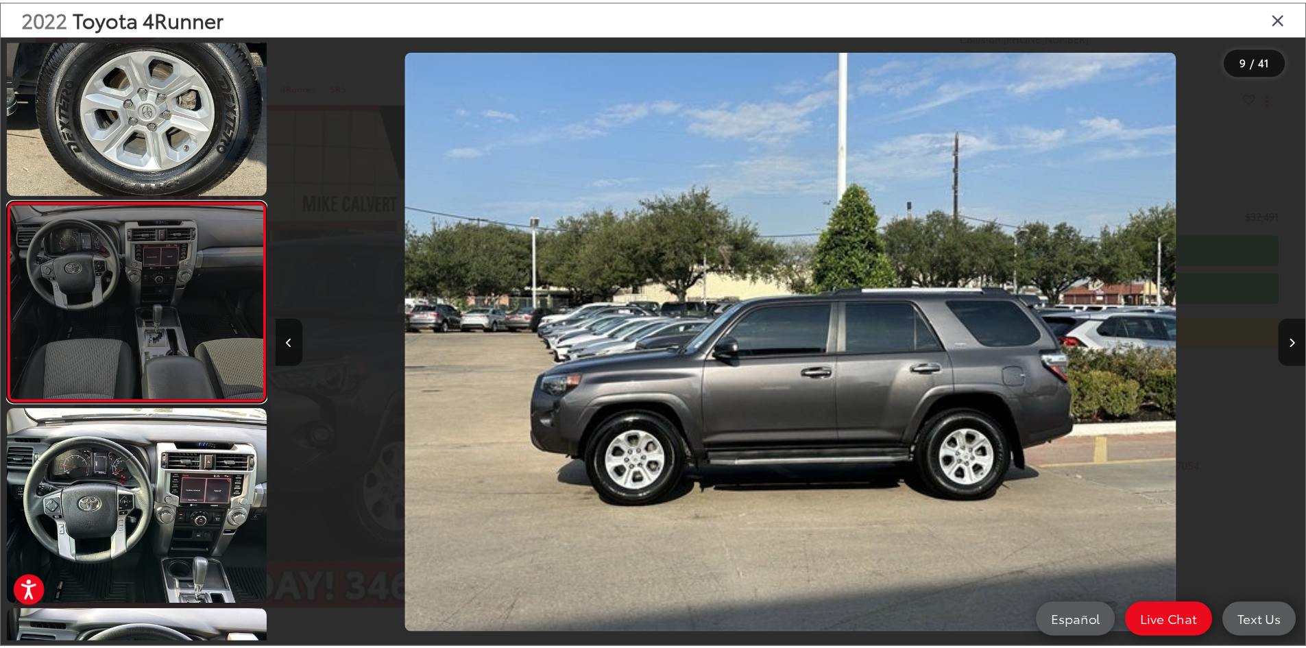
scroll to position [0, 8306]
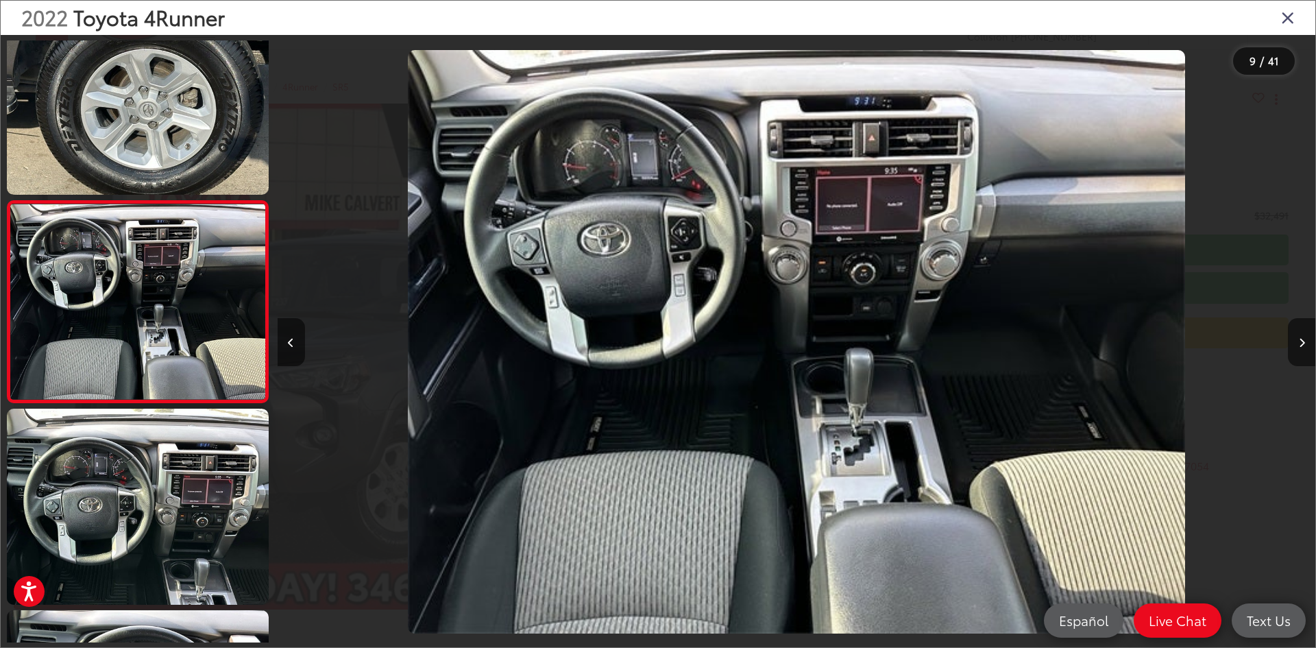
click at [1290, 19] on icon "Close gallery" at bounding box center [1288, 17] width 14 height 18
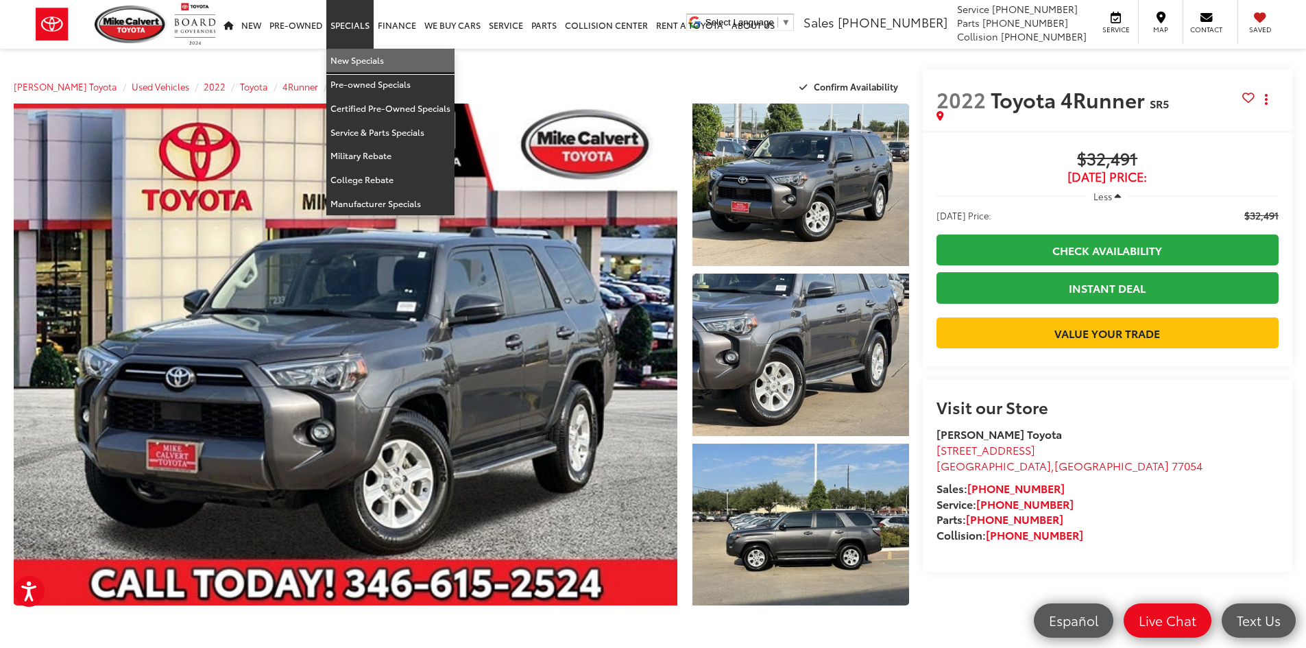
click at [346, 61] on link "New Specials" at bounding box center [390, 61] width 128 height 24
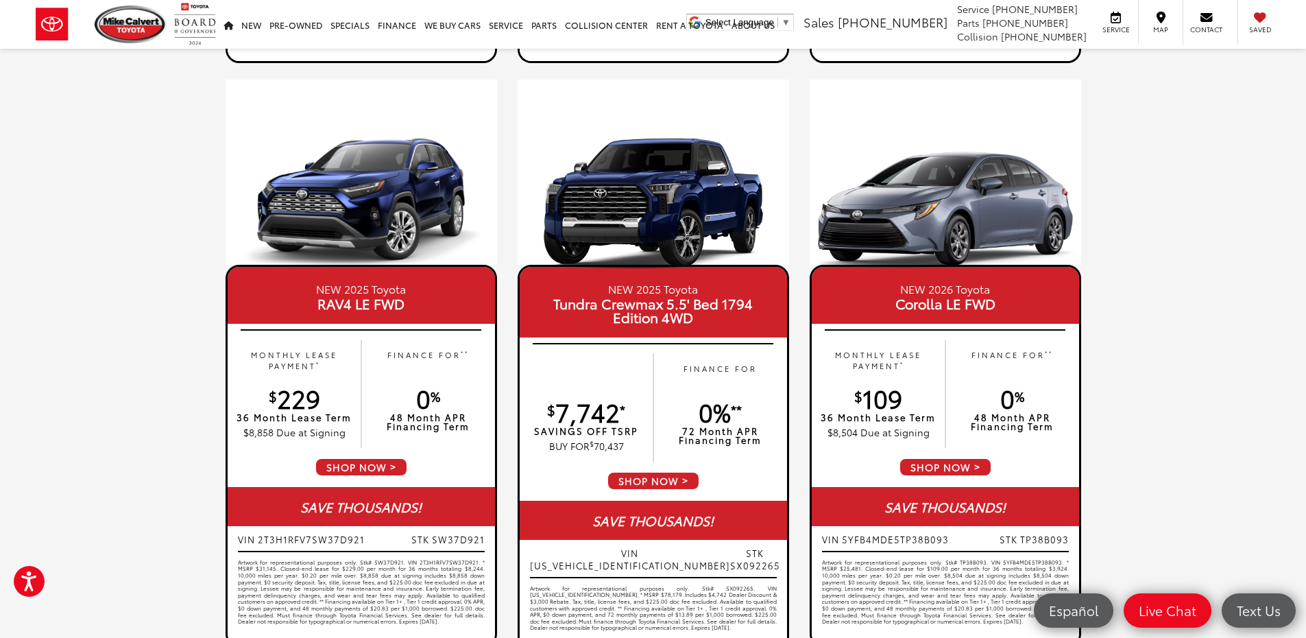
scroll to position [658, 0]
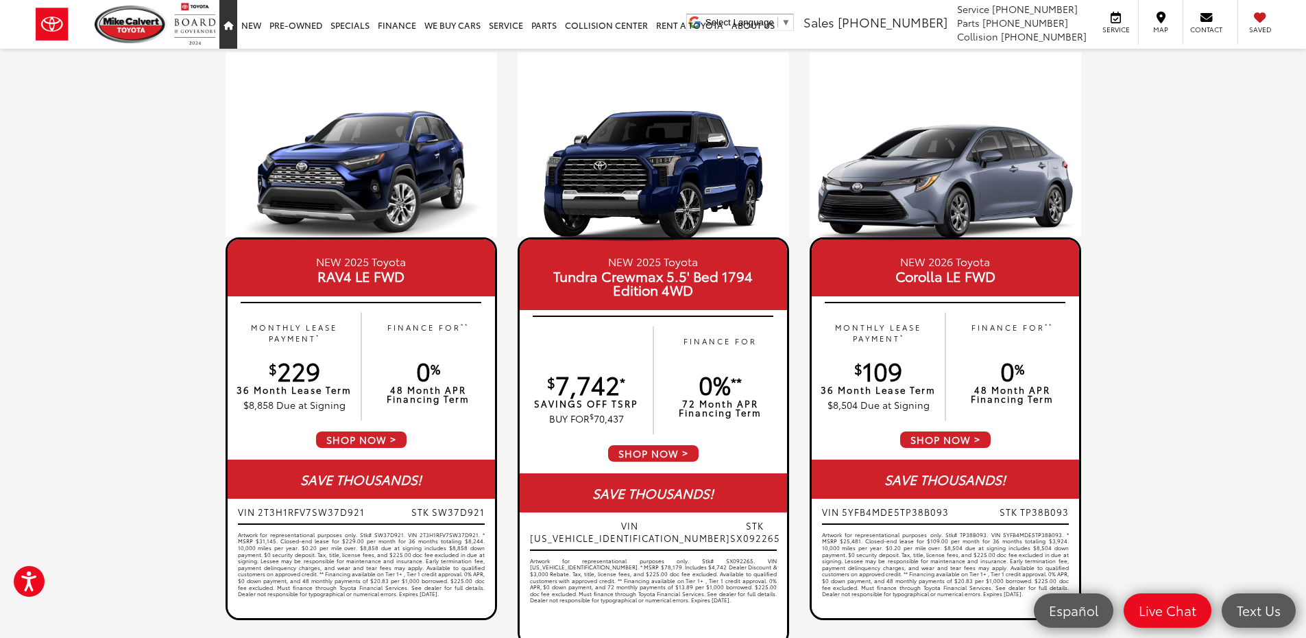
click at [225, 29] on icon "Home" at bounding box center [229, 26] width 10 height 9
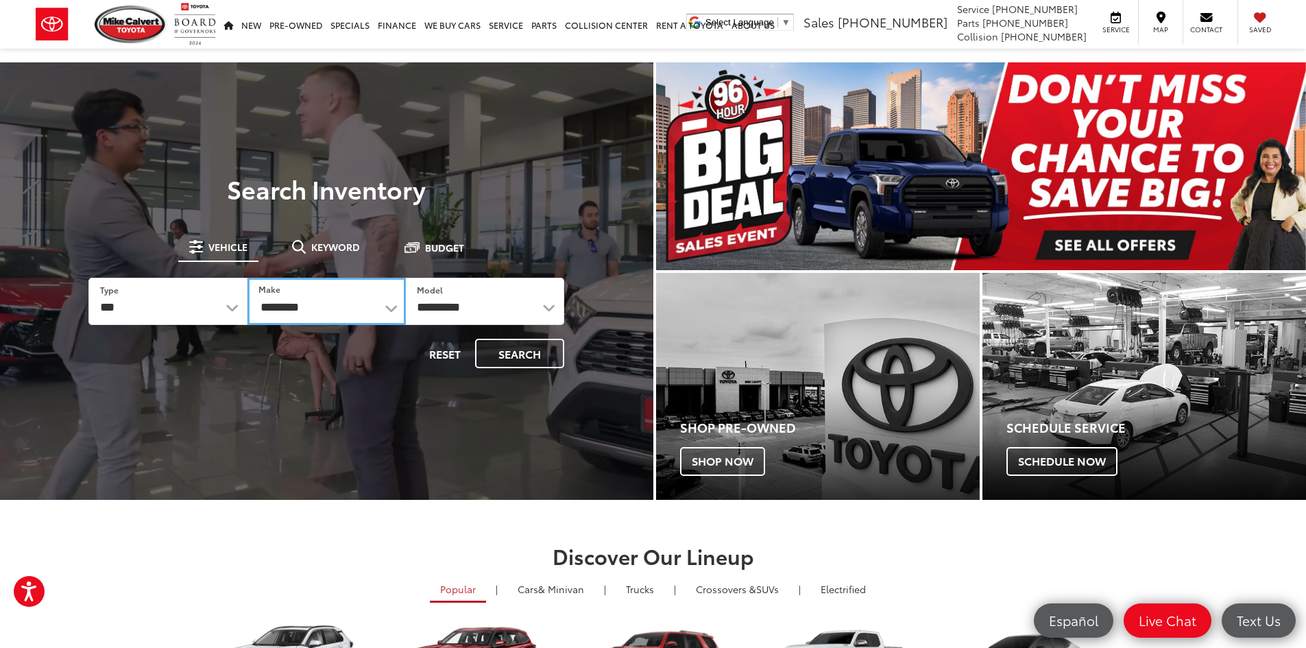
click at [298, 306] on select "**********" at bounding box center [327, 301] width 158 height 47
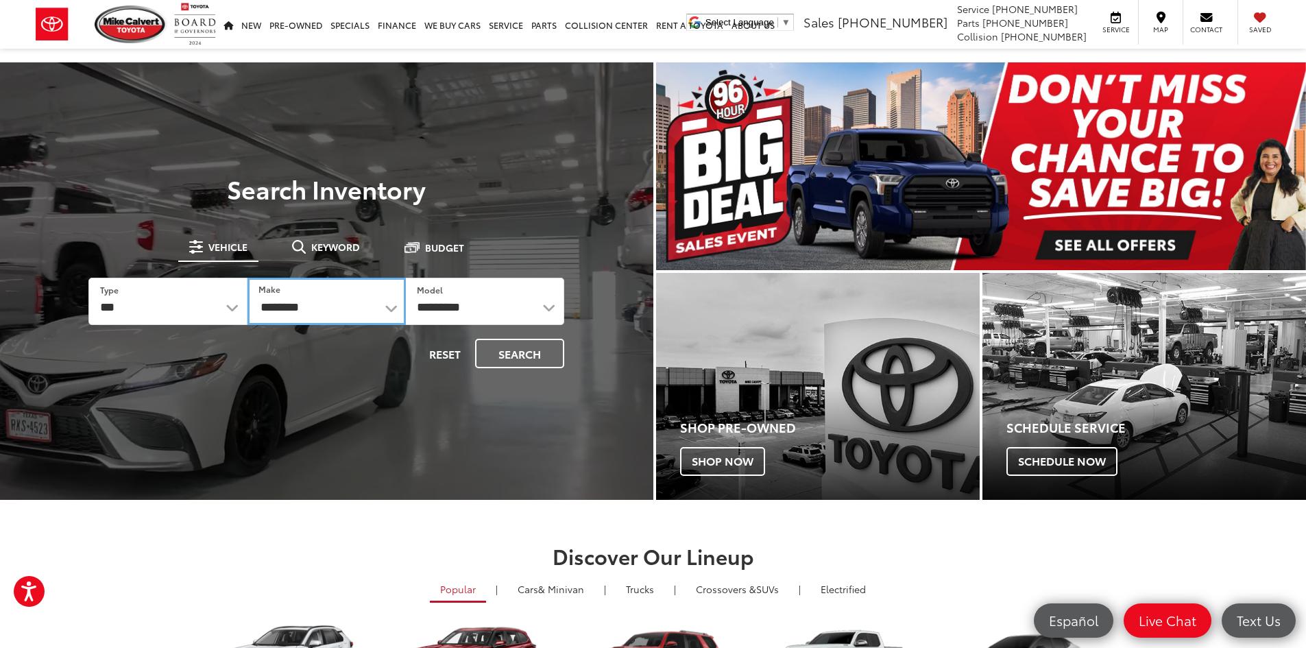
select select "********"
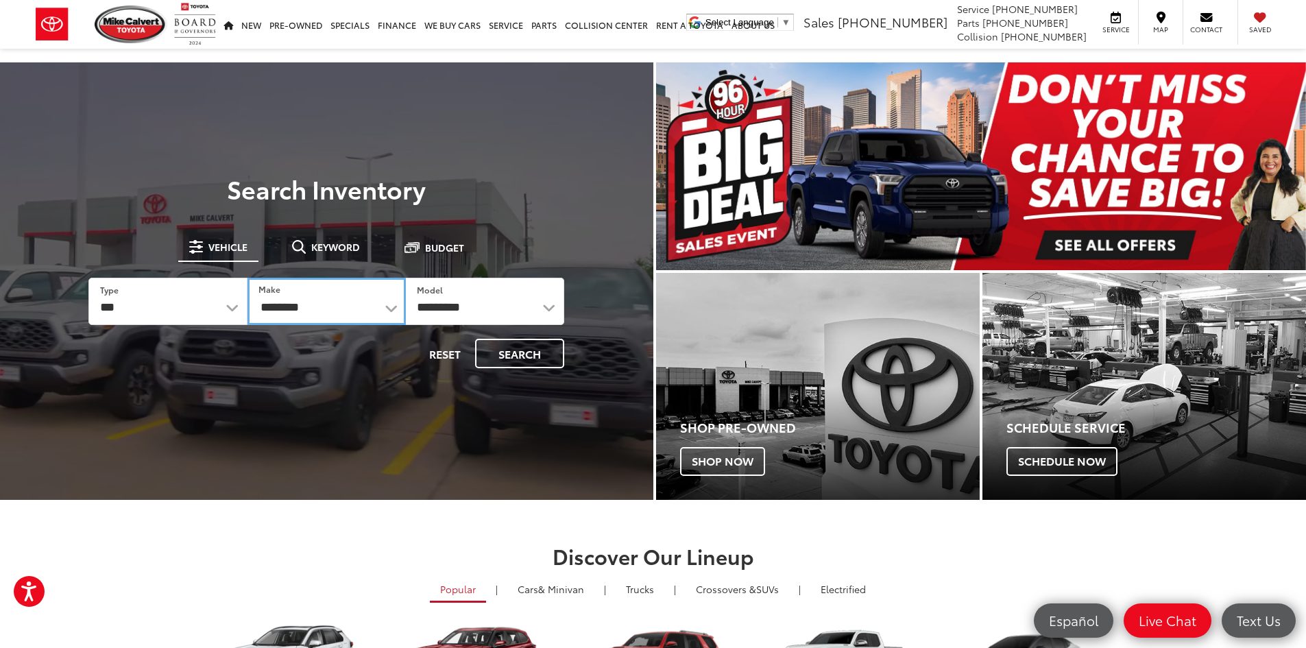
click at [248, 278] on select "**********" at bounding box center [327, 301] width 158 height 47
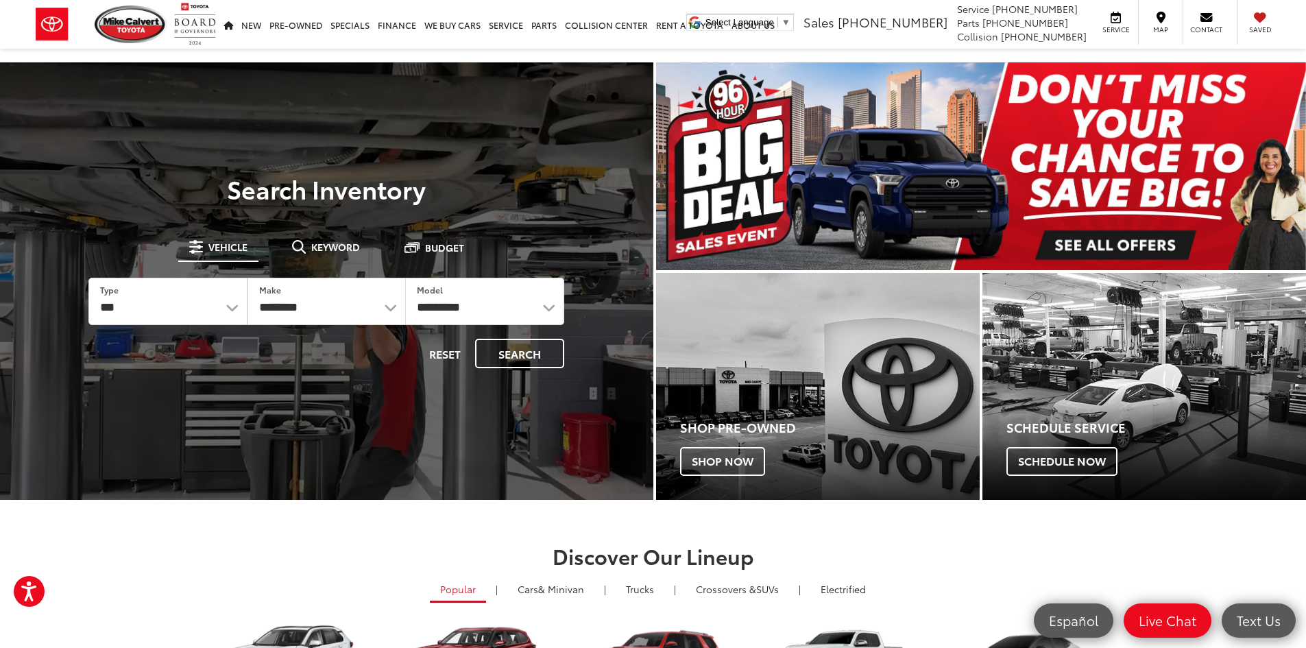
click at [108, 557] on section "Discover Our Lineup Popular | Cars & Minivan | Trucks | Crossovers & SUVs | Ele…" at bounding box center [653, 642] width 1306 height 285
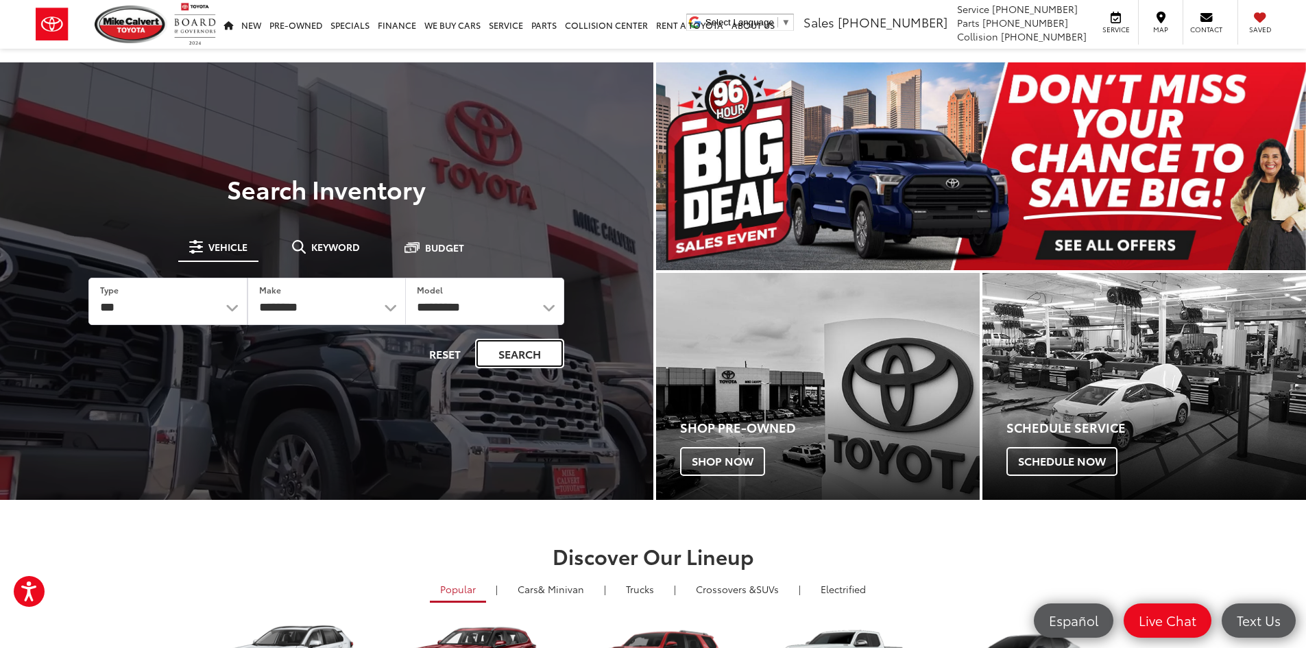
click at [512, 353] on button "Search" at bounding box center [519, 353] width 89 height 29
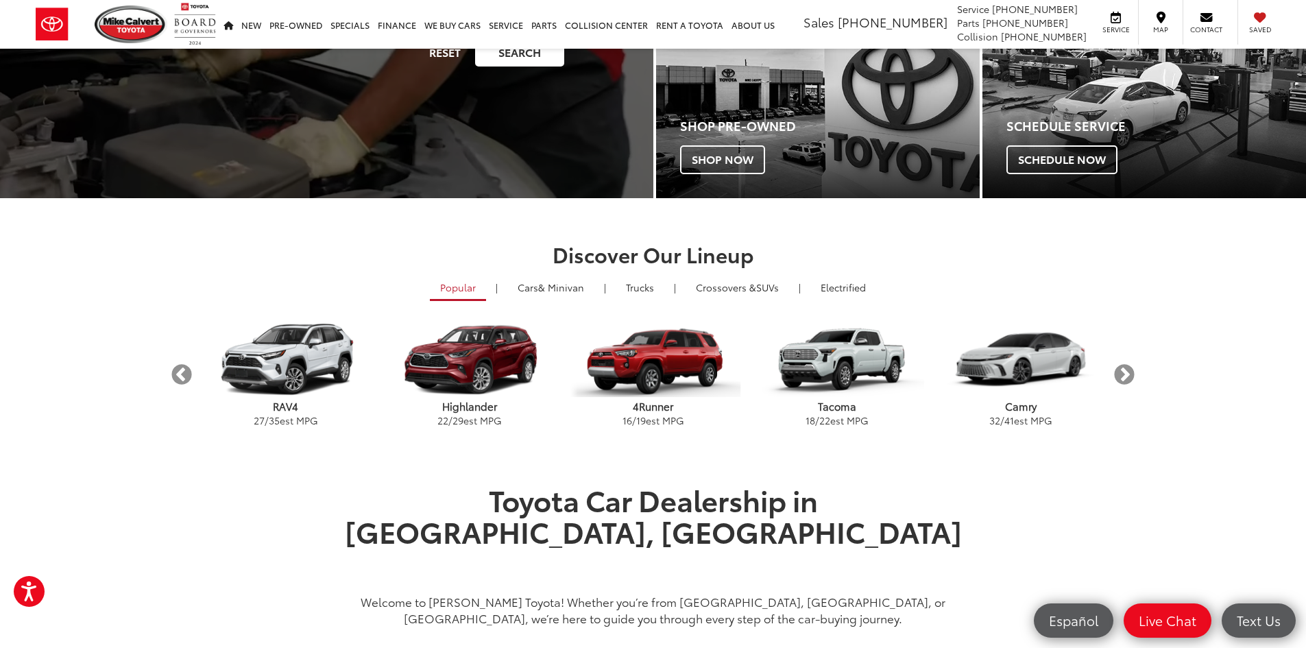
scroll to position [329, 0]
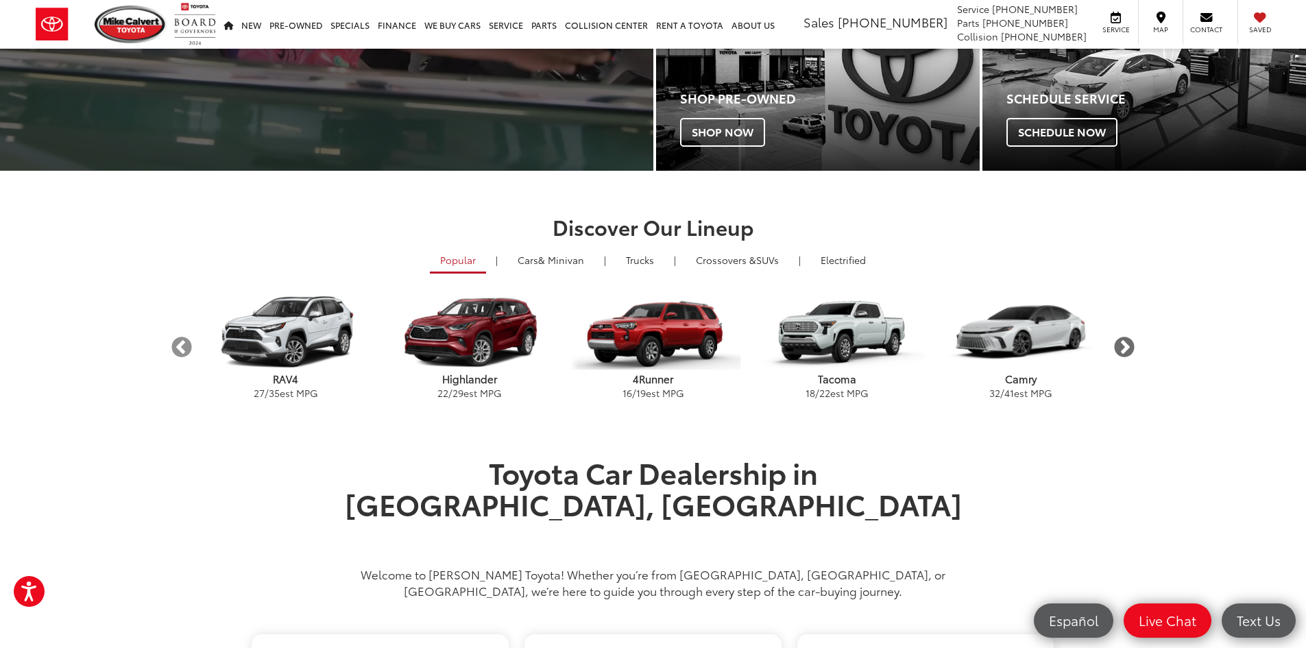
click at [1126, 350] on button "Next" at bounding box center [1125, 347] width 24 height 24
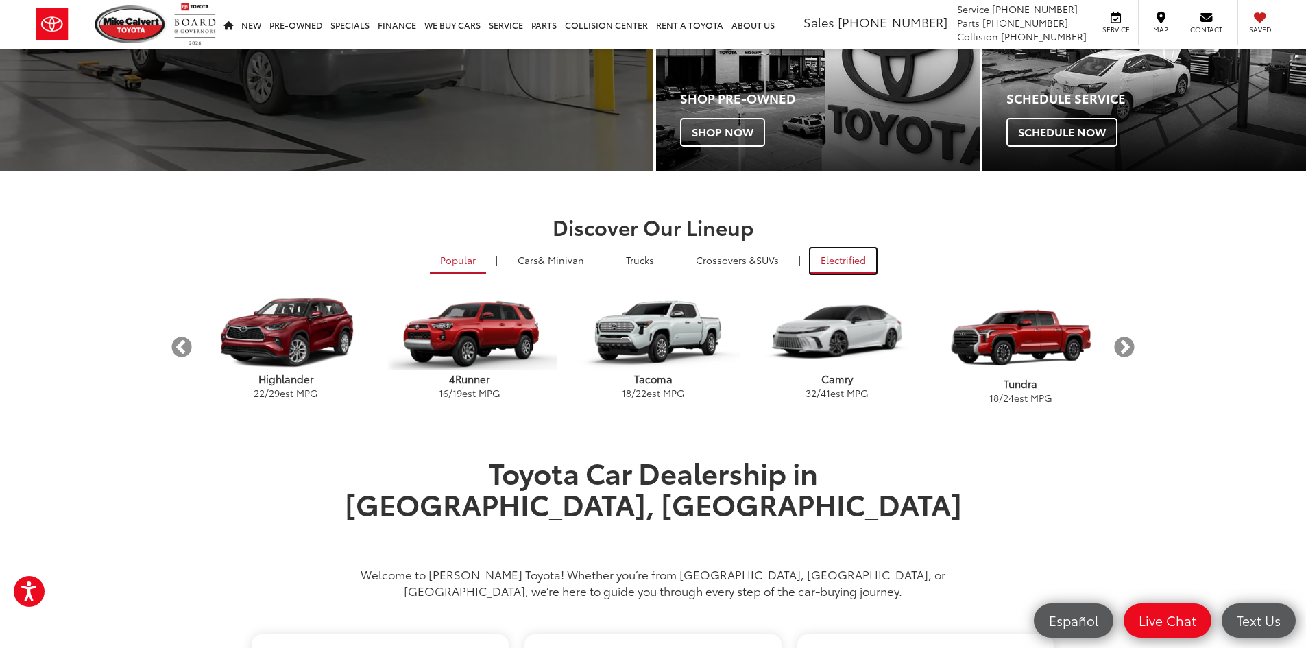
click at [839, 258] on link "Electrified" at bounding box center [843, 260] width 66 height 25
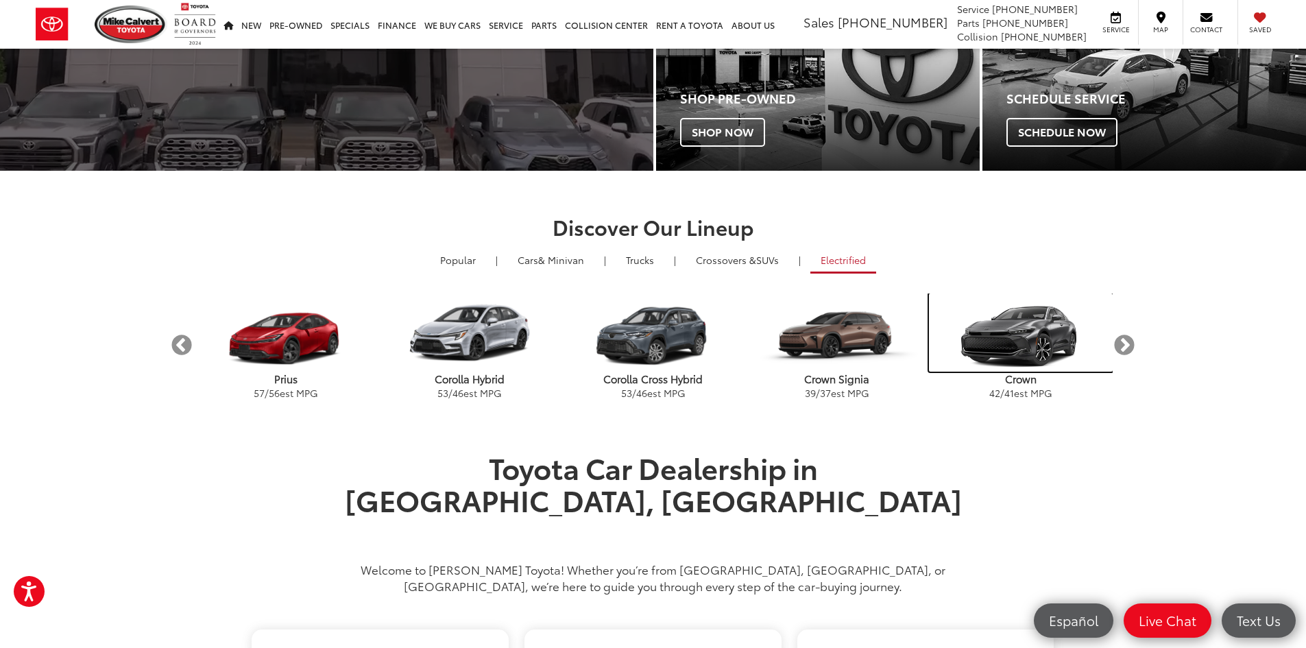
click at [1025, 348] on img "carousel" at bounding box center [1021, 332] width 184 height 78
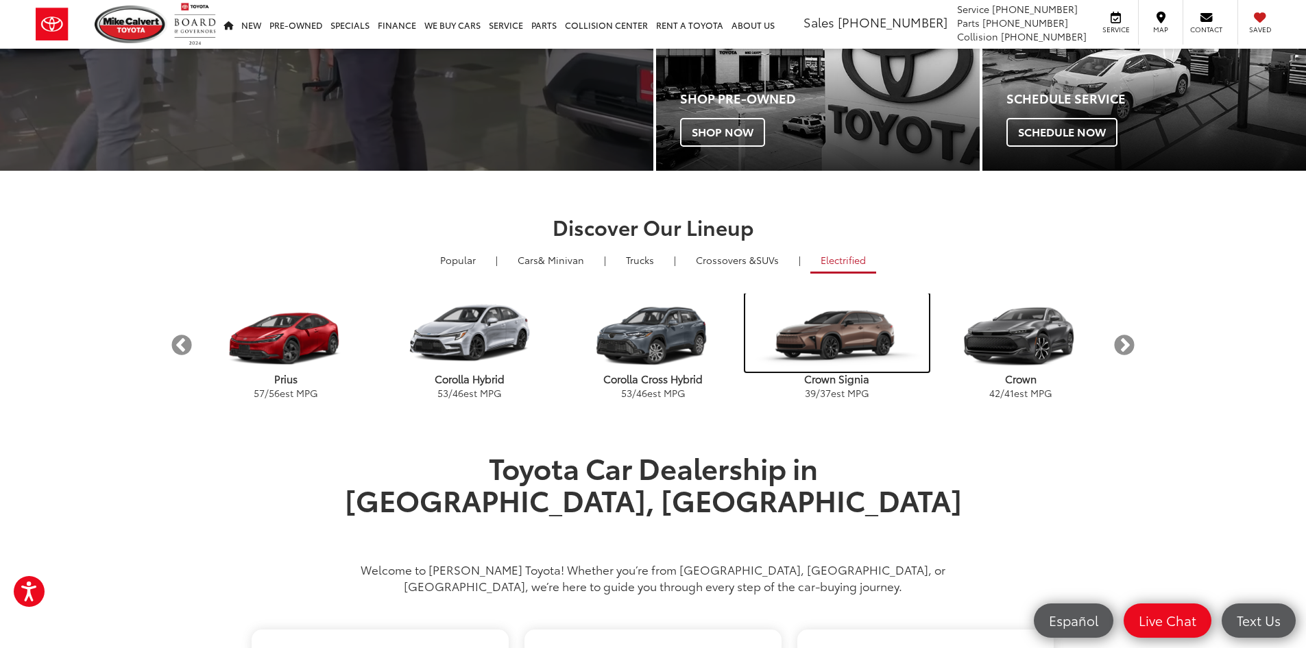
click at [853, 343] on img "carousel" at bounding box center [837, 332] width 184 height 78
